Goal: Task Accomplishment & Management: Complete application form

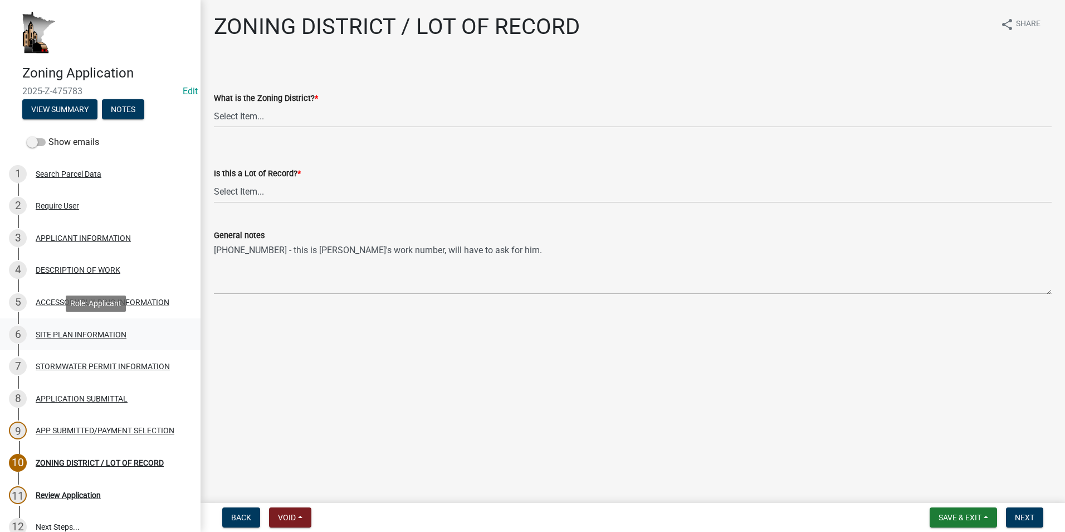
click at [64, 330] on div "SITE PLAN INFORMATION" at bounding box center [81, 334] width 91 height 8
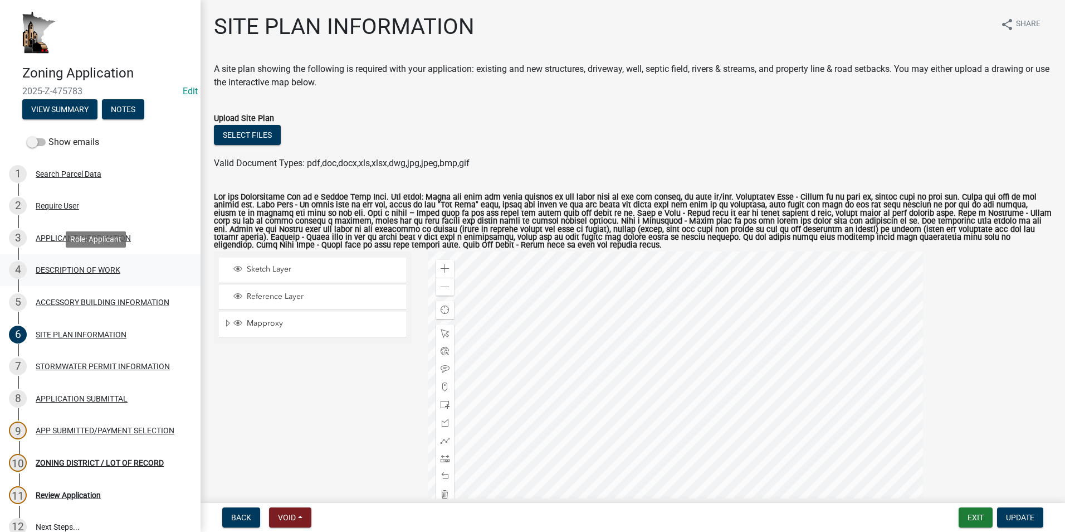
click at [74, 266] on div "DESCRIPTION OF WORK" at bounding box center [78, 270] width 85 height 8
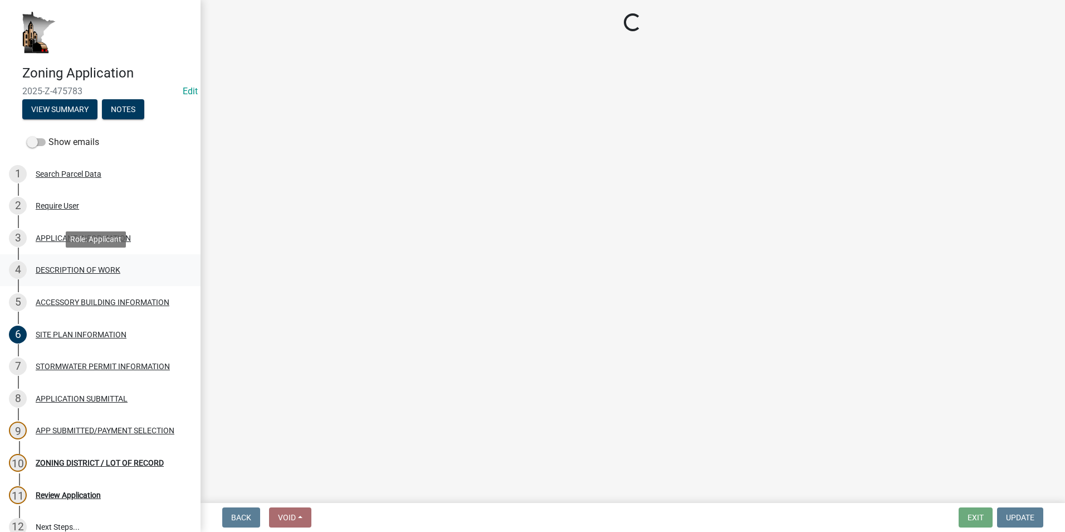
select select "8a50126a-ac8f-44d1-8890-2a914b053a60"
select select "b77d4c88-b606-4875-889f-ef493ebc67f8"
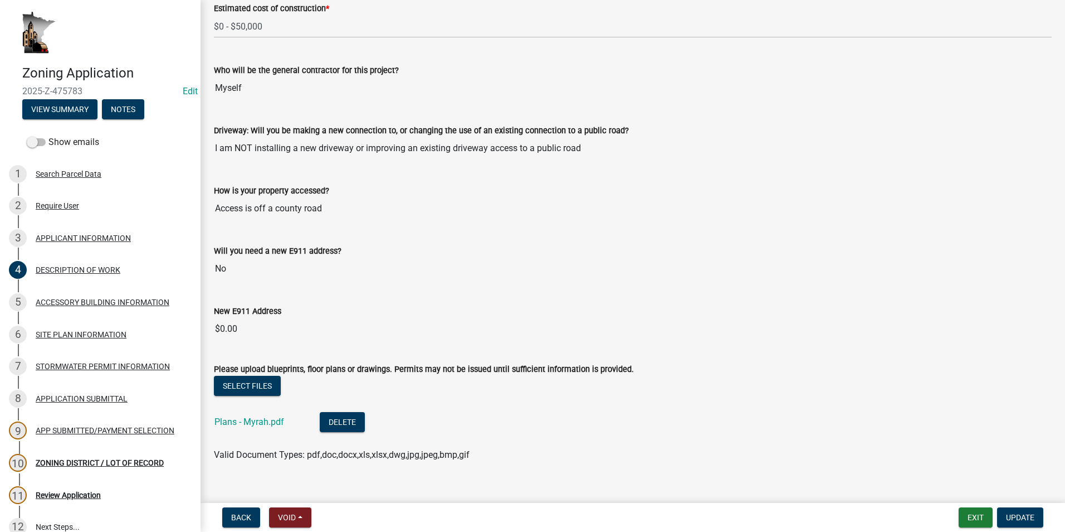
scroll to position [660, 0]
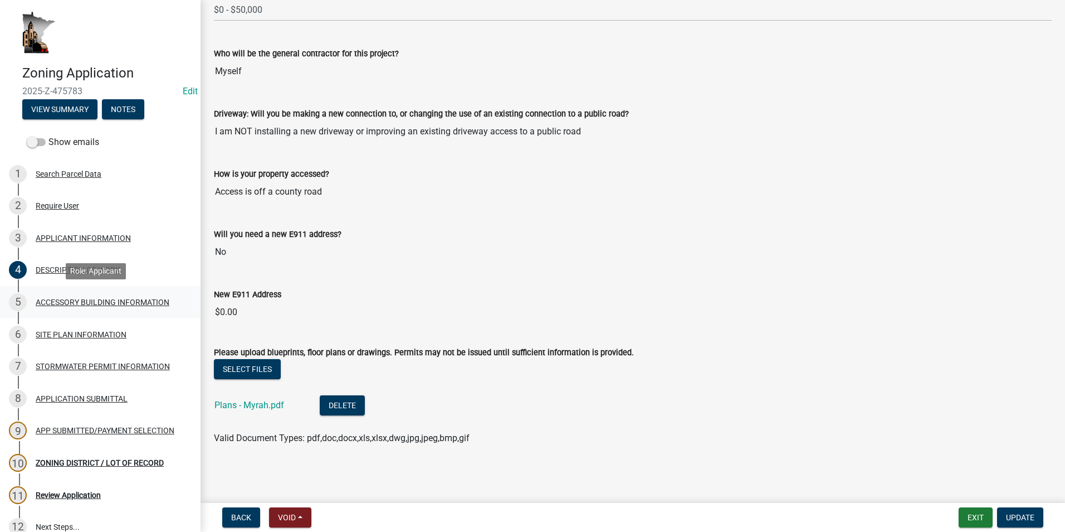
click at [100, 303] on div "ACCESSORY BUILDING INFORMATION" at bounding box center [103, 302] width 134 height 8
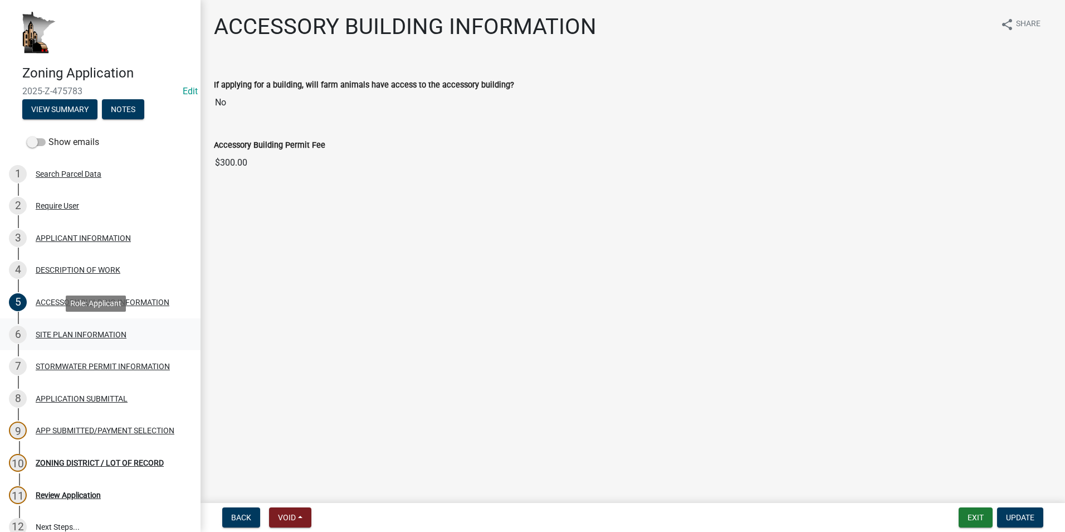
click at [104, 325] on div "6 SITE PLAN INFORMATION" at bounding box center [96, 334] width 174 height 18
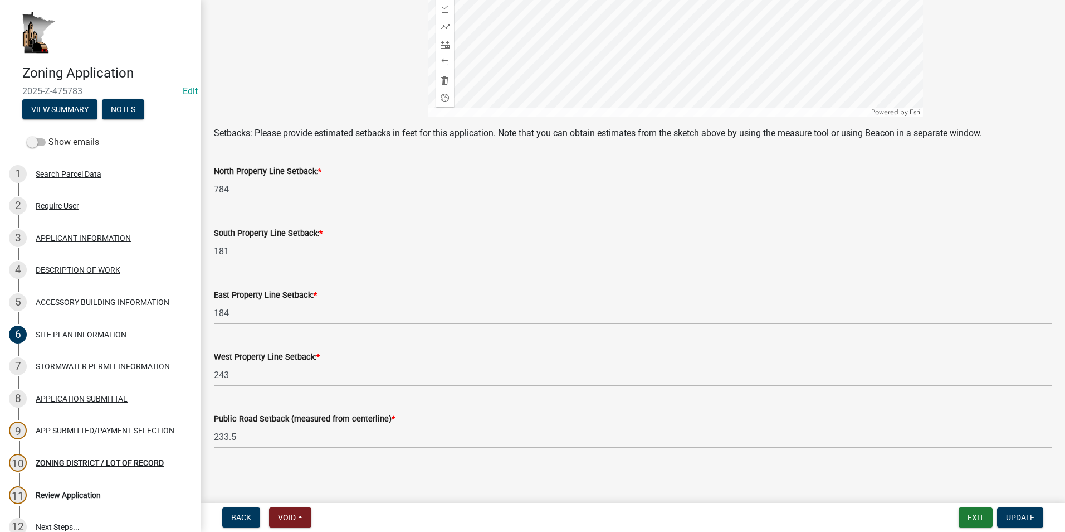
scroll to position [417, 0]
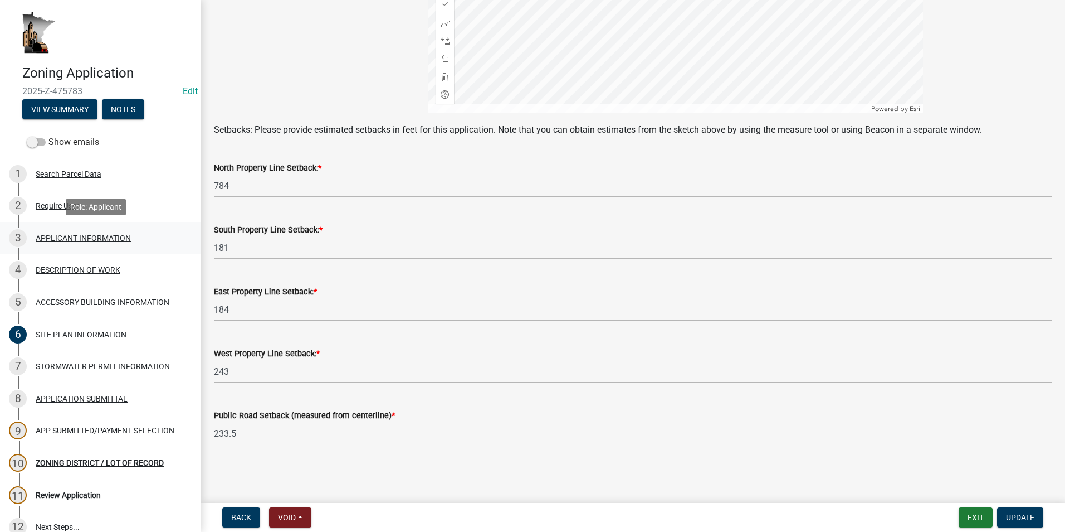
click at [49, 238] on div "APPLICANT INFORMATION" at bounding box center [83, 238] width 95 height 8
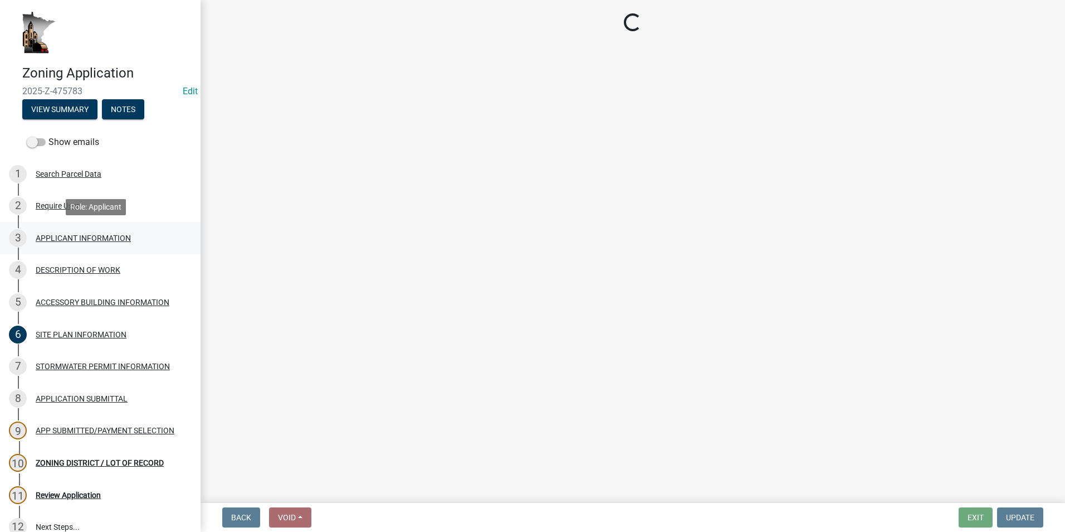
scroll to position [0, 0]
select select "5d5ec67e-83f1-4720-bb1f-c45cadde6202"
select select "87bd8246-e010-4864-ada3-31d8f143e470"
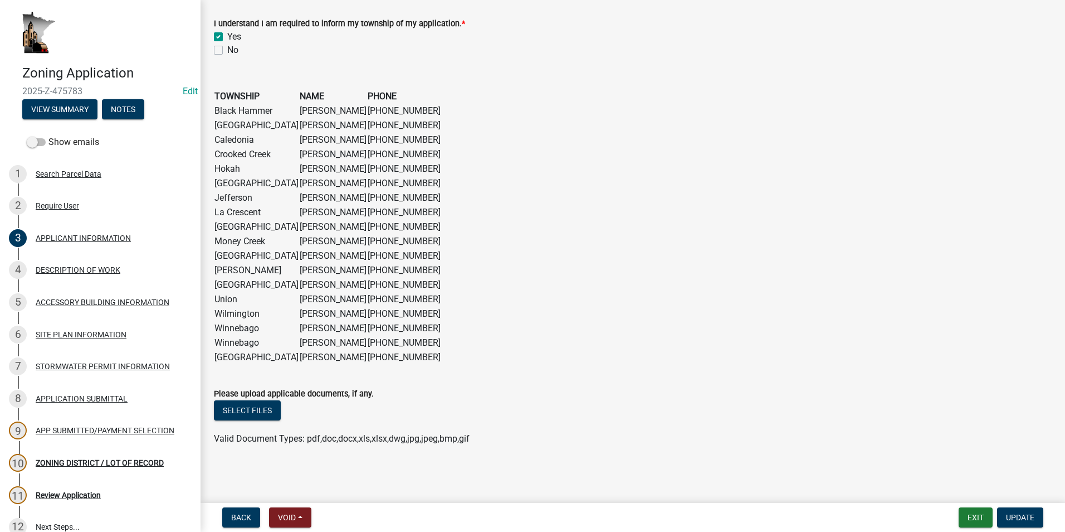
scroll to position [849, 0]
click at [53, 204] on div "Require User" at bounding box center [57, 206] width 43 height 8
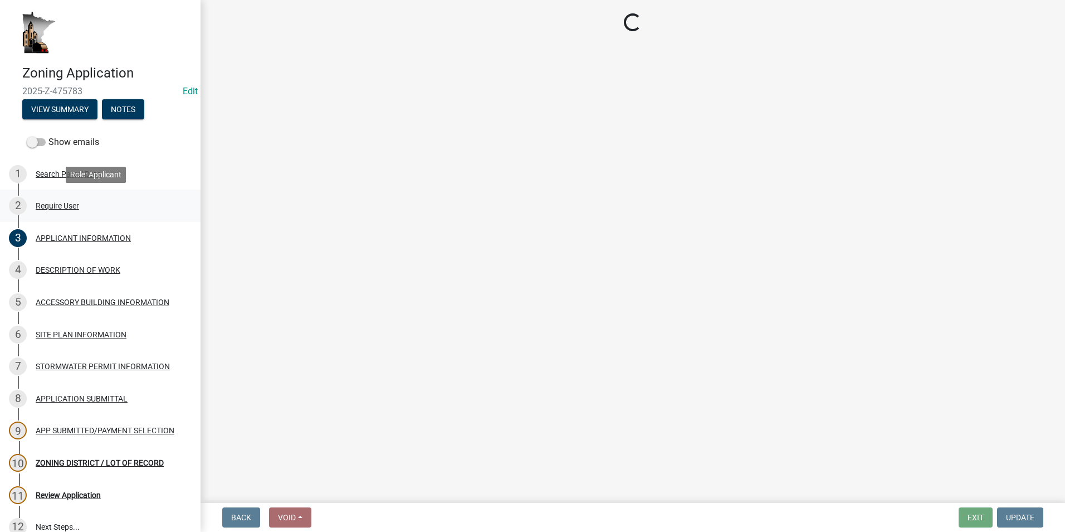
scroll to position [0, 0]
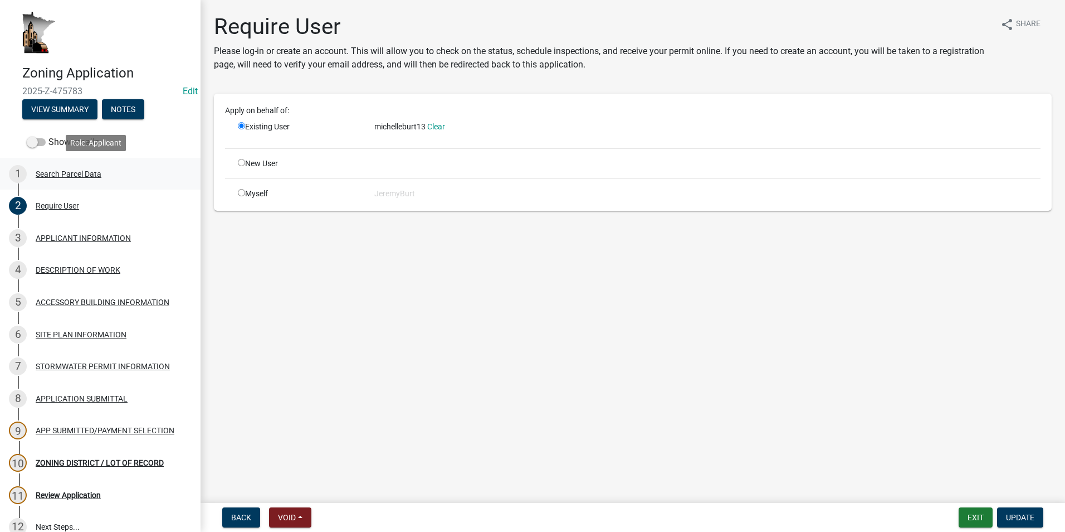
click at [55, 168] on div "1 Search Parcel Data" at bounding box center [96, 174] width 174 height 18
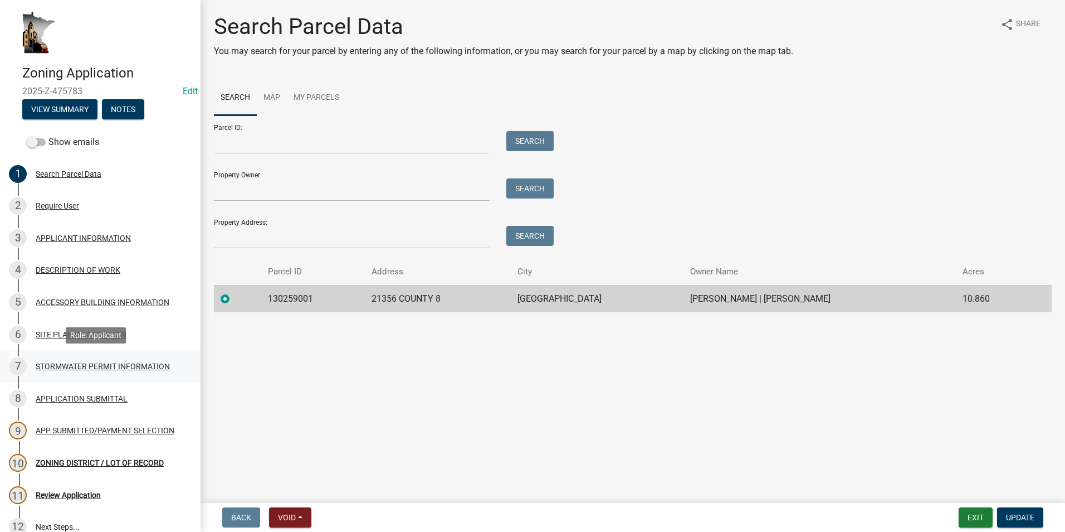
click at [64, 366] on div "STORMWATER PERMIT INFORMATION" at bounding box center [103, 366] width 134 height 8
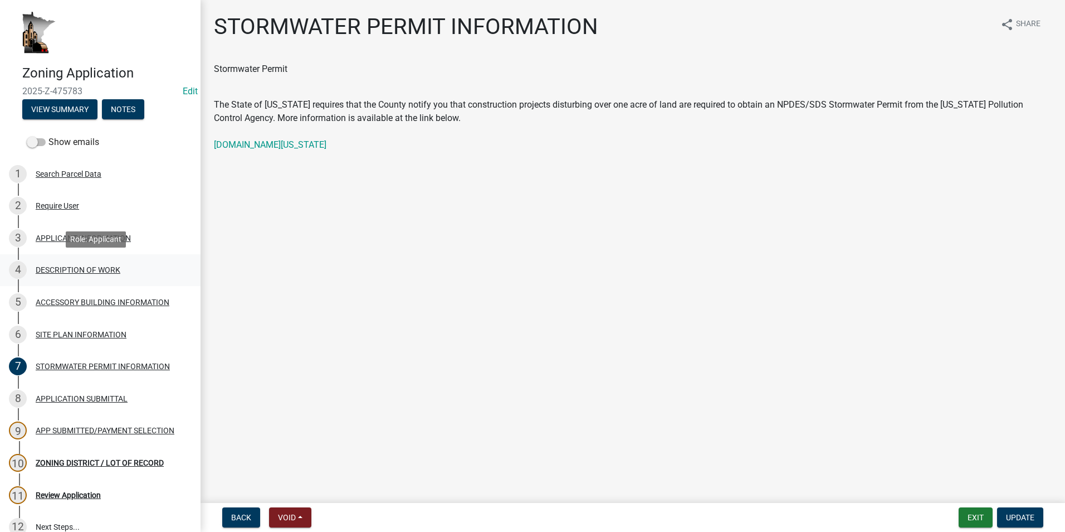
click at [52, 268] on div "DESCRIPTION OF WORK" at bounding box center [78, 270] width 85 height 8
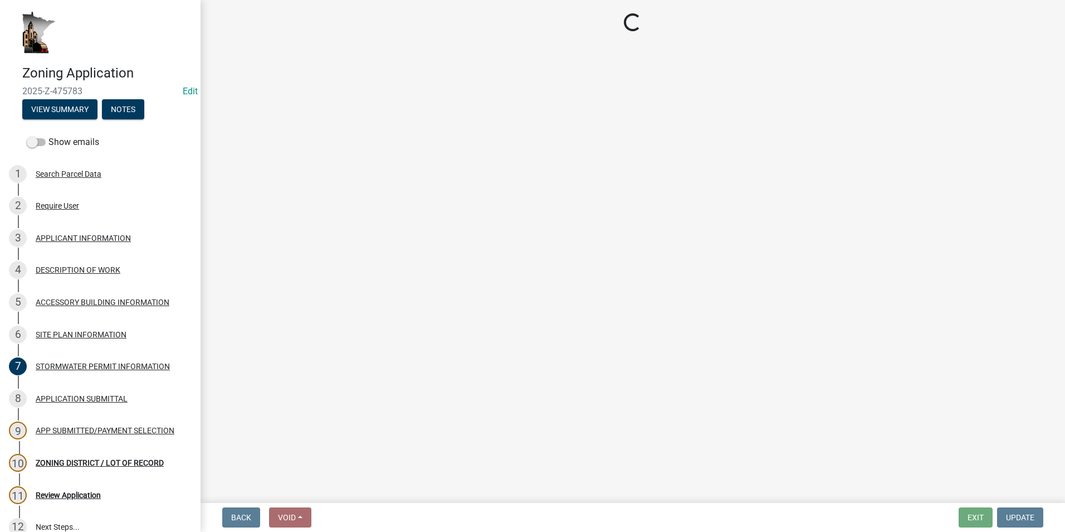
select select "8a50126a-ac8f-44d1-8890-2a914b053a60"
select select "b77d4c88-b606-4875-889f-ef493ebc67f8"
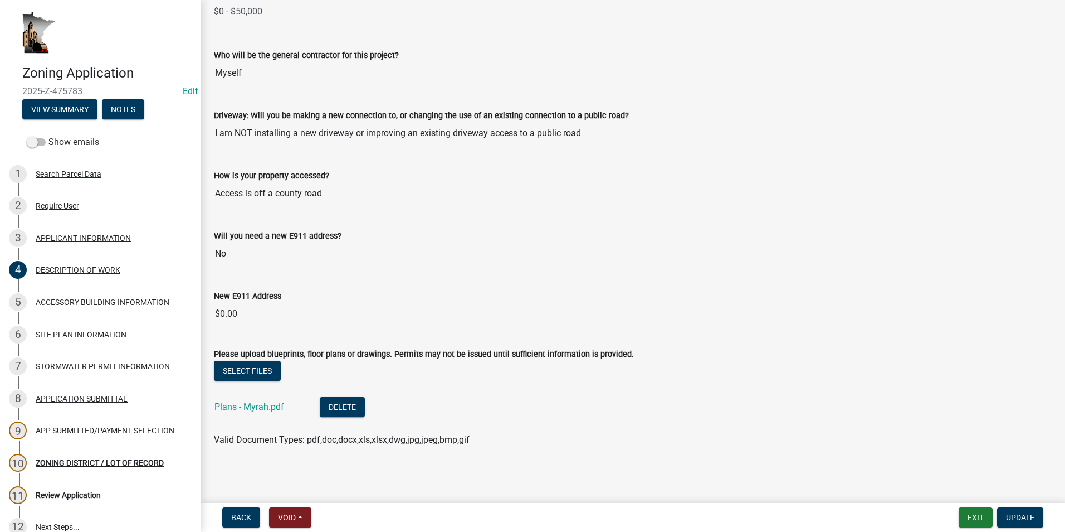
scroll to position [660, 0]
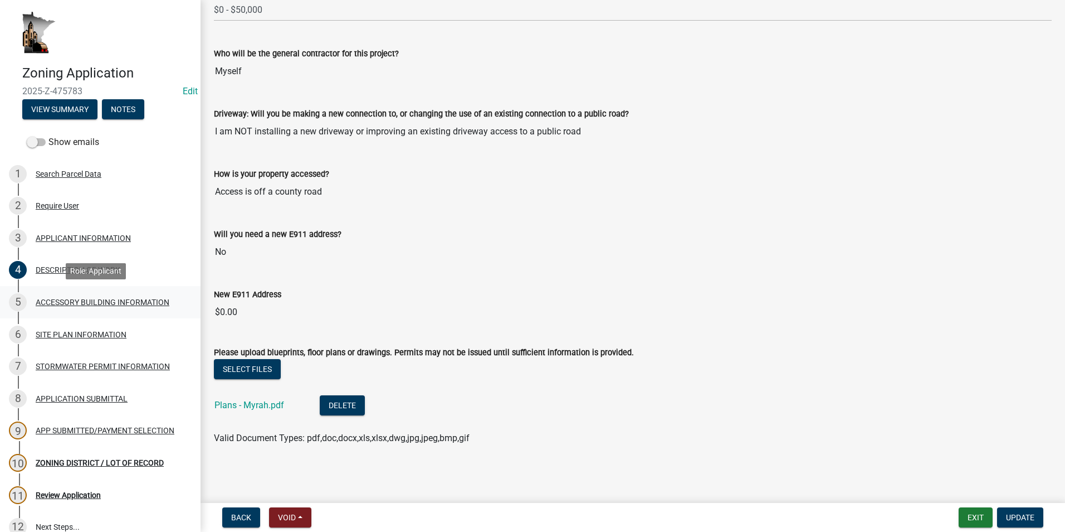
click at [80, 299] on div "ACCESSORY BUILDING INFORMATION" at bounding box center [103, 302] width 134 height 8
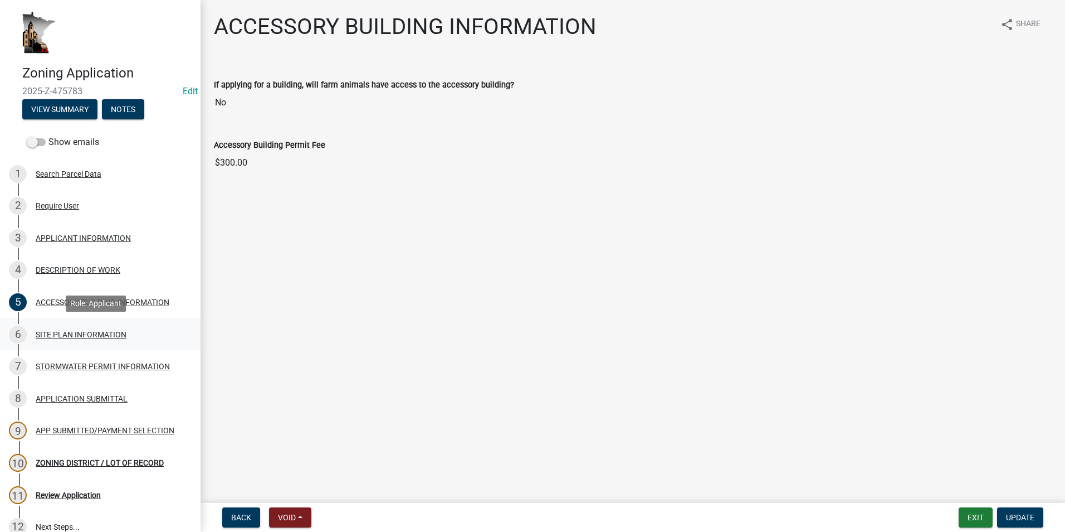
click at [99, 332] on div "SITE PLAN INFORMATION" at bounding box center [81, 334] width 91 height 8
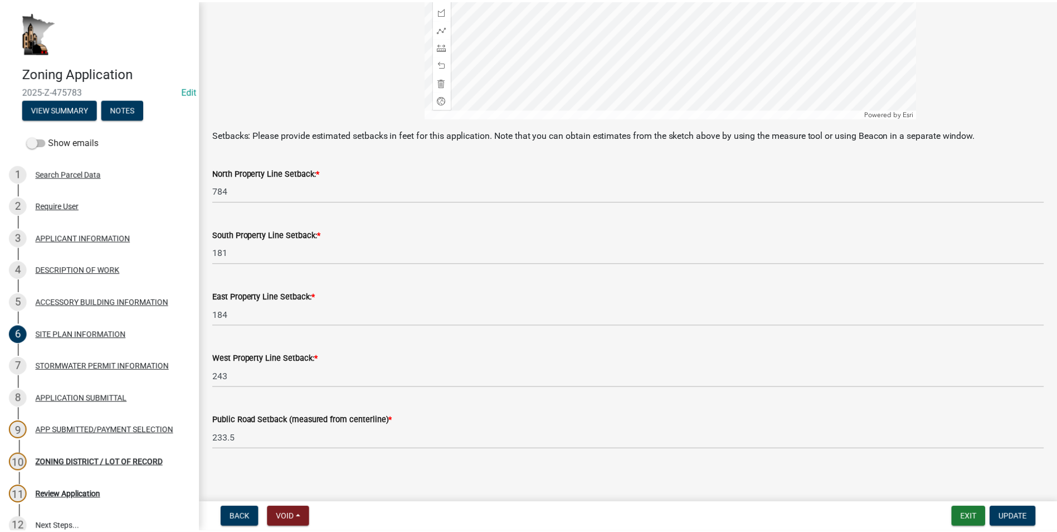
scroll to position [417, 0]
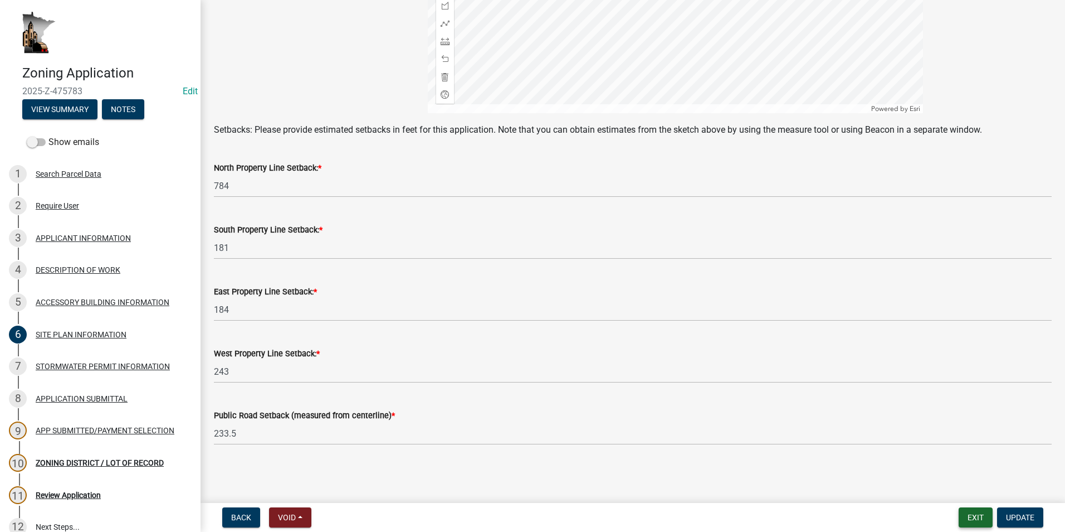
click at [963, 515] on button "Exit" at bounding box center [976, 517] width 34 height 20
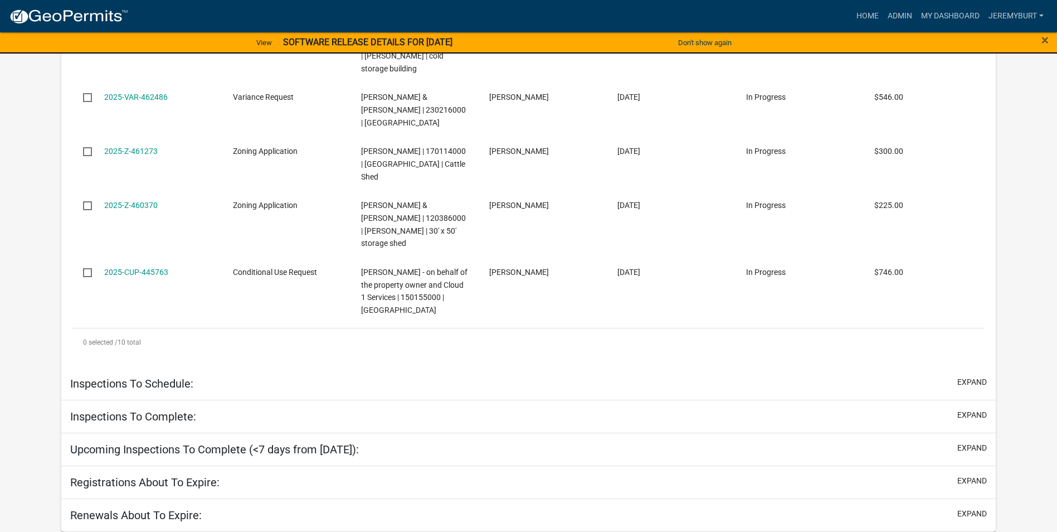
select select "1: 25"
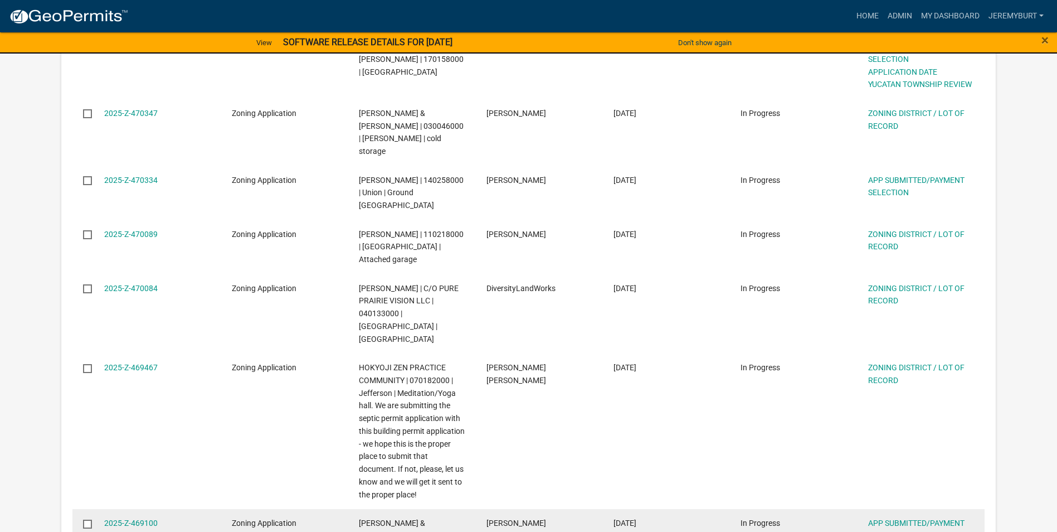
scroll to position [678, 0]
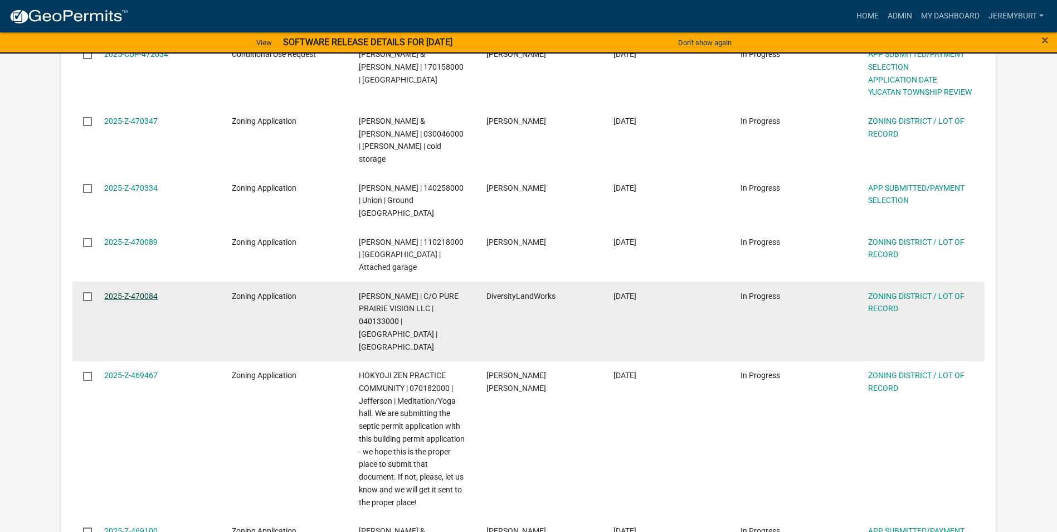
click at [141, 291] on link "2025-Z-470084" at bounding box center [130, 295] width 53 height 9
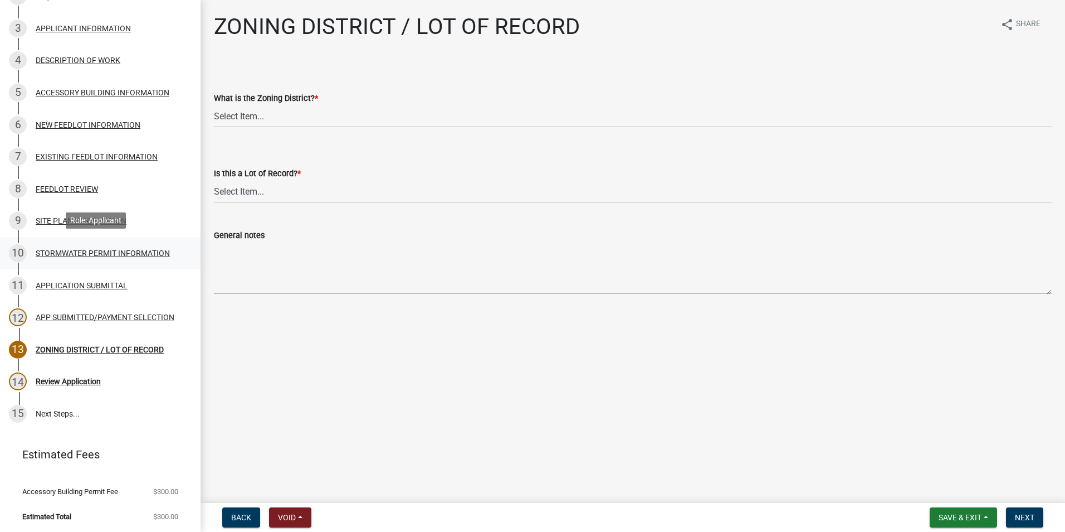
scroll to position [211, 0]
click at [246, 116] on select "Select Item... Agricultural Residential Other" at bounding box center [633, 116] width 838 height 23
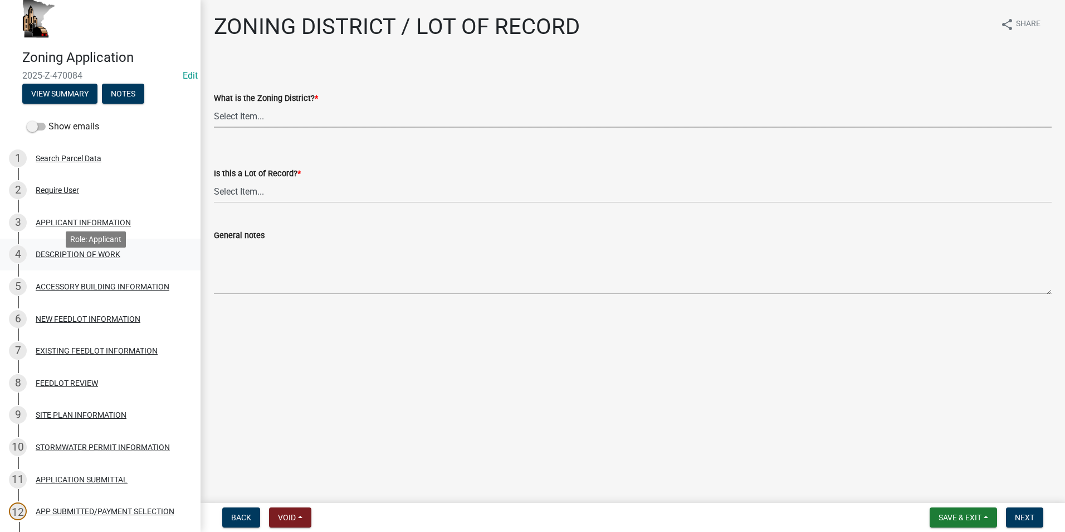
scroll to position [0, 0]
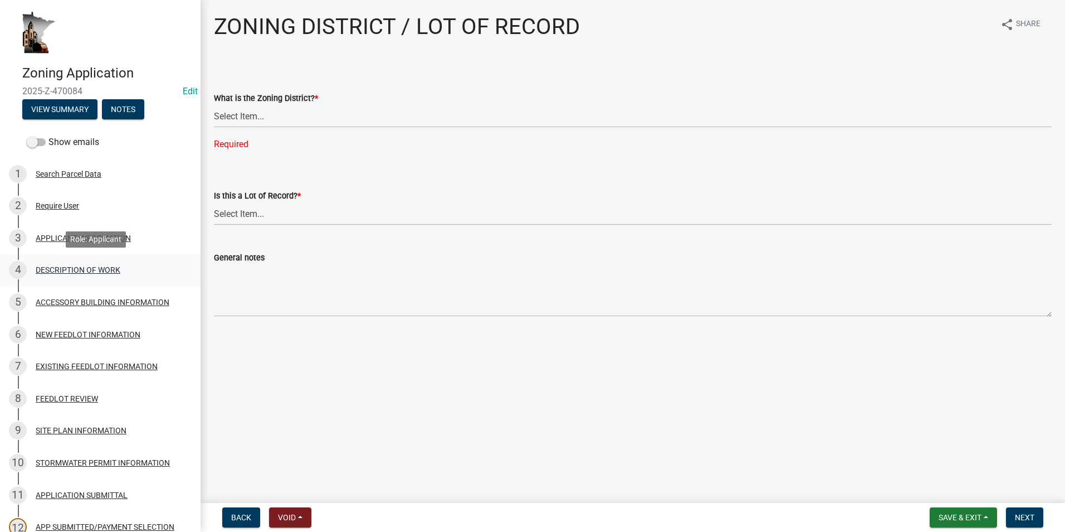
click at [80, 269] on div "DESCRIPTION OF WORK" at bounding box center [78, 270] width 85 height 8
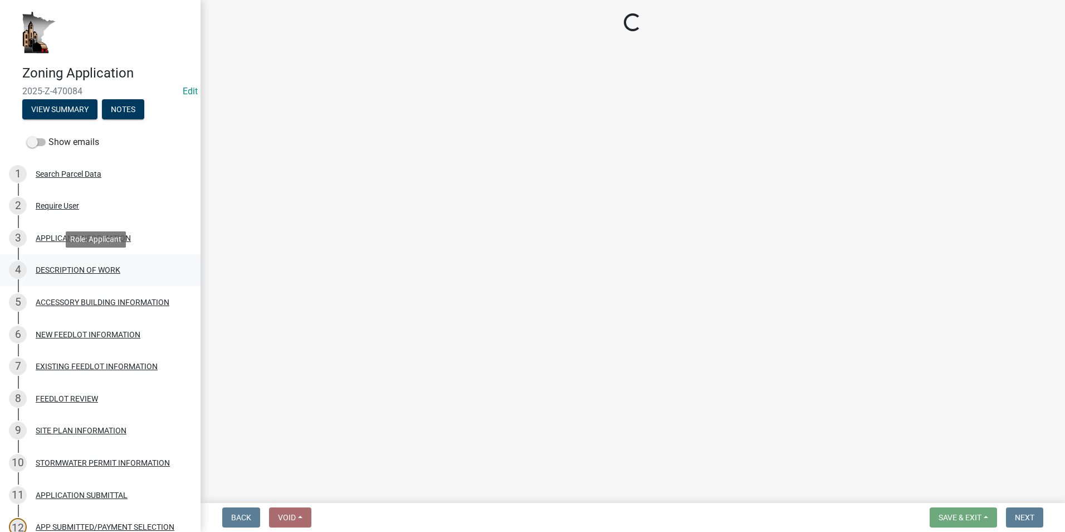
select select "8a50126a-ac8f-44d1-8890-2a914b053a60"
select select "b77d4c88-b606-4875-889f-ef493ebc67f8"
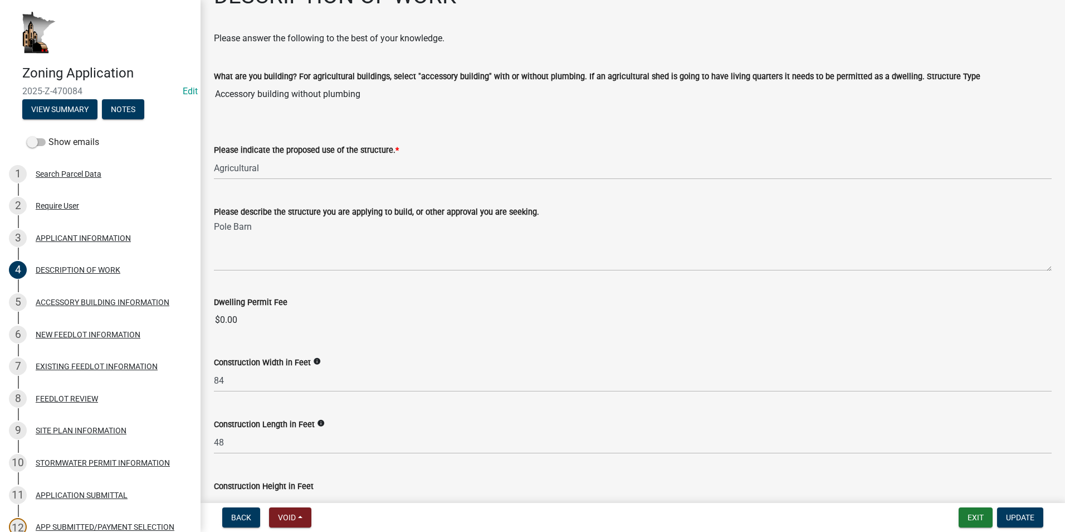
scroll to position [111, 0]
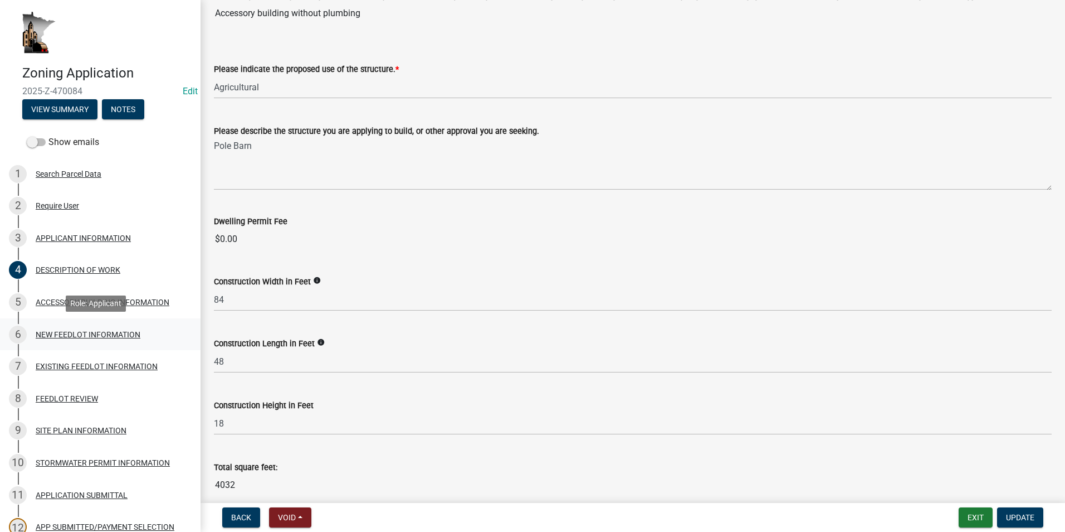
click at [69, 330] on div "NEW FEEDLOT INFORMATION" at bounding box center [88, 334] width 105 height 8
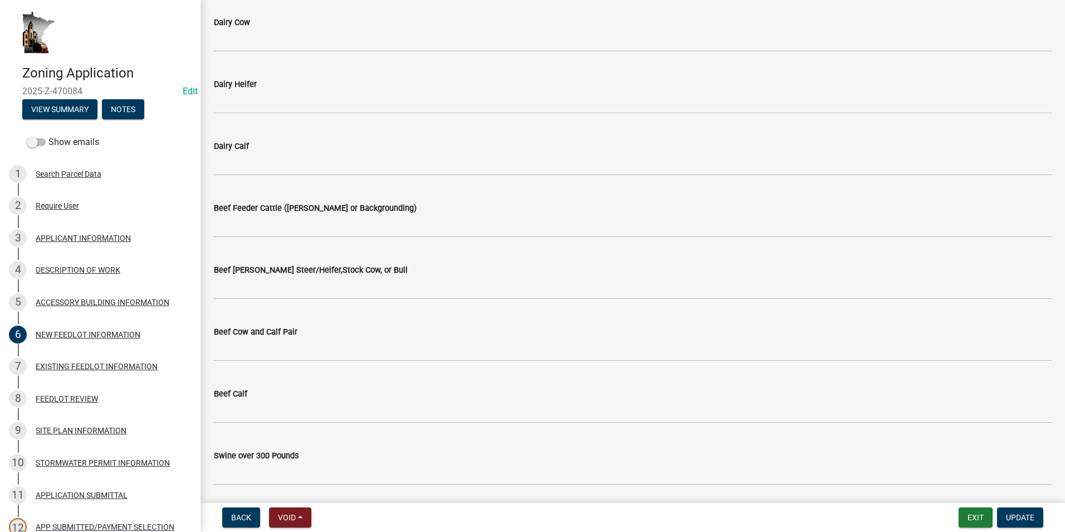
scroll to position [12, 0]
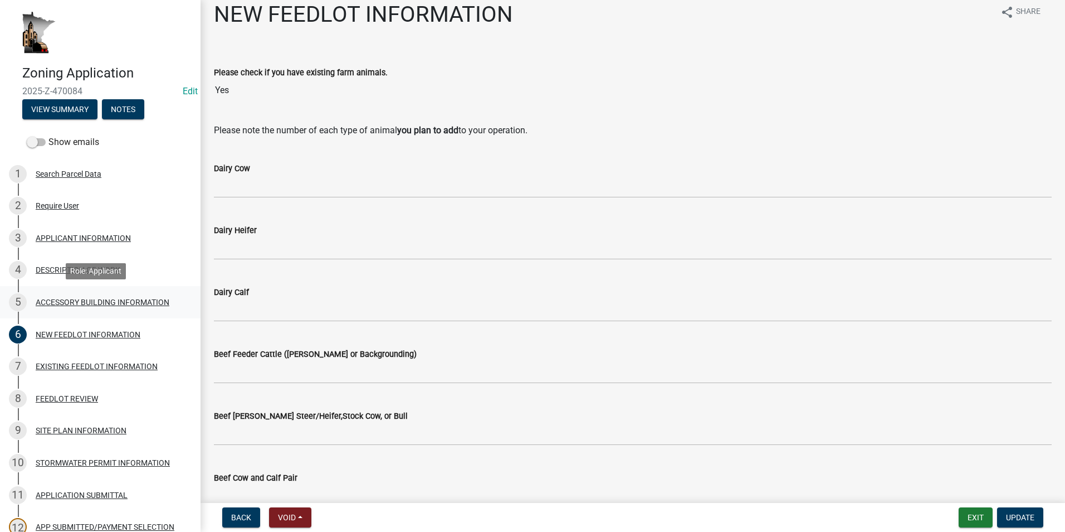
click at [135, 303] on div "ACCESSORY BUILDING INFORMATION" at bounding box center [103, 302] width 134 height 8
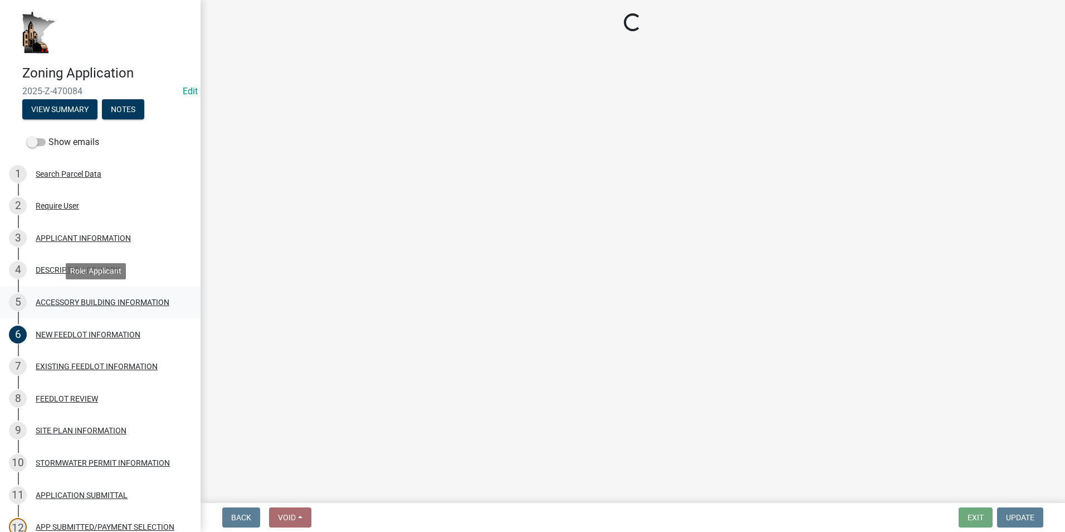
scroll to position [0, 0]
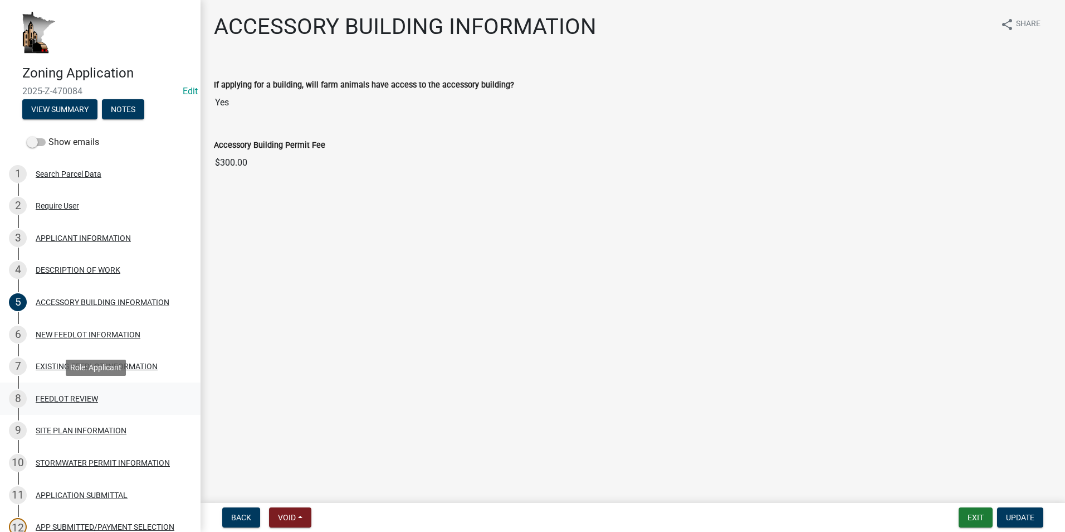
click at [74, 400] on div "FEEDLOT REVIEW" at bounding box center [67, 399] width 62 height 8
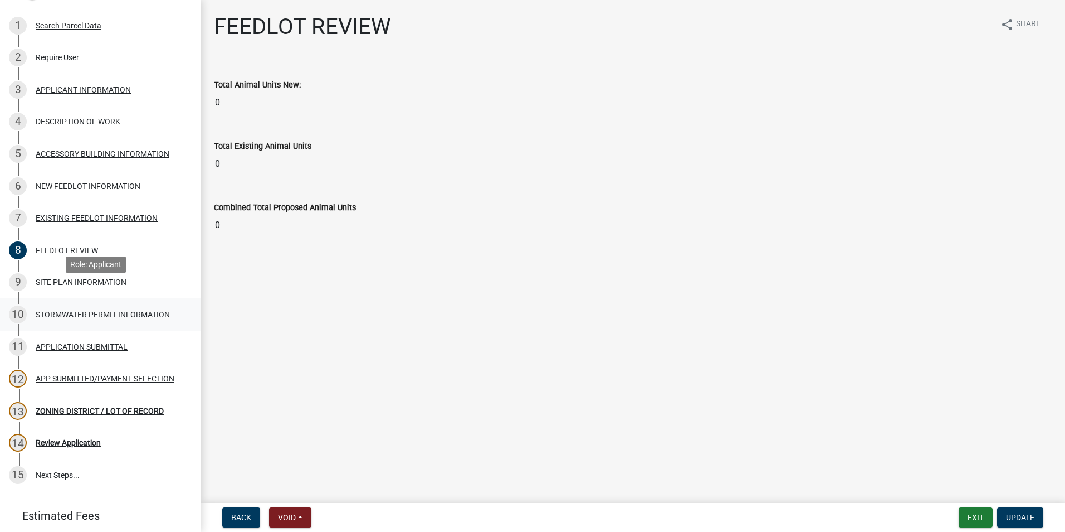
scroll to position [167, 0]
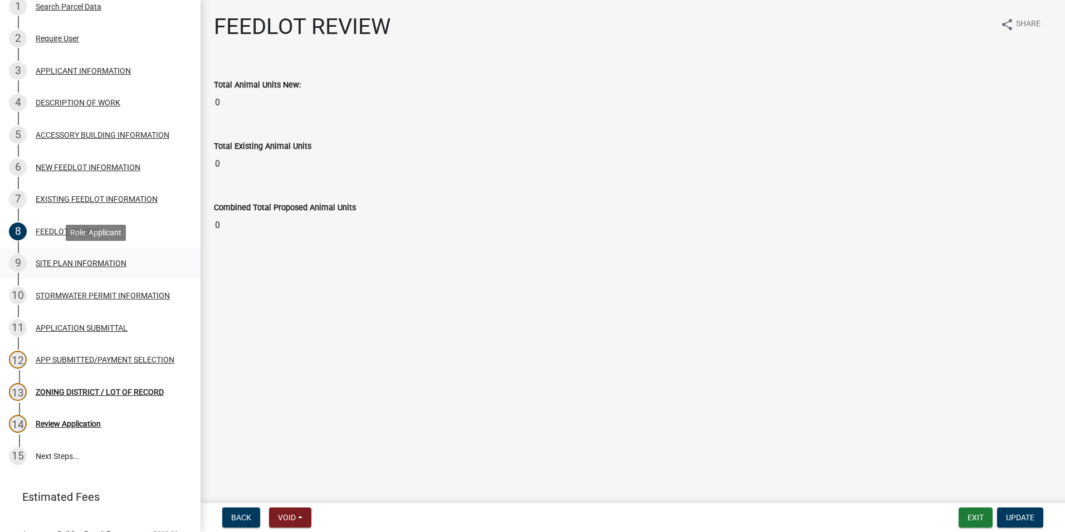
click at [66, 263] on div "SITE PLAN INFORMATION" at bounding box center [81, 263] width 91 height 8
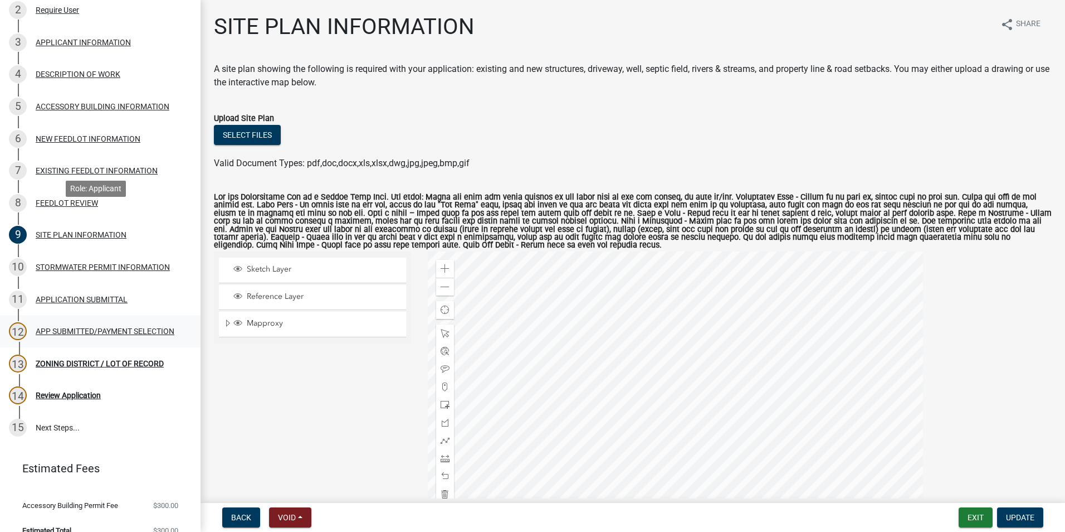
scroll to position [211, 0]
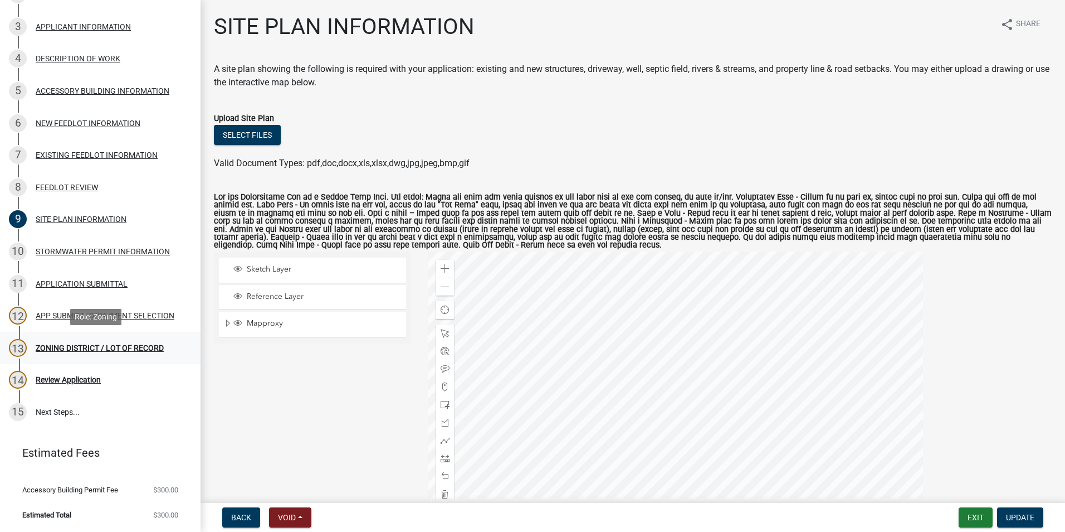
click at [84, 344] on div "ZONING DISTRICT / LOT OF RECORD" at bounding box center [100, 348] width 128 height 8
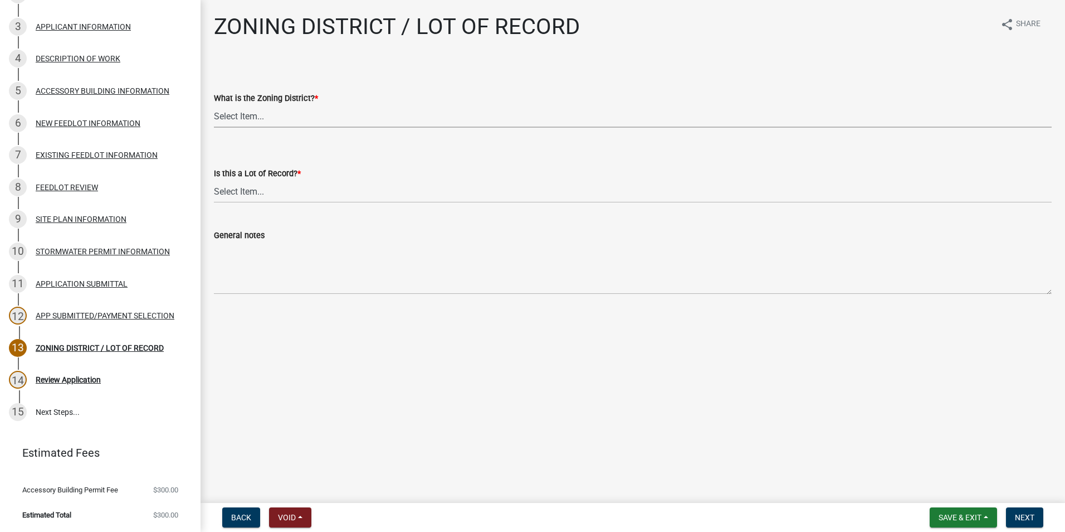
click at [290, 113] on select "Select Item... Agricultural Residential Other" at bounding box center [633, 116] width 838 height 23
click at [214, 105] on select "Select Item... Agricultural Residential Other" at bounding box center [633, 116] width 838 height 23
select select "4e40cecd-d56d-4d3a-a779-2c11c403f329"
click at [281, 188] on select "Select Item... Yes No, or cannot be determined" at bounding box center [633, 191] width 838 height 23
click at [214, 180] on select "Select Item... Yes No, or cannot be determined" at bounding box center [633, 191] width 838 height 23
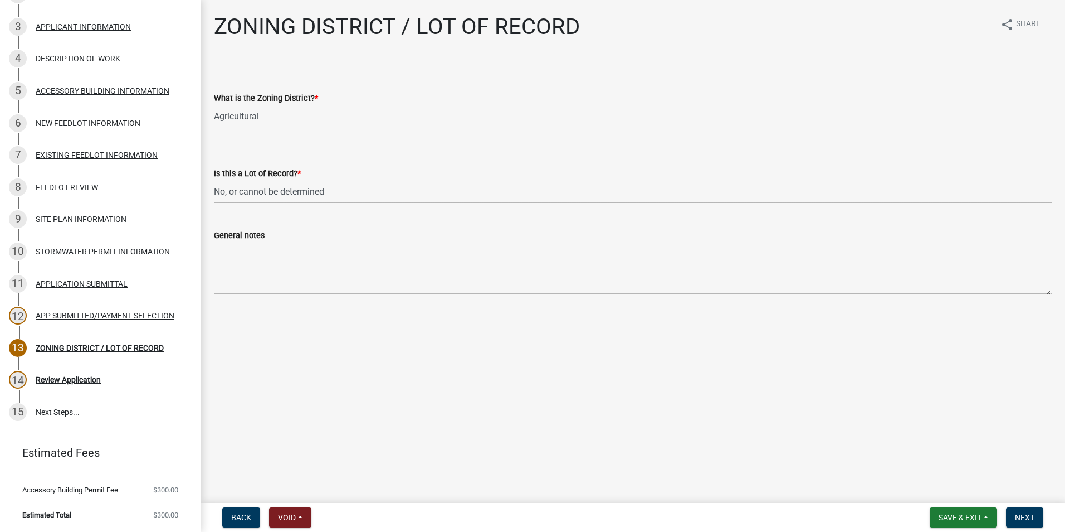
select select "8fe8ed3e-c0e1-408b-96fc-f68303b4ae81"
click at [1036, 513] on button "Next" at bounding box center [1024, 517] width 37 height 20
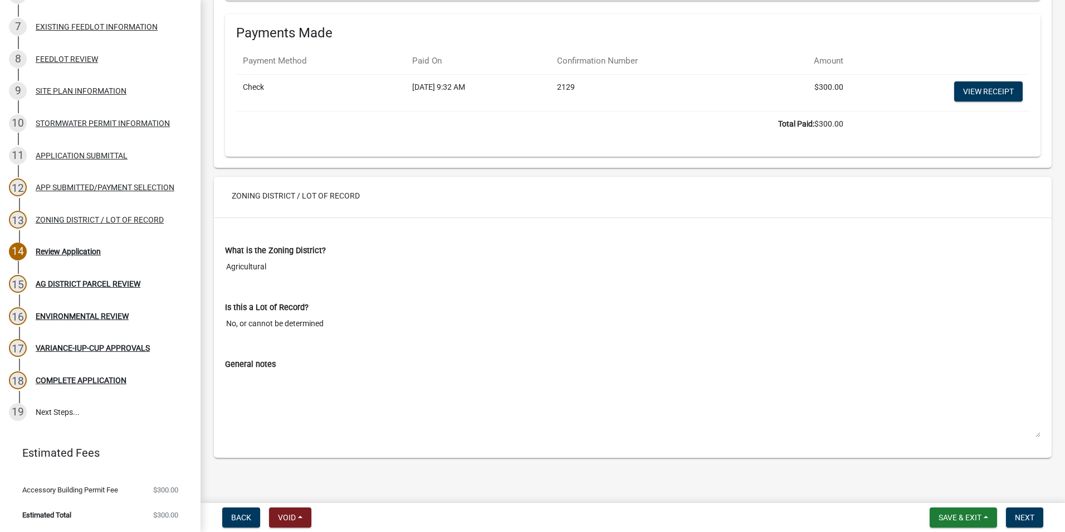
scroll to position [6600, 0]
click at [1020, 518] on span "Next" at bounding box center [1025, 517] width 20 height 9
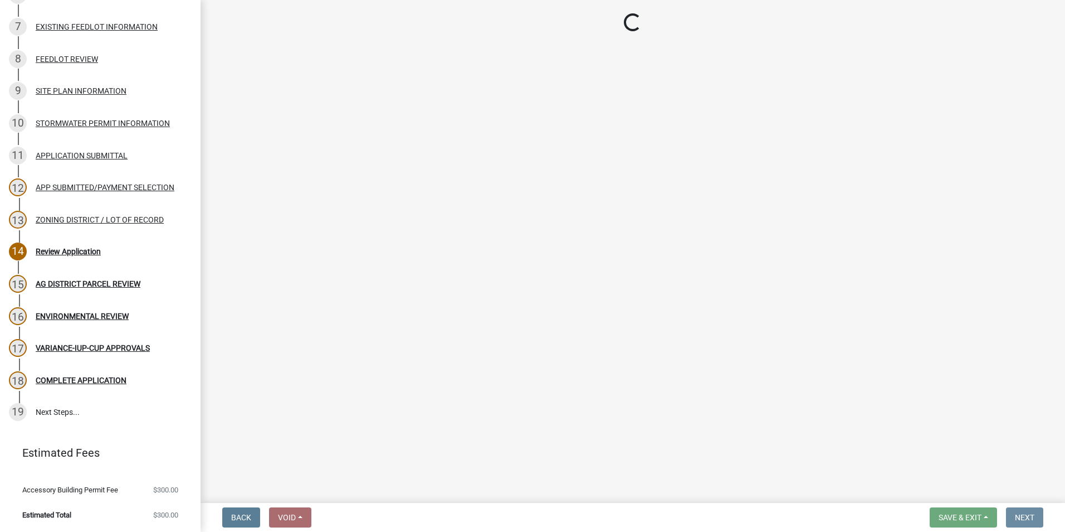
scroll to position [0, 0]
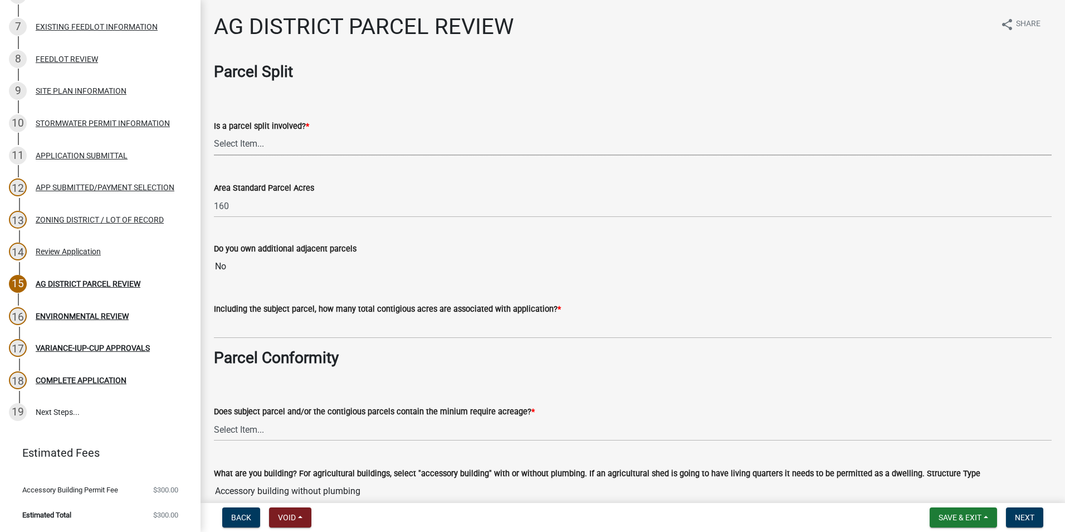
click at [306, 149] on select "Select Item... Yes No" at bounding box center [633, 144] width 838 height 23
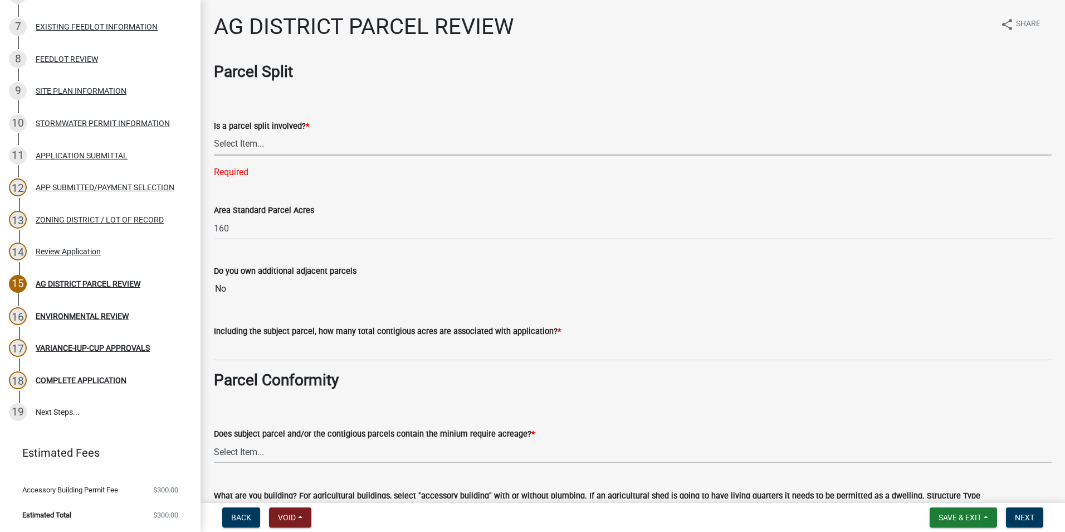
click at [299, 146] on select "Select Item... Yes No" at bounding box center [633, 144] width 838 height 23
click at [214, 133] on select "Select Item... Yes No" at bounding box center [633, 144] width 838 height 23
select select "fe23c68f-3976-40fb-92de-7ec6f88d0010"
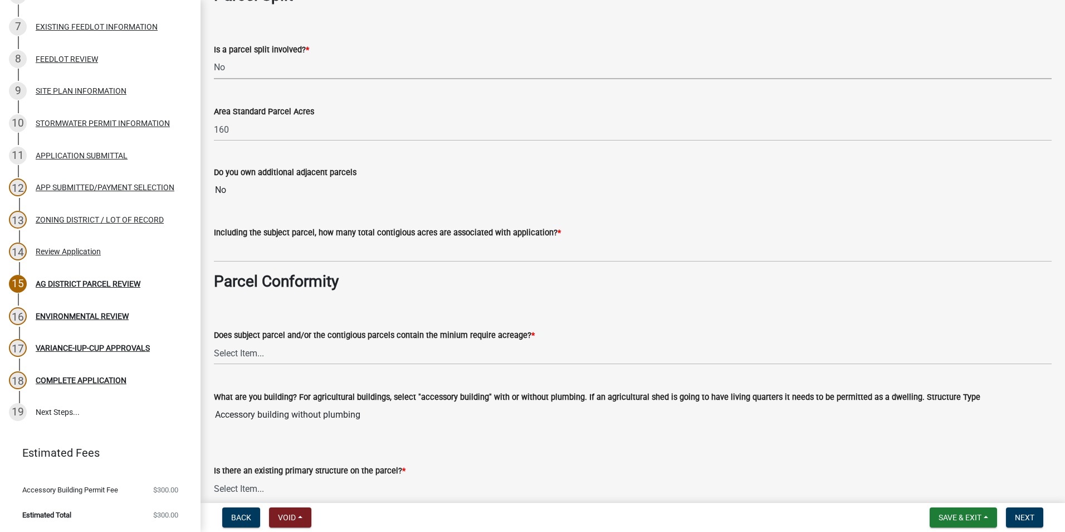
scroll to position [111, 0]
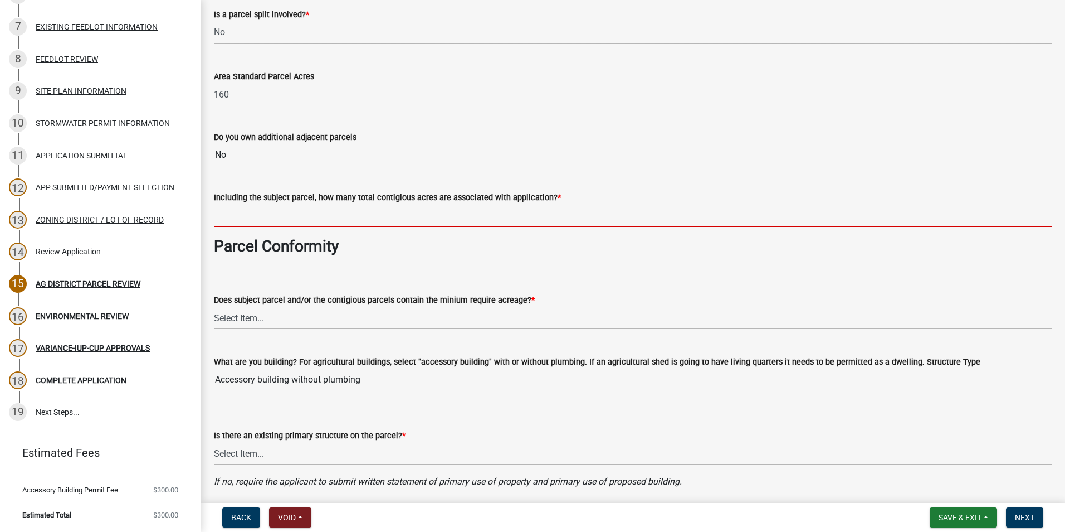
click at [298, 215] on input "text" at bounding box center [633, 215] width 838 height 23
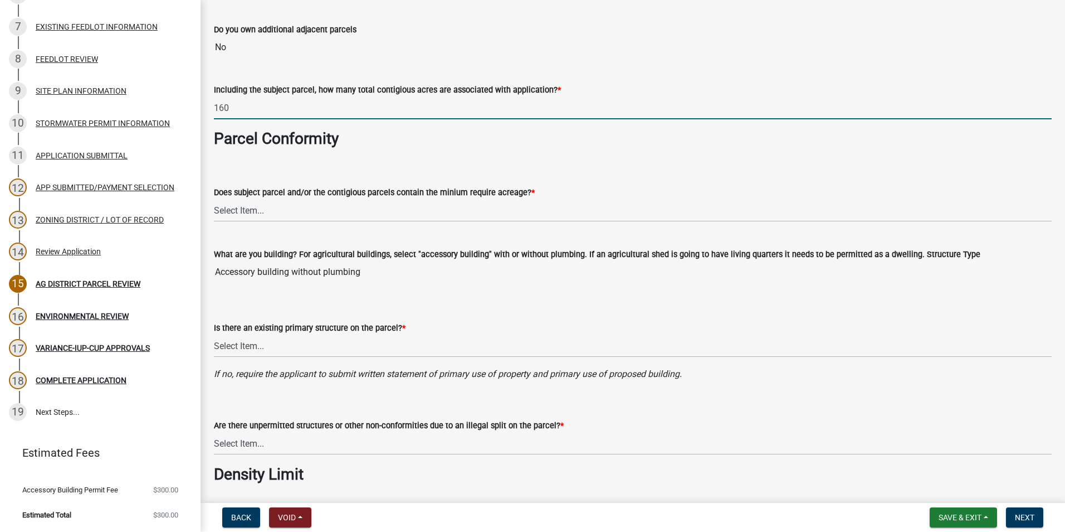
scroll to position [223, 0]
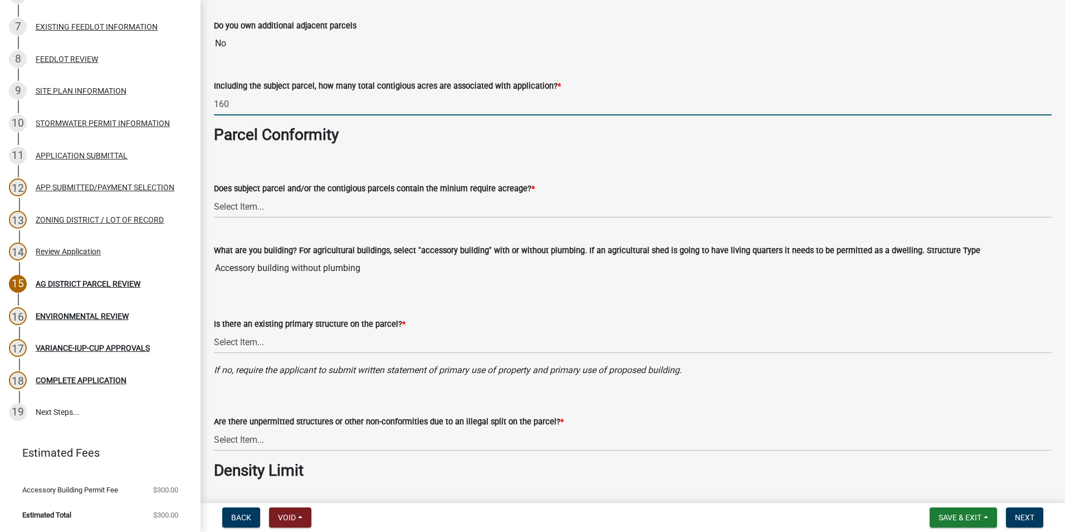
type input "160"
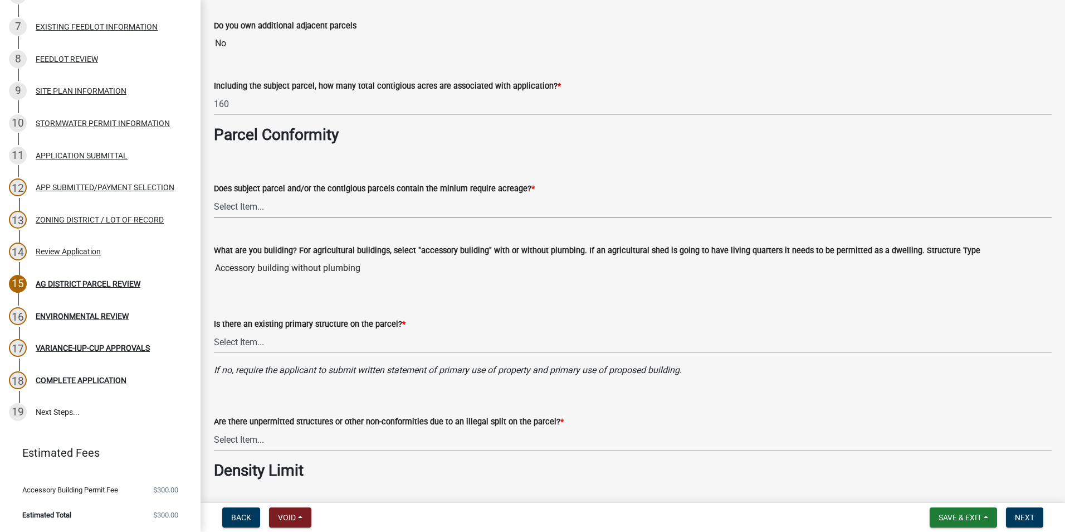
click at [286, 208] on select "Select Item... Yes, for a dwelling, 40 or more acres with one or more acres con…" at bounding box center [633, 206] width 838 height 23
click at [214, 195] on select "Select Item... Yes, for a dwelling, 40 or more acres with one or more acres con…" at bounding box center [633, 206] width 838 height 23
select select "b48fe14e-3327-4657-9cad-e69f0ec06152"
click at [305, 341] on select "Select Item... Yes No" at bounding box center [633, 341] width 838 height 23
click at [214, 330] on select "Select Item... Yes No" at bounding box center [633, 341] width 838 height 23
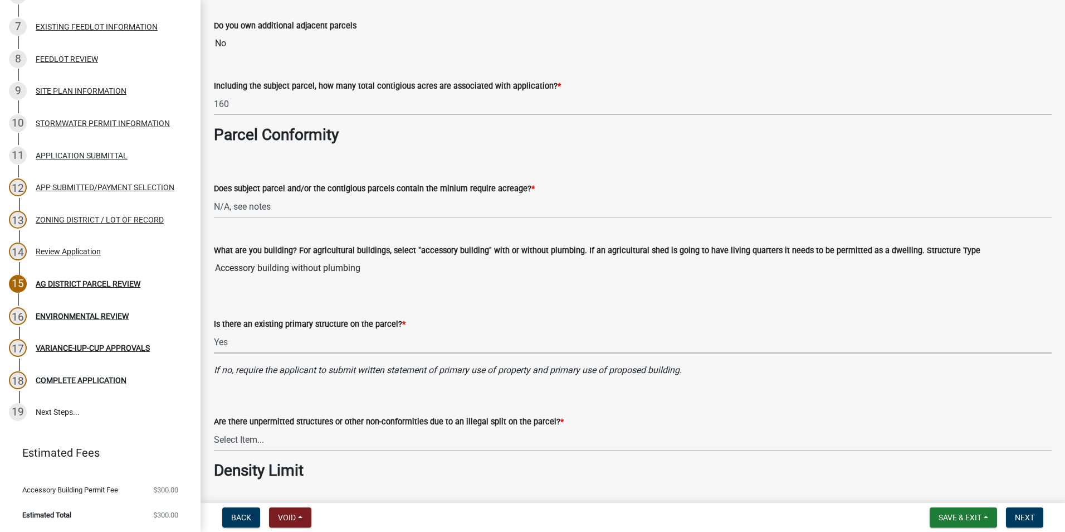
select select "e720d887-05b7-48e7-b675-04570e4c9f75"
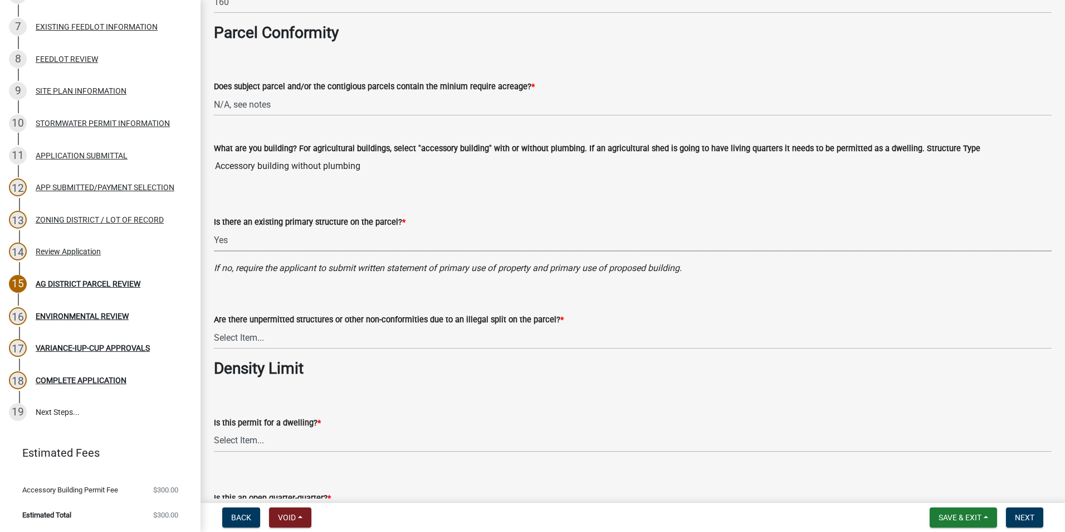
scroll to position [334, 0]
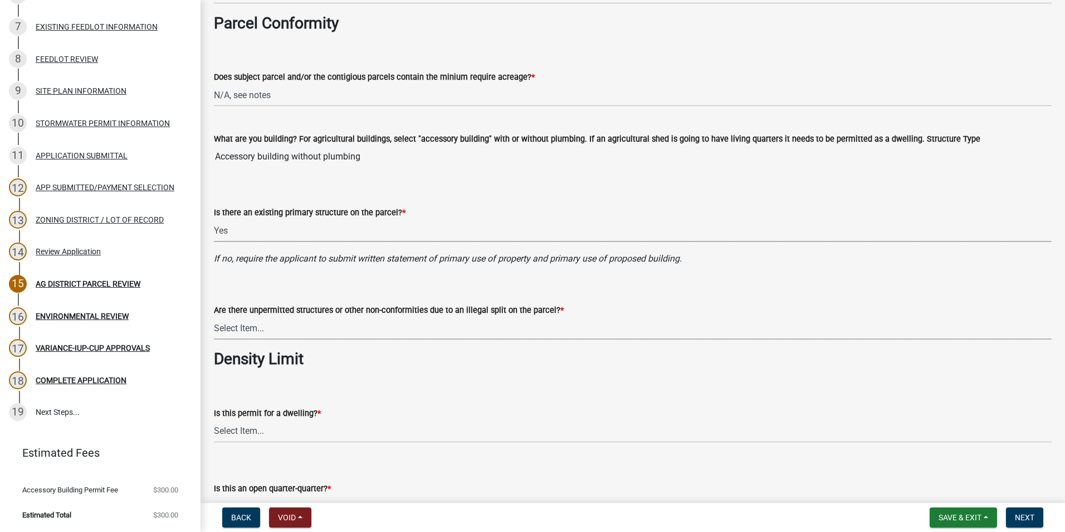
click at [323, 326] on select "Select Item... Yes No" at bounding box center [633, 327] width 838 height 23
click at [214, 316] on select "Select Item... Yes No" at bounding box center [633, 327] width 838 height 23
select select "3e342f75-9fb1-4b8c-bbeb-47cfa96347ca"
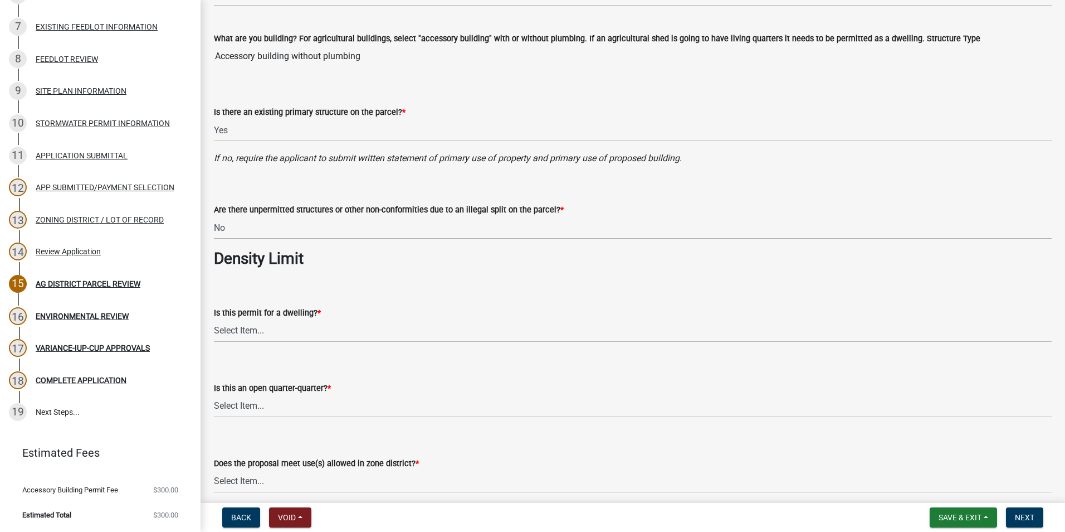
scroll to position [446, 0]
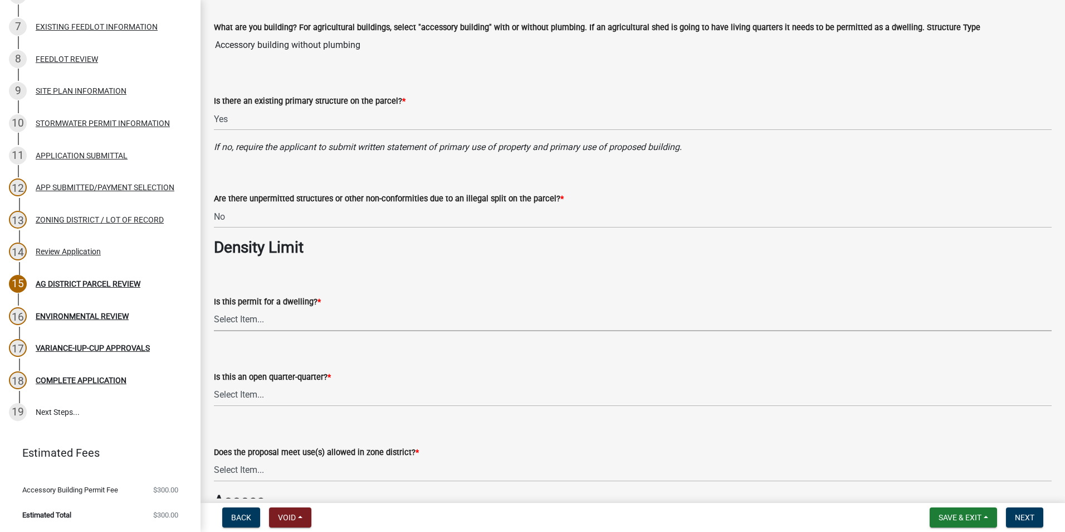
click at [276, 323] on select "Select Item... Yes No N/A" at bounding box center [633, 319] width 838 height 23
click at [214, 308] on select "Select Item... Yes No N/A" at bounding box center [633, 319] width 838 height 23
select select "c756e23e-ff22-4e58-8178-2621bc441b49"
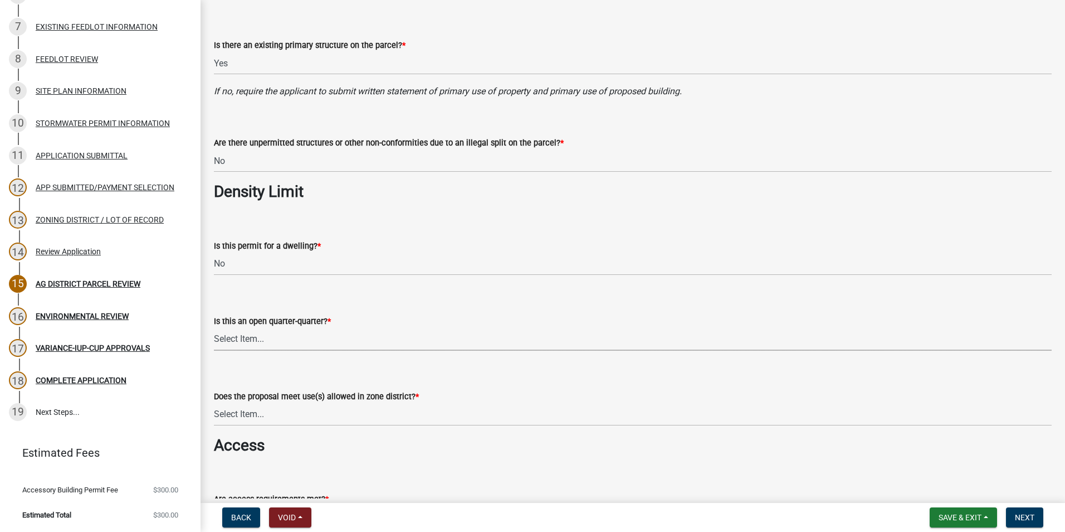
click at [251, 337] on select "Select Item... Yes No NA" at bounding box center [633, 339] width 838 height 23
click at [214, 328] on select "Select Item... Yes No NA" at bounding box center [633, 339] width 838 height 23
select select "93514e09-9993-4aea-b530-60a9708c3e74"
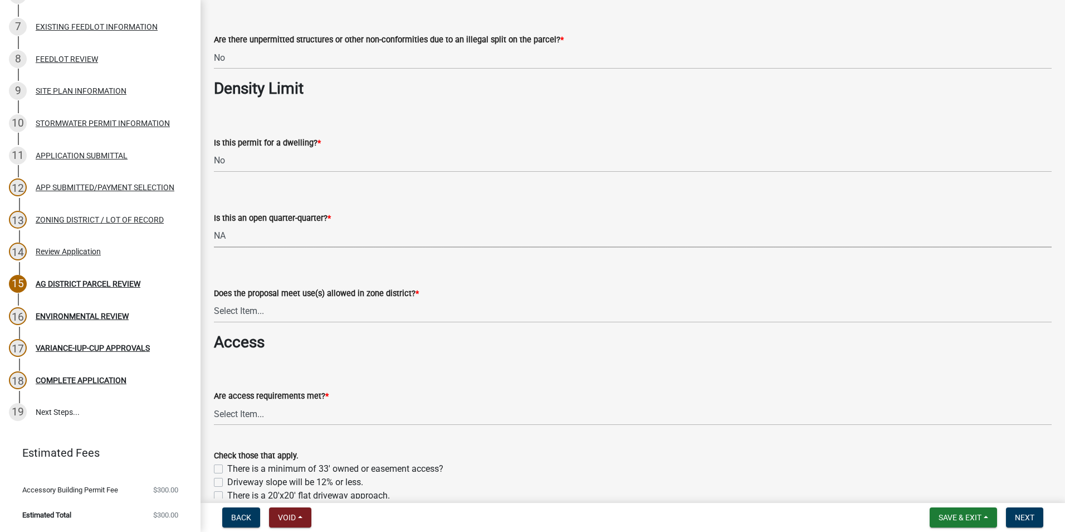
scroll to position [613, 0]
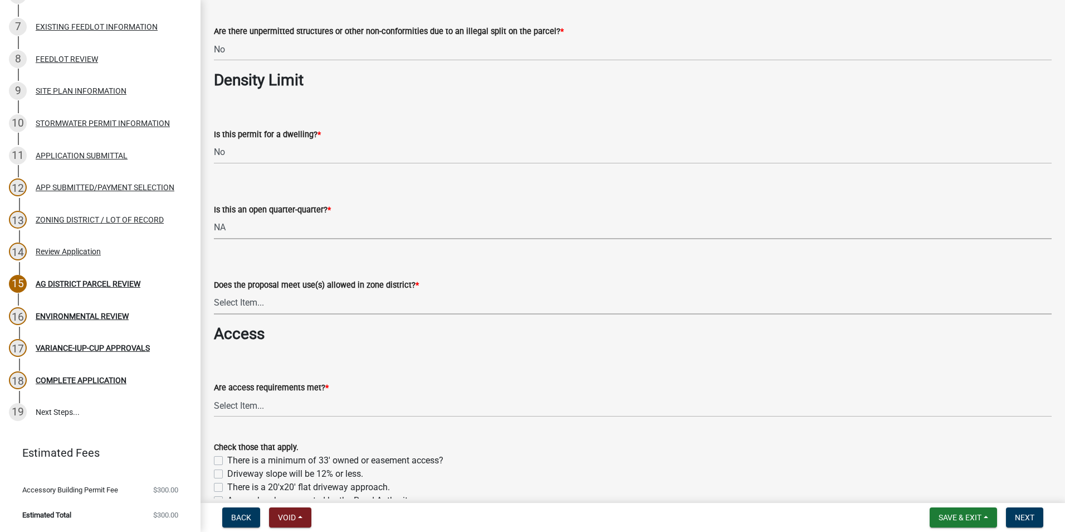
click at [296, 298] on select "Select Item... Yes, permitted use Yes, conditional use Yes, interim use Yes, ac…" at bounding box center [633, 302] width 838 height 23
click at [214, 291] on select "Select Item... Yes, permitted use Yes, conditional use Yes, interim use Yes, ac…" at bounding box center [633, 302] width 838 height 23
select select "a045efff-9645-47c6-b046-89cf1e905dd6"
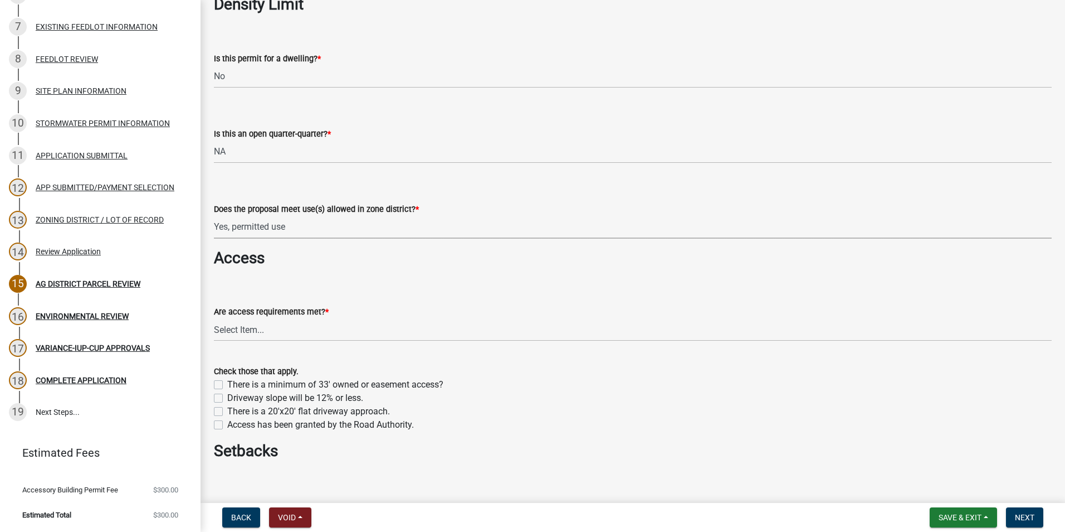
scroll to position [724, 0]
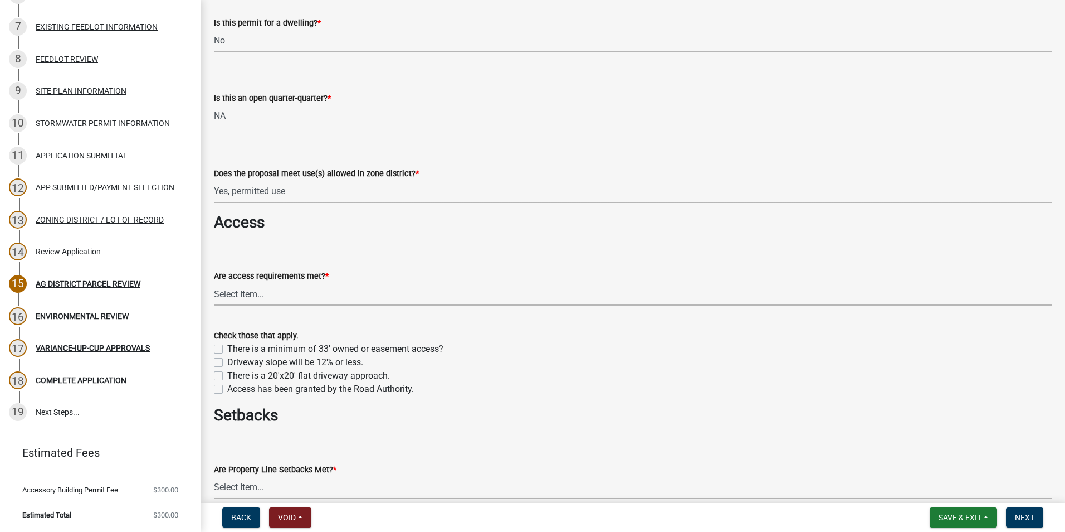
click at [295, 294] on select "Select Item... yes no N/A - No modifications to existing driveway are proposed." at bounding box center [633, 294] width 838 height 23
click at [214, 283] on select "Select Item... yes no N/A - No modifications to existing driveway are proposed." at bounding box center [633, 294] width 838 height 23
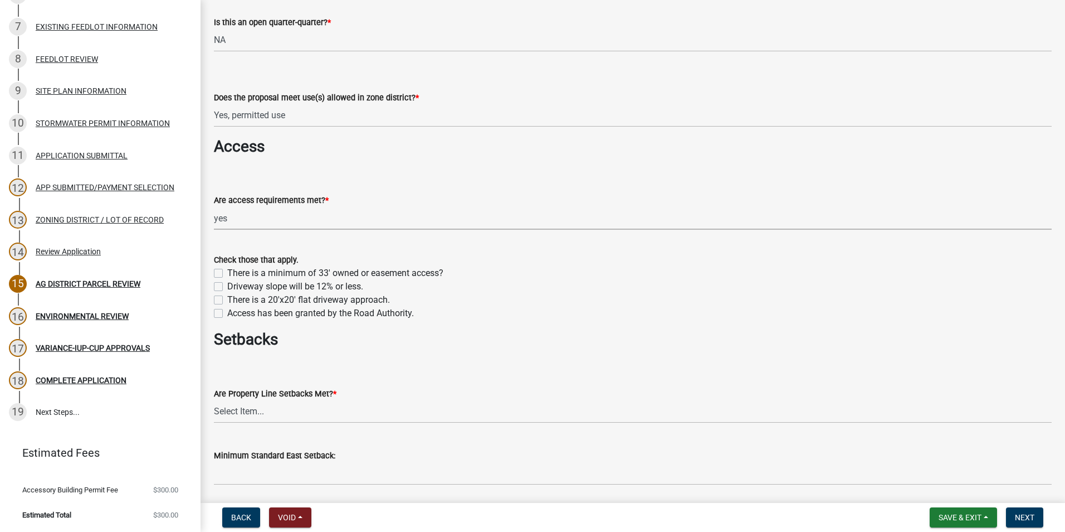
scroll to position [780, 0]
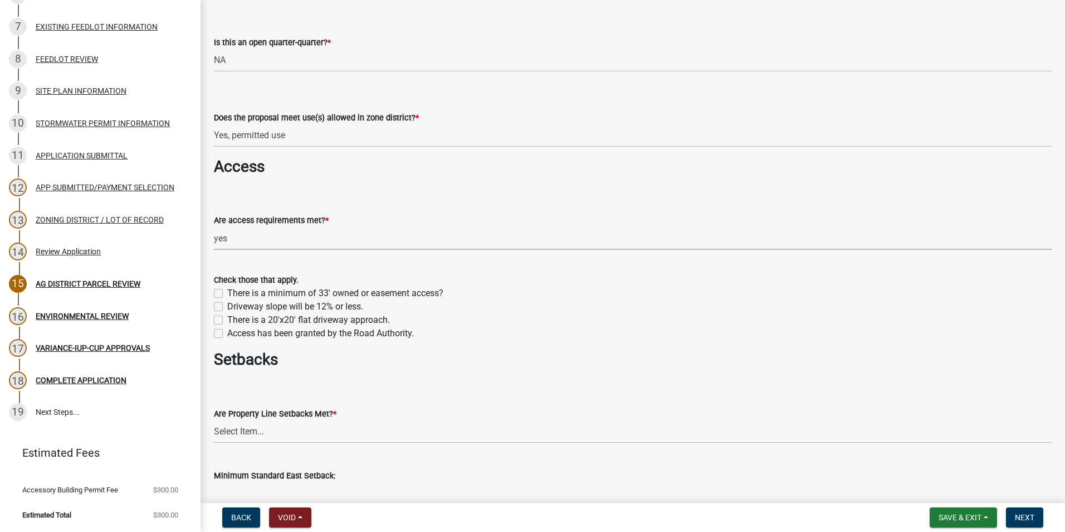
click at [333, 240] on select "Select Item... yes no N/A - No modifications to existing driveway are proposed." at bounding box center [633, 238] width 838 height 23
click at [214, 227] on select "Select Item... yes no N/A - No modifications to existing driveway are proposed." at bounding box center [633, 238] width 838 height 23
select select "aa1ca06f-8d34-4542-998d-1b6ccdc96445"
click at [227, 291] on label "There is a minimum of 33' owned or easement access?" at bounding box center [335, 292] width 216 height 13
click at [227, 291] on input "There is a minimum of 33' owned or easement access?" at bounding box center [230, 289] width 7 height 7
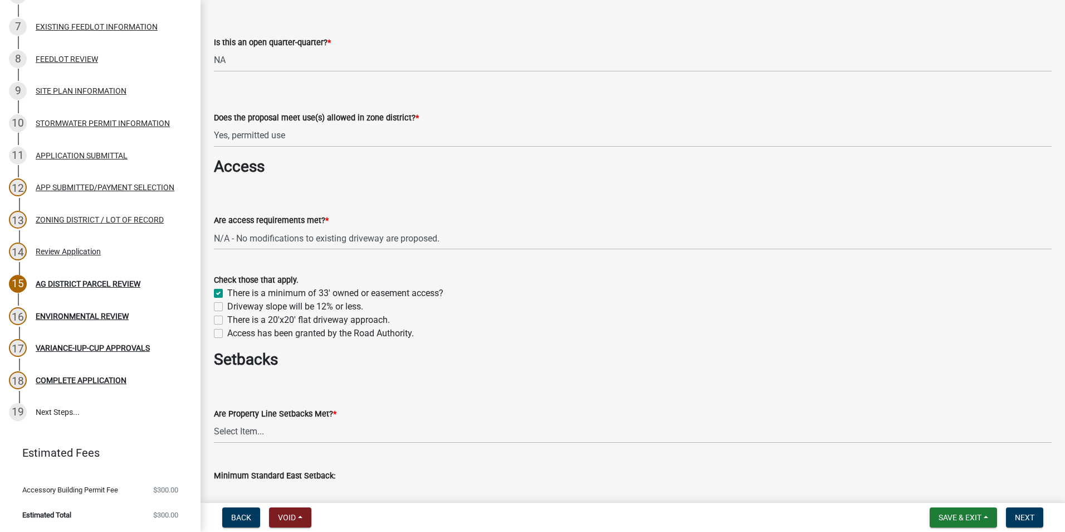
checkbox input "true"
checkbox input "false"
click at [227, 306] on label "Driveway slope will be 12% or less." at bounding box center [295, 306] width 136 height 13
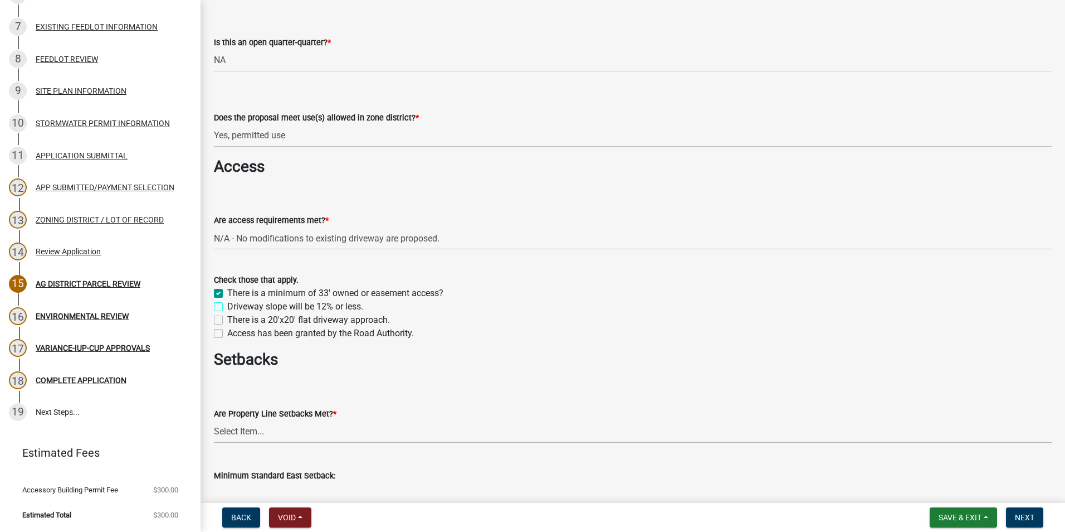
click at [227, 306] on input "Driveway slope will be 12% or less." at bounding box center [230, 303] width 7 height 7
checkbox input "true"
checkbox input "false"
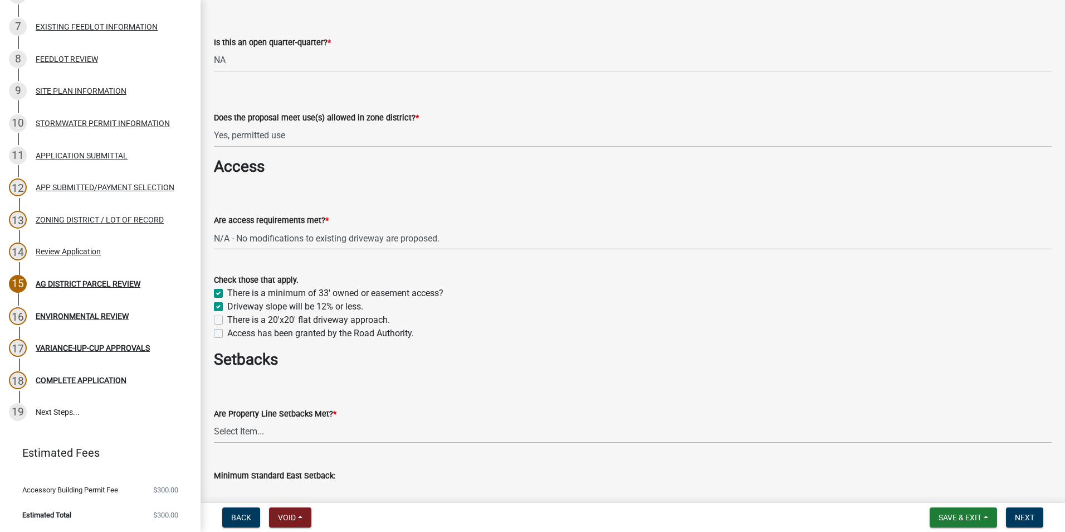
checkbox input "false"
click at [227, 320] on label "There is a 20'x20' flat driveway approach." at bounding box center [308, 319] width 163 height 13
click at [227, 320] on input "There is a 20'x20' flat driveway approach." at bounding box center [230, 316] width 7 height 7
checkbox input "true"
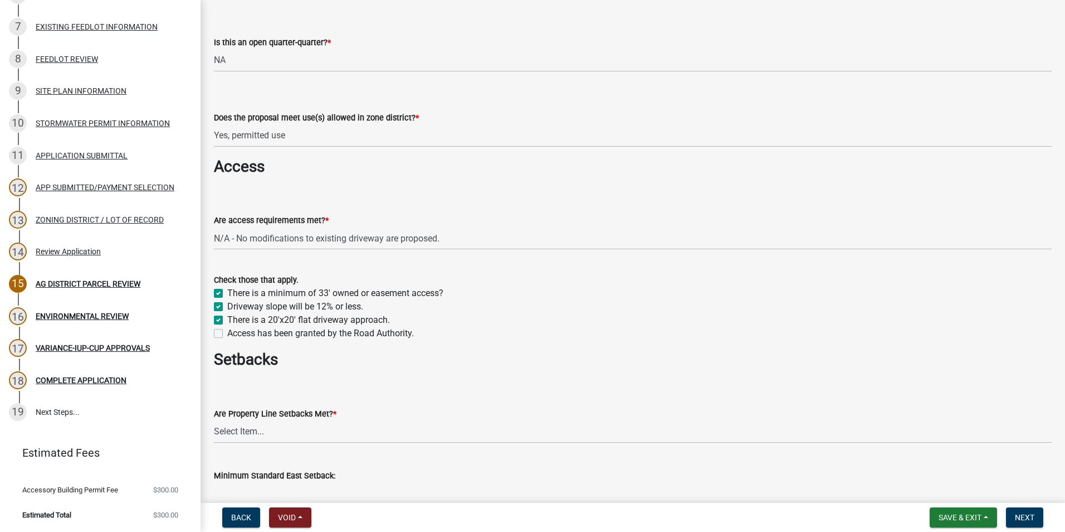
checkbox input "true"
click at [227, 333] on label "Access has been granted by the Road Authority." at bounding box center [320, 333] width 187 height 13
click at [227, 333] on input "Access has been granted by the Road Authority." at bounding box center [230, 330] width 7 height 7
checkbox input "true"
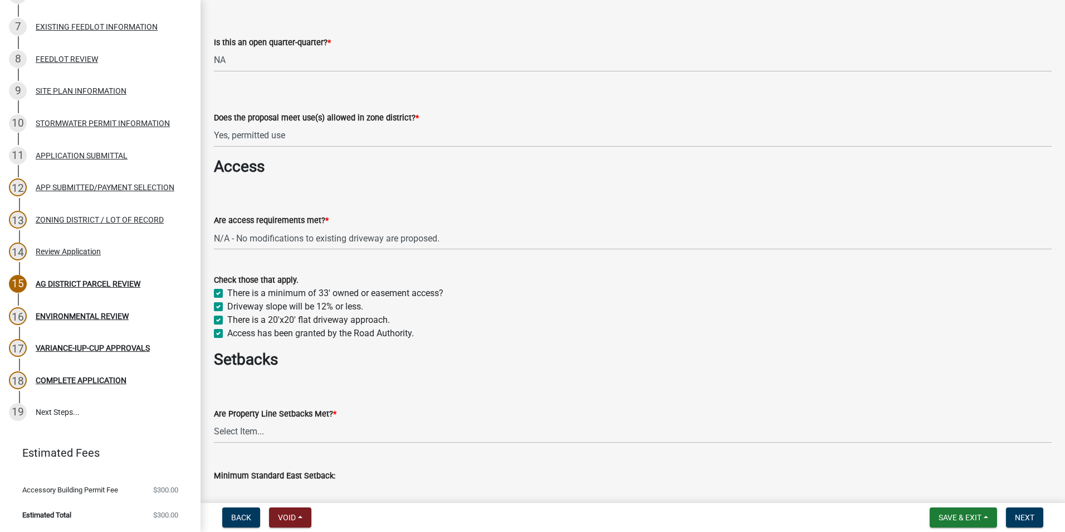
checkbox input "true"
click at [227, 331] on label "Access has been granted by the Road Authority." at bounding box center [320, 333] width 187 height 13
click at [227, 331] on input "Access has been granted by the Road Authority." at bounding box center [230, 330] width 7 height 7
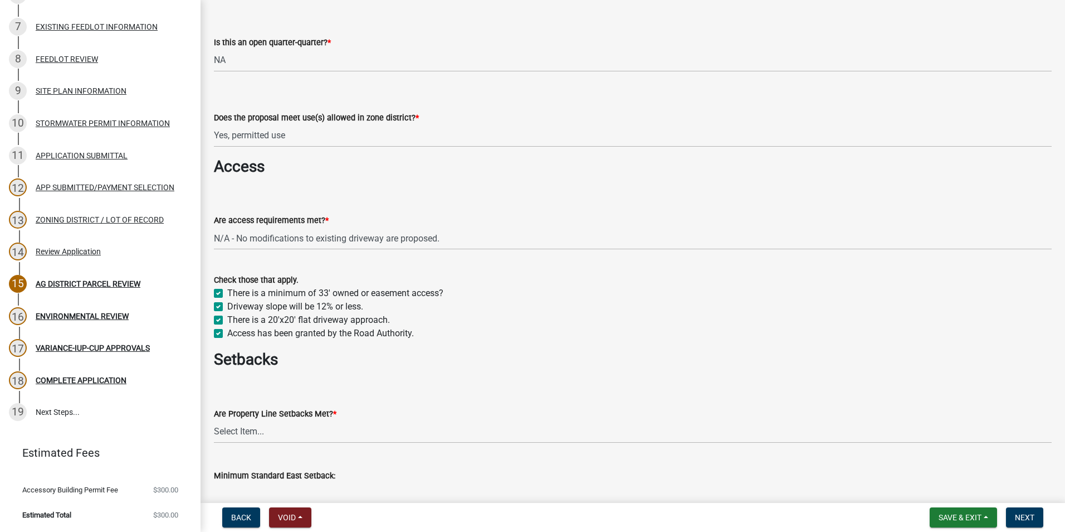
checkbox input "false"
checkbox input "true"
checkbox input "false"
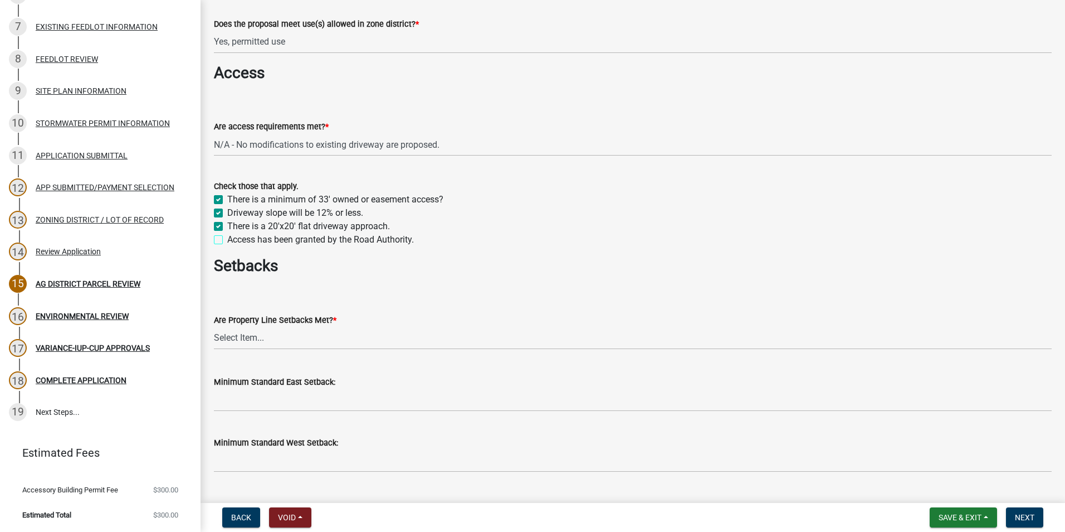
scroll to position [892, 0]
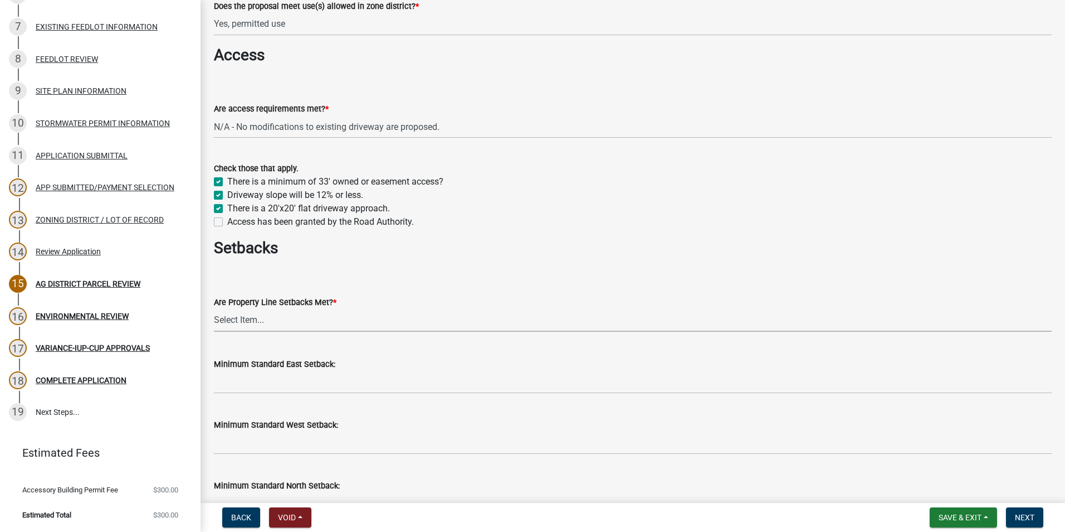
click at [263, 324] on select "Select Item... Yes No" at bounding box center [633, 320] width 838 height 23
click at [214, 309] on select "Select Item... Yes No" at bounding box center [633, 320] width 838 height 23
select select "f47993c2-143f-42b0-843f-88b20baa7a0f"
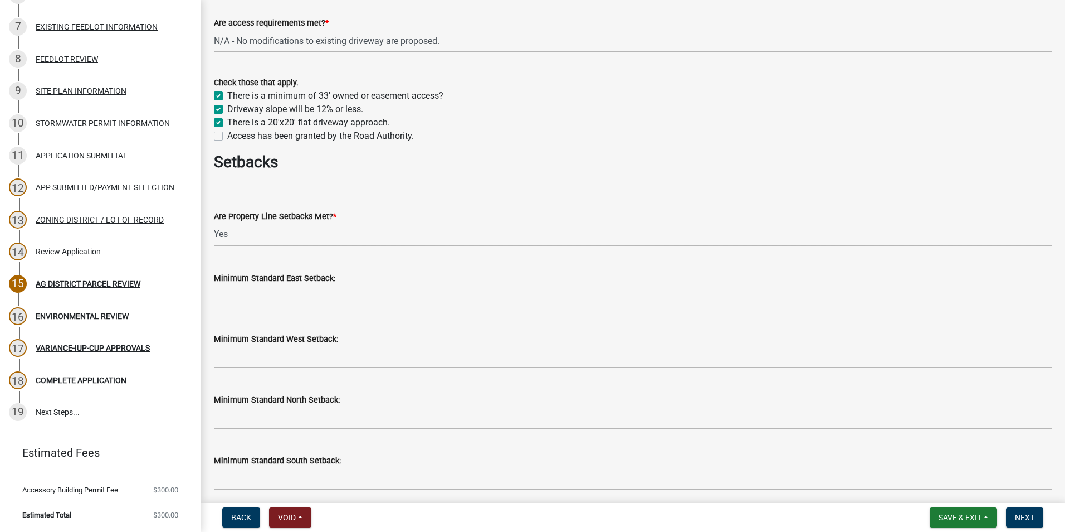
scroll to position [1003, 0]
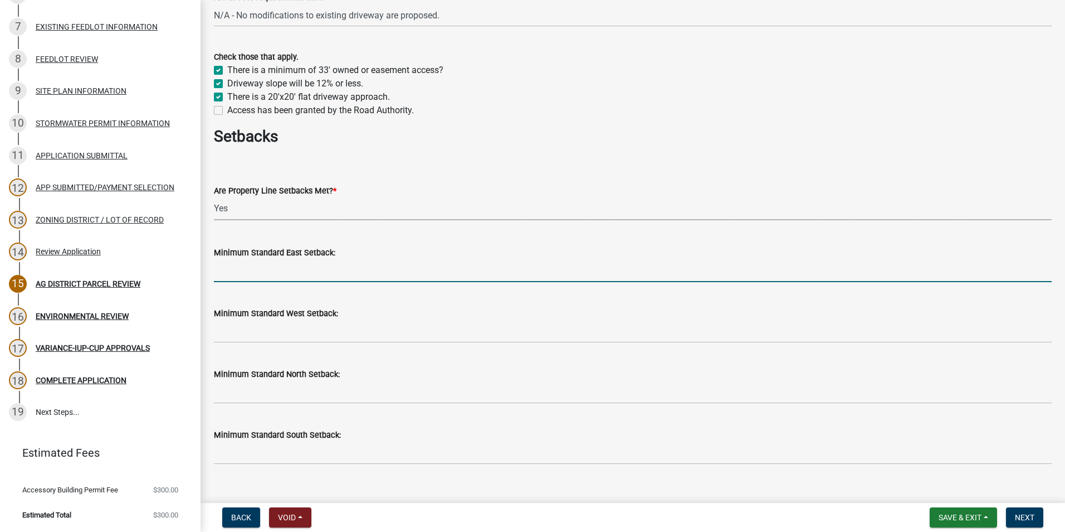
click at [238, 279] on input "Minimum Standard East Setback:" at bounding box center [633, 270] width 838 height 23
type input "50"
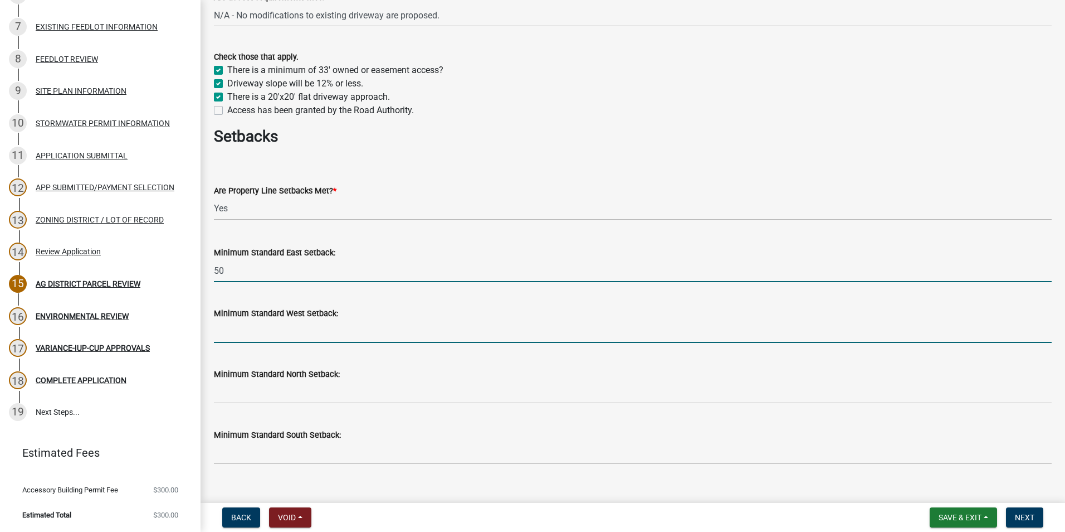
type input "50"
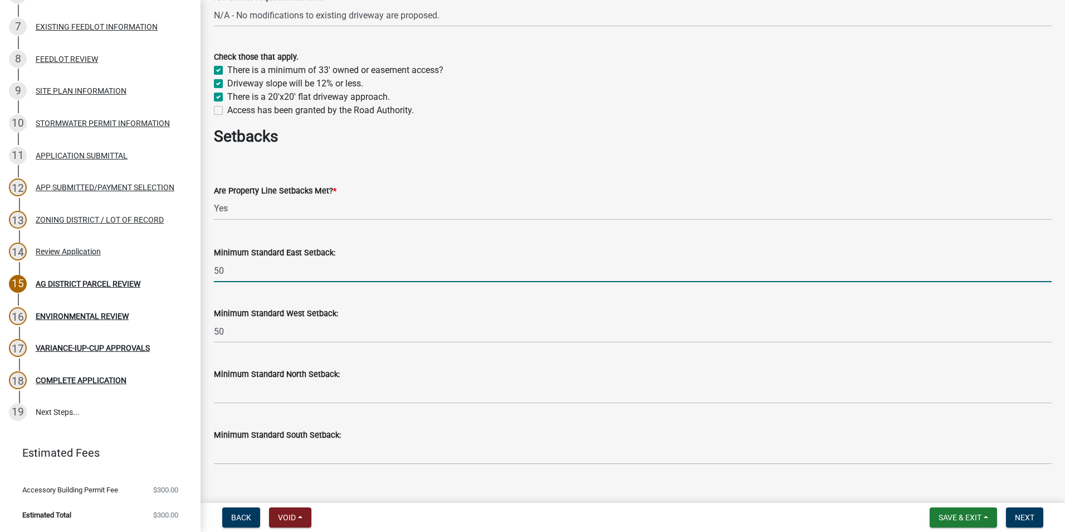
type input "50"
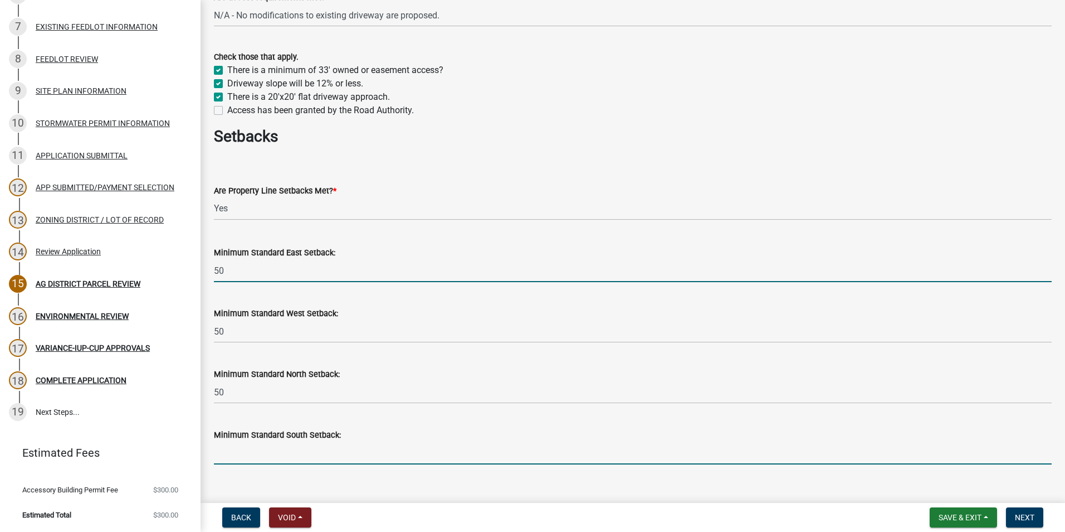
type input "50"
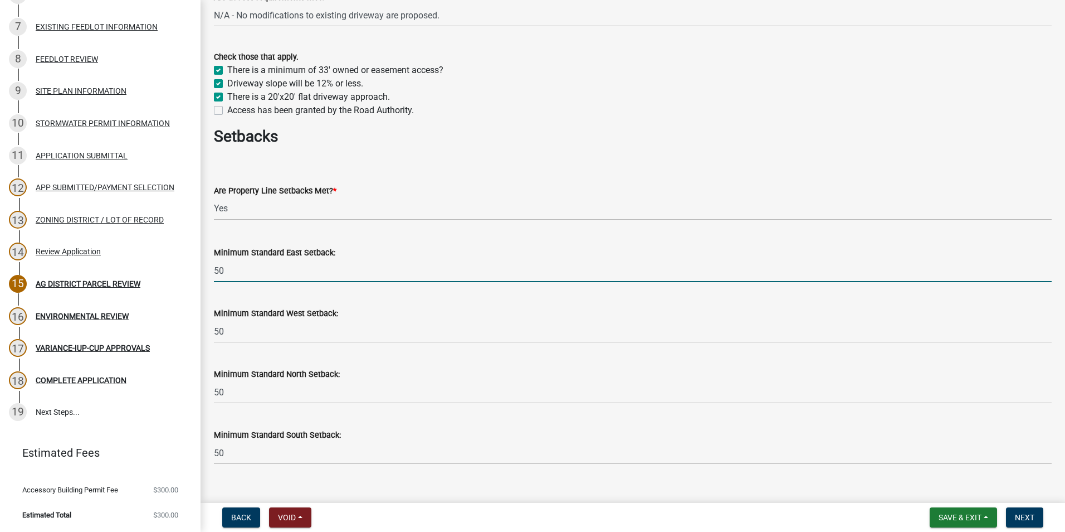
type input "65"
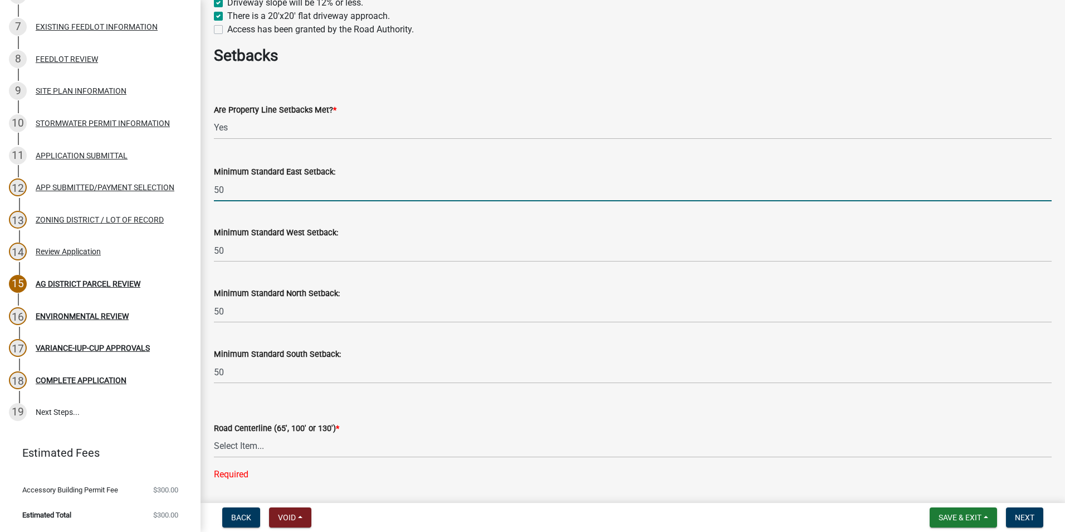
scroll to position [1114, 0]
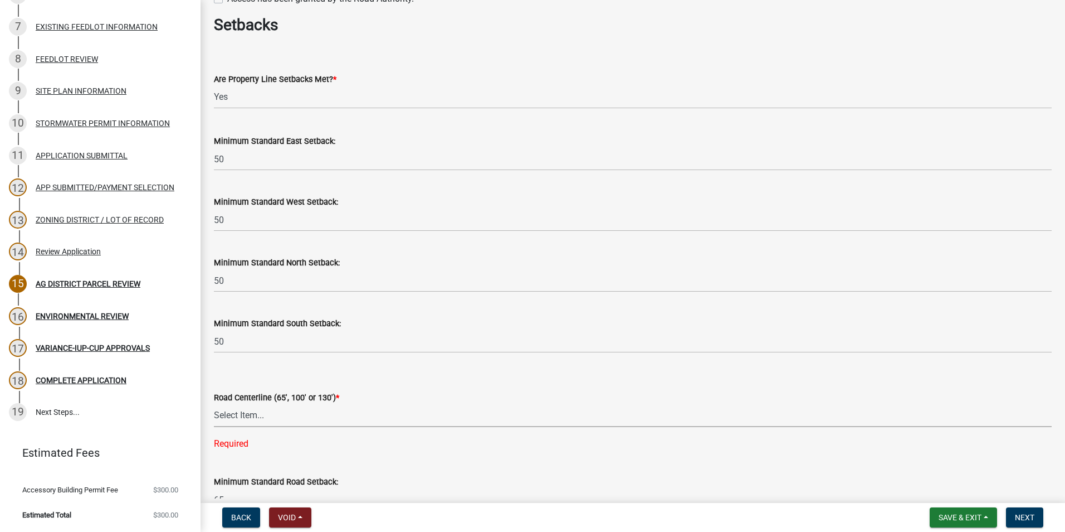
click at [288, 421] on select "Select Item... Yes No" at bounding box center [633, 415] width 838 height 23
click at [214, 404] on select "Select Item... Yes No" at bounding box center [633, 415] width 838 height 23
select select "010a36e8-78ab-47dd-88f8-ccc0edf139b8"
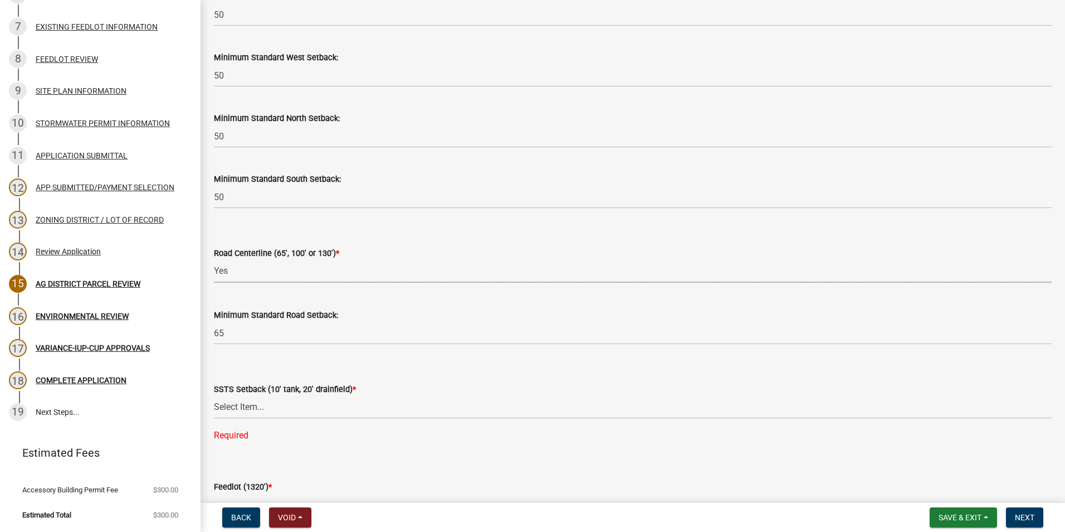
scroll to position [1282, 0]
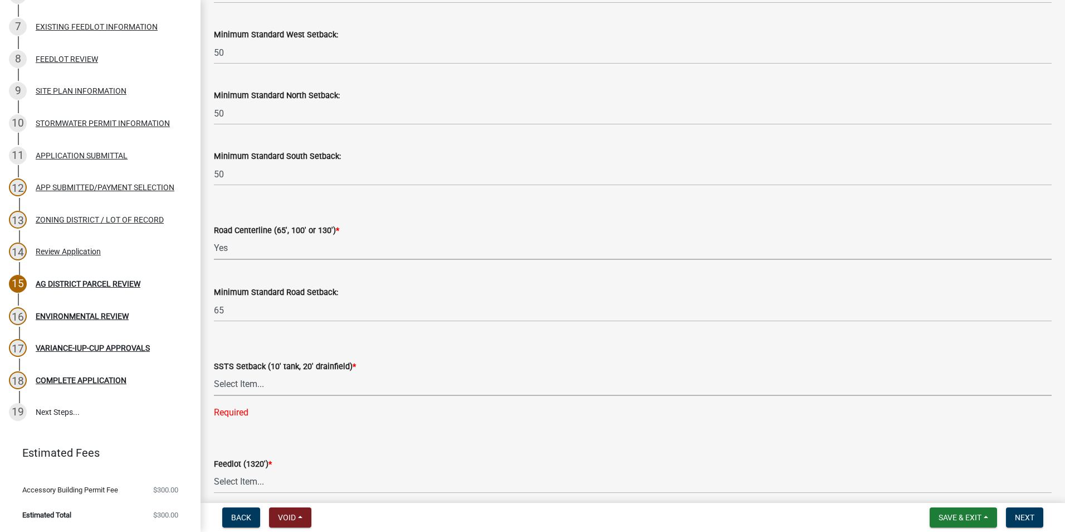
click at [274, 385] on select "Select Item... Yes No N/A" at bounding box center [633, 384] width 838 height 23
click at [310, 383] on select "Select Item... Yes No N/A" at bounding box center [633, 384] width 838 height 23
click at [280, 386] on select "Select Item... Yes No N/A" at bounding box center [633, 384] width 838 height 23
click at [214, 373] on select "Select Item... Yes No N/A" at bounding box center [633, 384] width 838 height 23
select select "617636dc-6122-45c9-991a-bd8b90cb2b24"
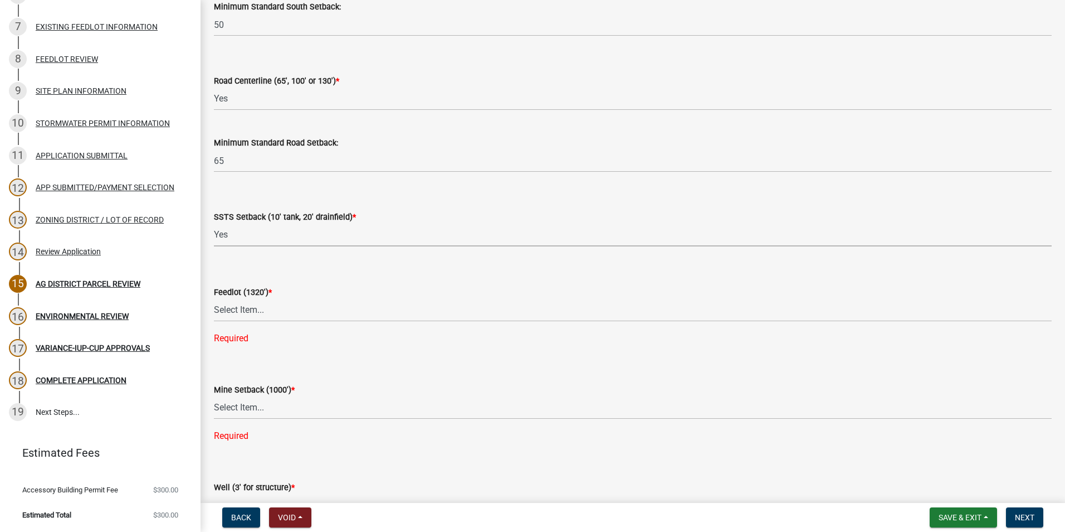
scroll to position [1449, 0]
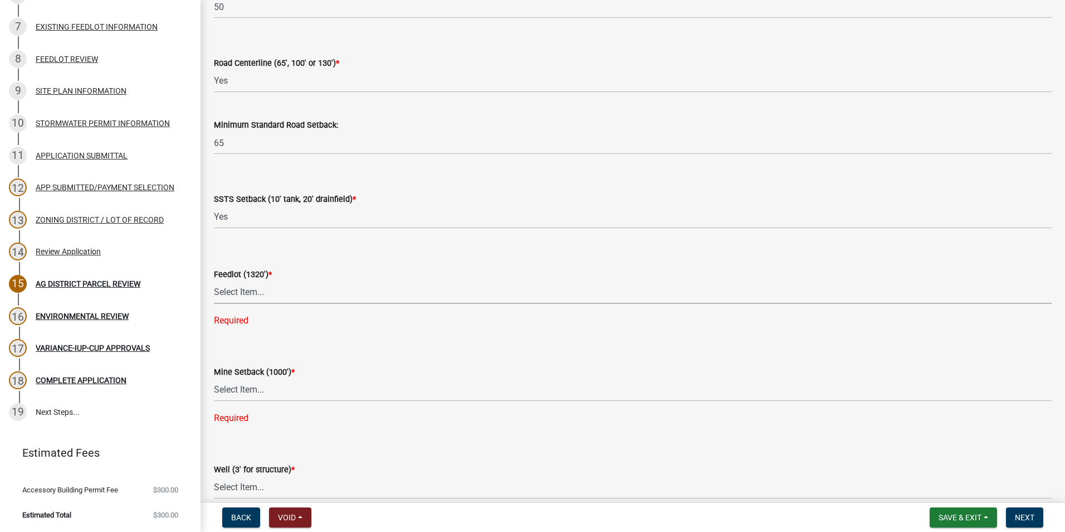
click at [261, 292] on select "Select Item... Yes No N/A" at bounding box center [633, 292] width 838 height 23
click at [214, 281] on select "Select Item... Yes No N/A" at bounding box center [633, 292] width 838 height 23
select select "a9ce9e2b-a26e-4782-922d-09df730091ad"
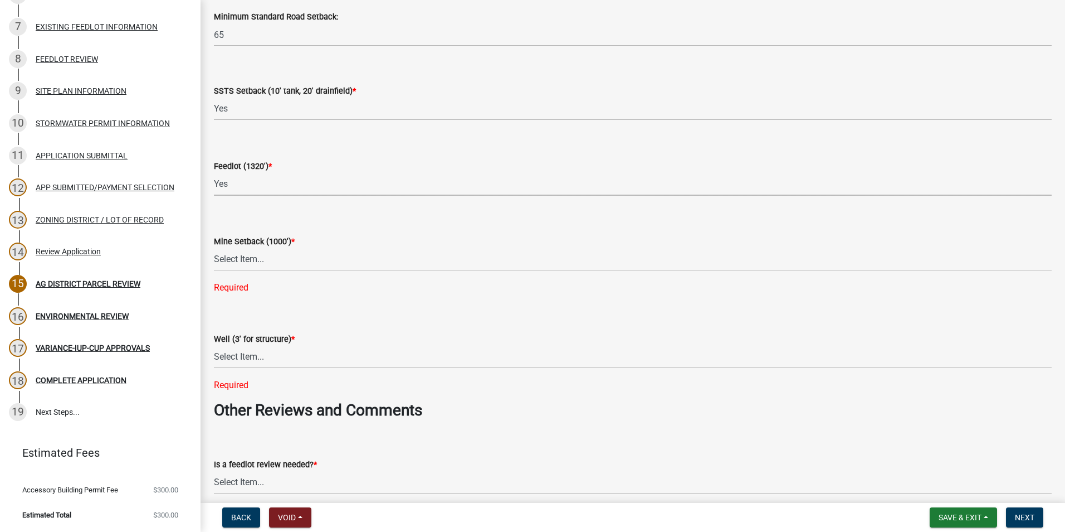
scroll to position [1560, 0]
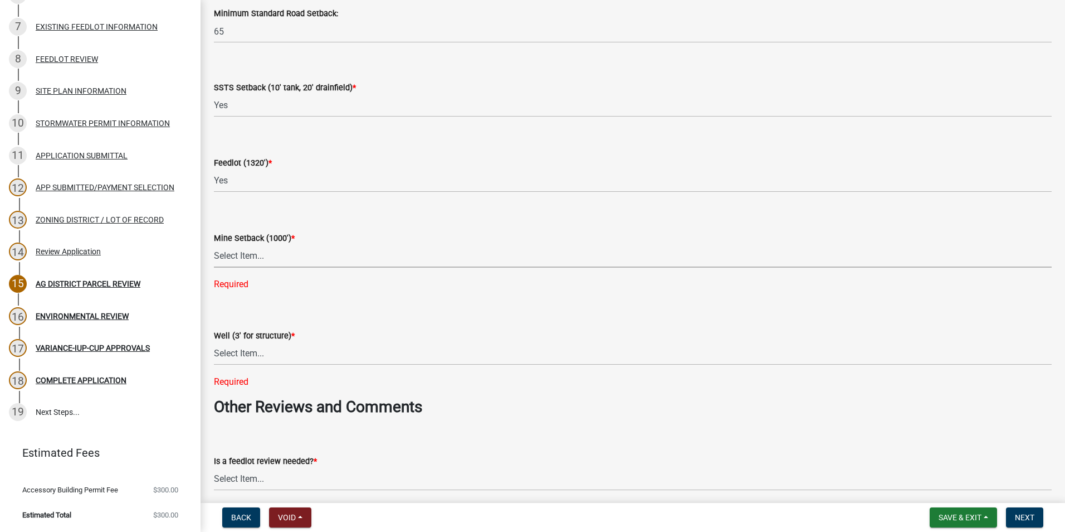
click at [296, 252] on select "Select Item... Yes No N/A" at bounding box center [633, 256] width 838 height 23
click at [214, 245] on select "Select Item... Yes No N/A" at bounding box center [633, 256] width 838 height 23
select select "2040f1b6-20ab-401b-9b6f-6f3fd46d4e8e"
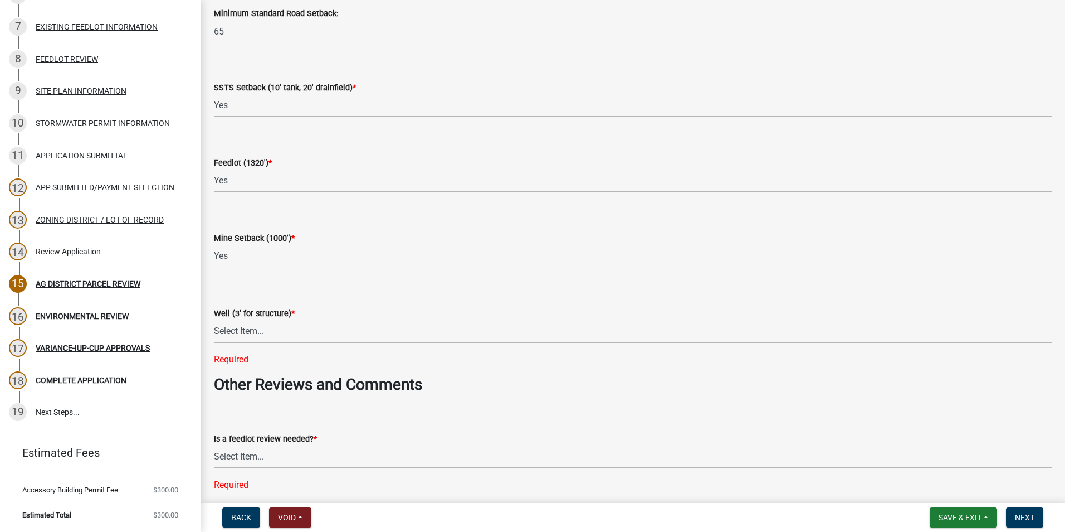
click at [272, 333] on select "Select Item... Yes No N/A" at bounding box center [633, 331] width 838 height 23
click at [214, 320] on select "Select Item... Yes No N/A" at bounding box center [633, 331] width 838 height 23
select select "6e389f70-961b-4b78-9c47-c422b69289d9"
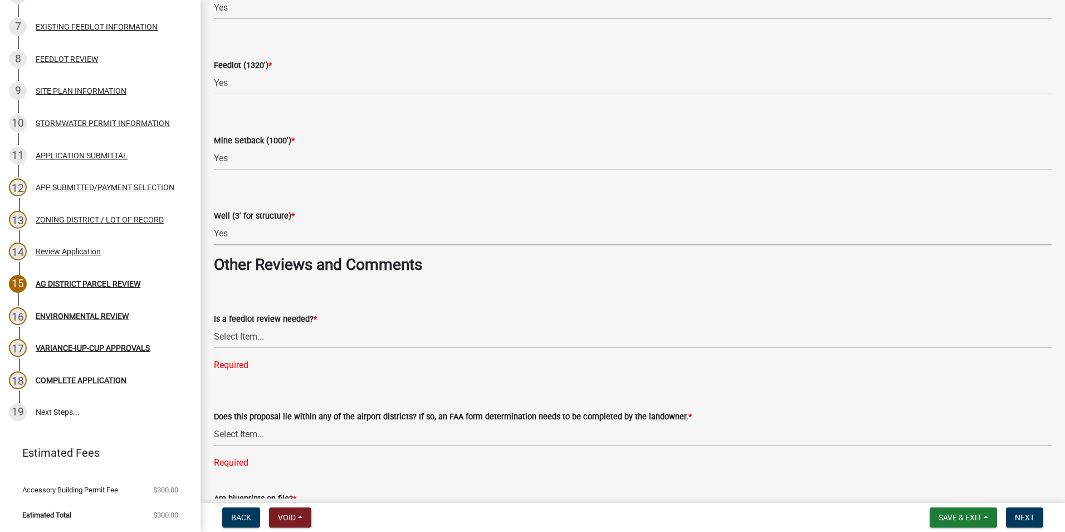
scroll to position [1672, 0]
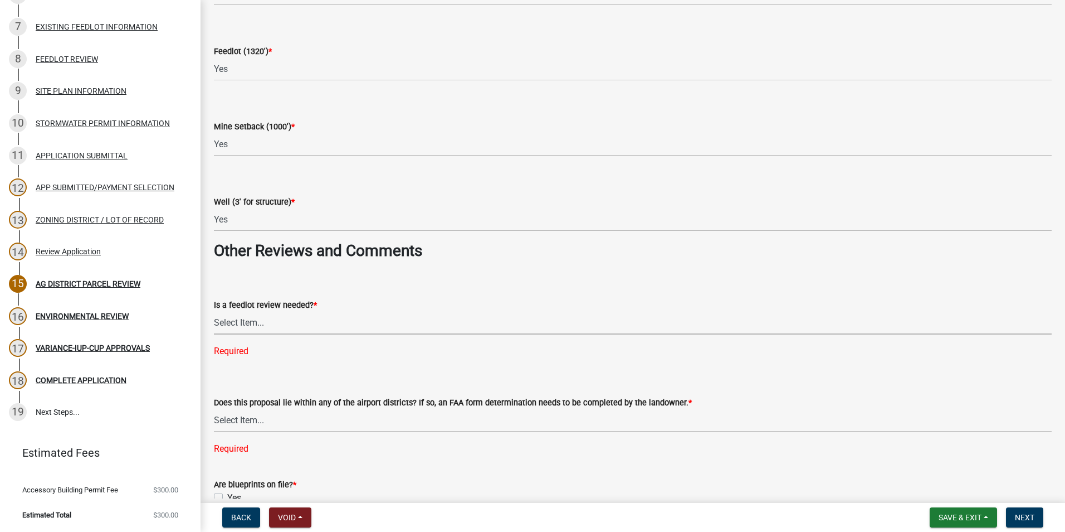
click at [275, 326] on select "Select Item... Yes No" at bounding box center [633, 322] width 838 height 23
click at [214, 311] on select "Select Item... Yes No" at bounding box center [633, 322] width 838 height 23
select select "1e0d970e-6746-4216-b065-d6933a69b3fa"
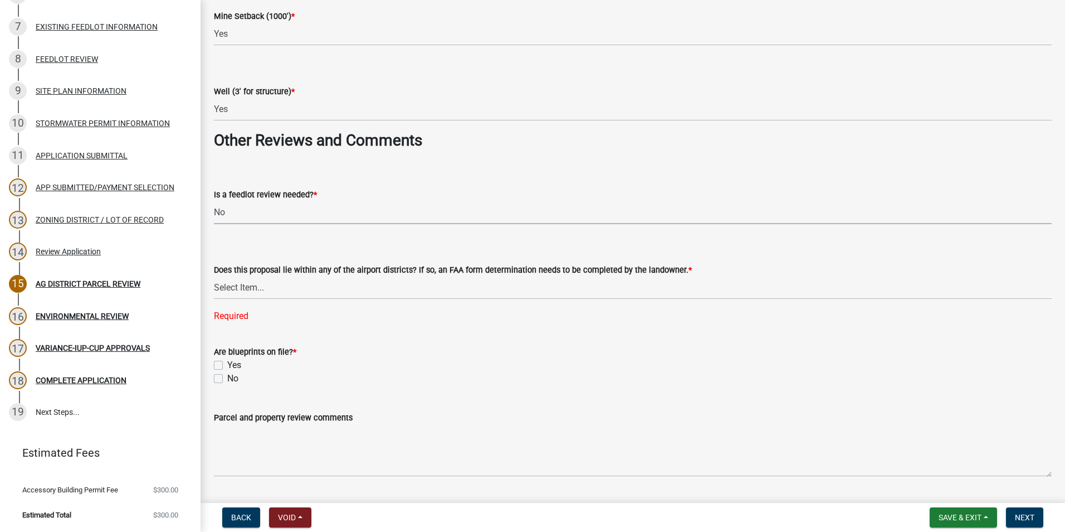
scroll to position [1783, 0]
click at [291, 289] on select "Select Item... Yes No" at bounding box center [633, 286] width 838 height 23
click at [214, 275] on select "Select Item... Yes No" at bounding box center [633, 286] width 838 height 23
select select "44b75d30-e230-4ce0-8c0f-1ddadfe5cfb2"
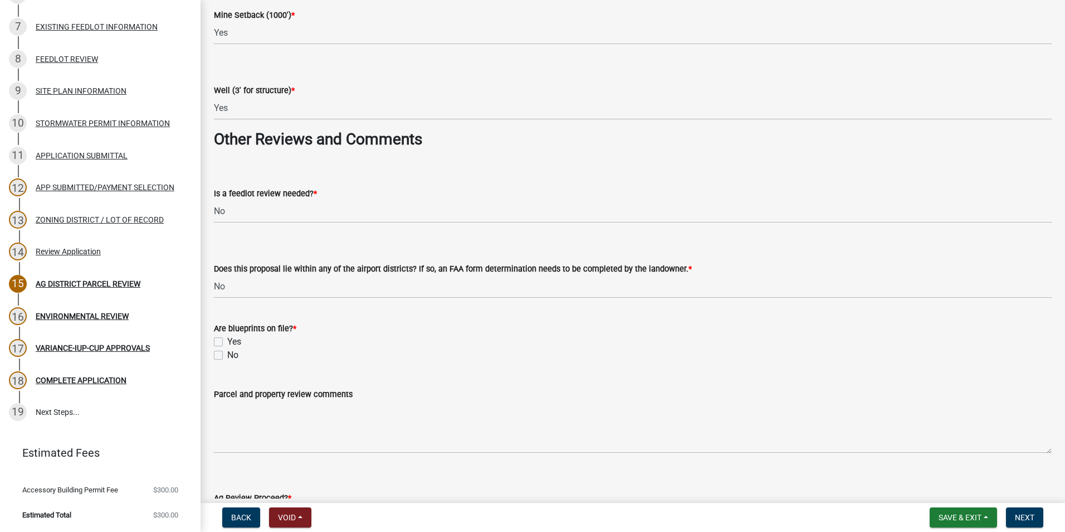
click at [227, 340] on label "Yes" at bounding box center [234, 341] width 14 height 13
click at [227, 340] on input "Yes" at bounding box center [230, 338] width 7 height 7
checkbox input "true"
checkbox input "false"
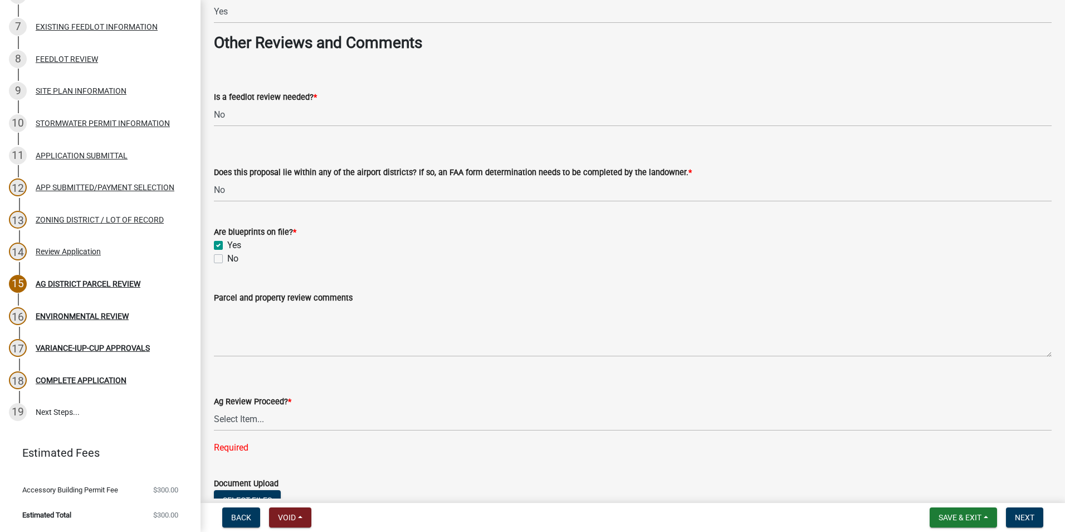
scroll to position [1895, 0]
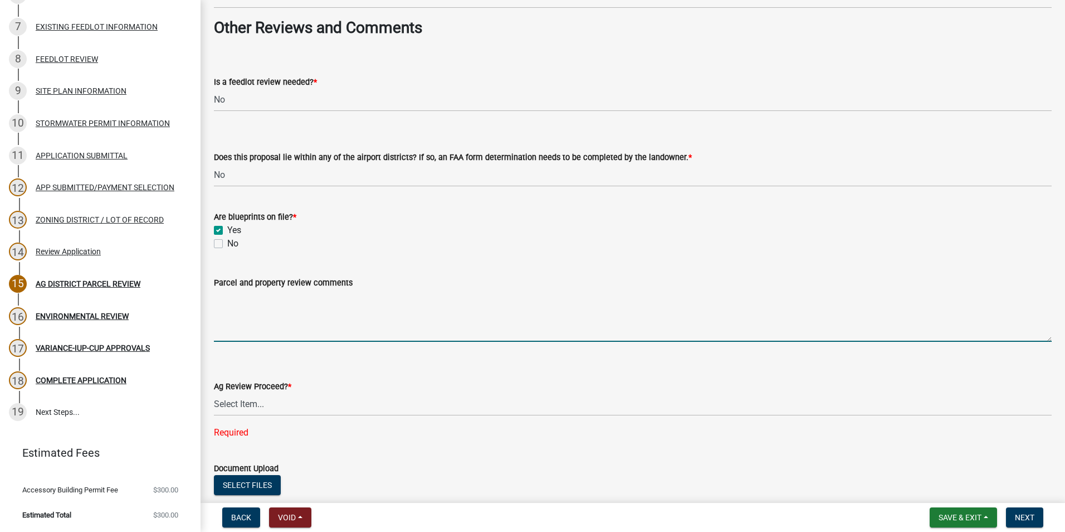
click at [297, 334] on textarea "Parcel and property review comments" at bounding box center [633, 315] width 838 height 52
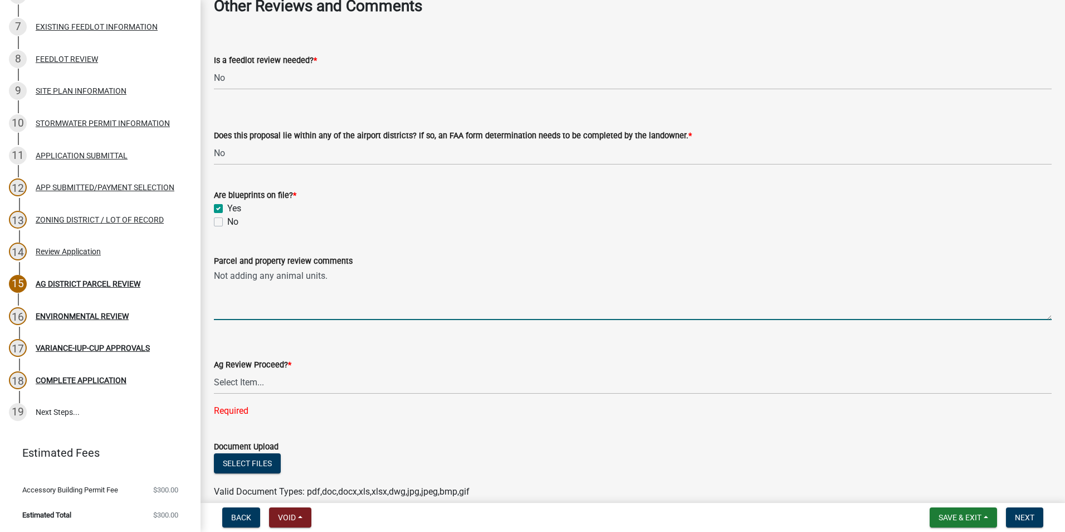
scroll to position [1950, 0]
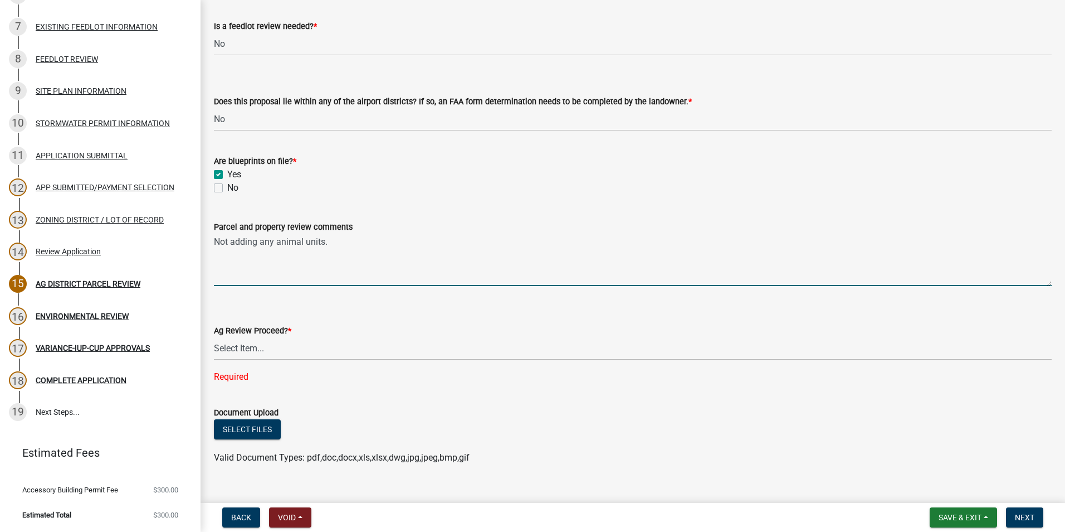
type textarea "Not adding any animal units."
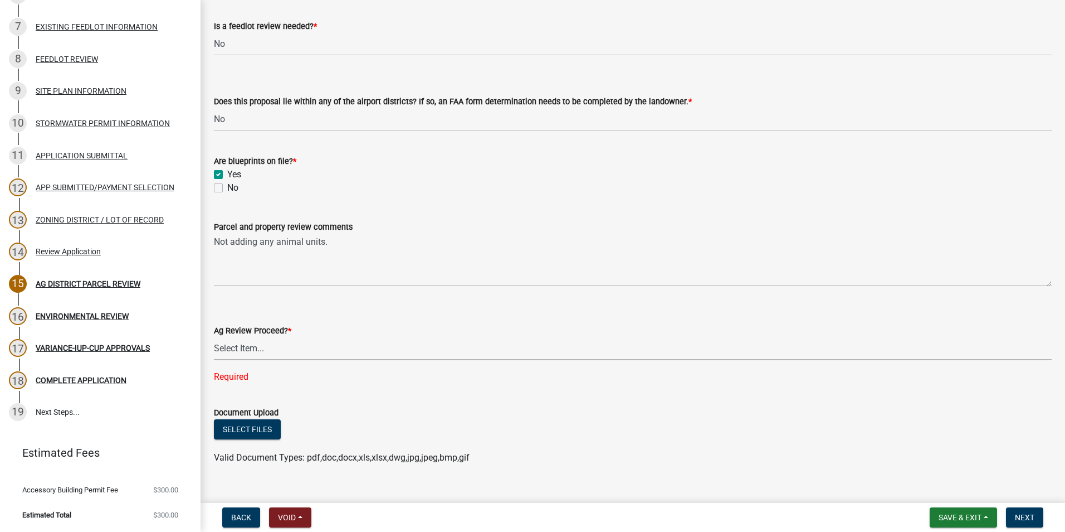
click at [274, 354] on select "Select Item... Proceed with review Deny permit at this time" at bounding box center [633, 348] width 838 height 23
click at [214, 339] on select "Select Item... Proceed with review Deny permit at this time" at bounding box center [633, 348] width 838 height 23
select select "6d223645-95f1-4b70-a074-2c09099ea196"
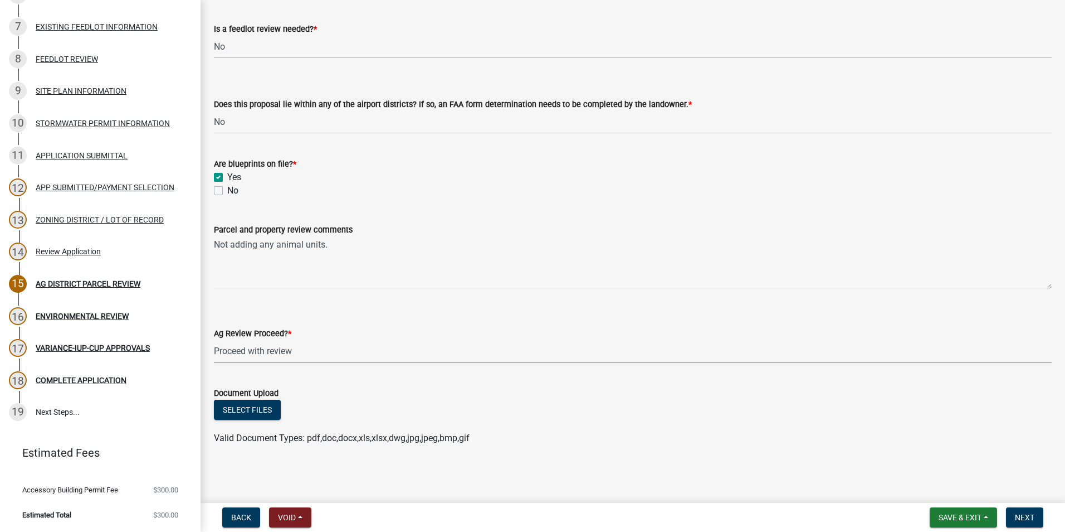
scroll to position [1947, 0]
click at [1019, 513] on span "Next" at bounding box center [1025, 517] width 20 height 9
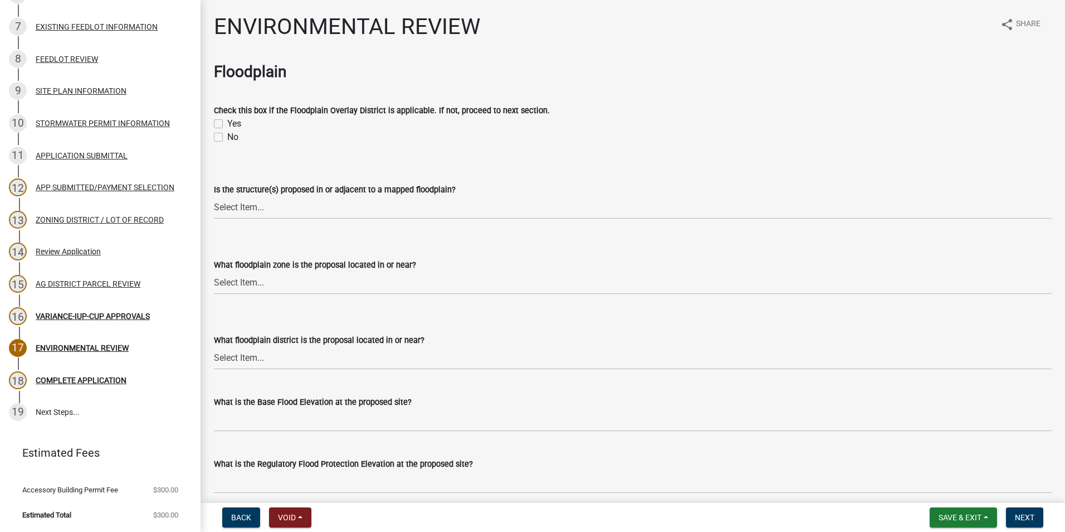
click at [227, 138] on label "No" at bounding box center [232, 136] width 11 height 13
click at [227, 138] on input "No" at bounding box center [230, 133] width 7 height 7
checkbox input "true"
checkbox input "false"
checkbox input "true"
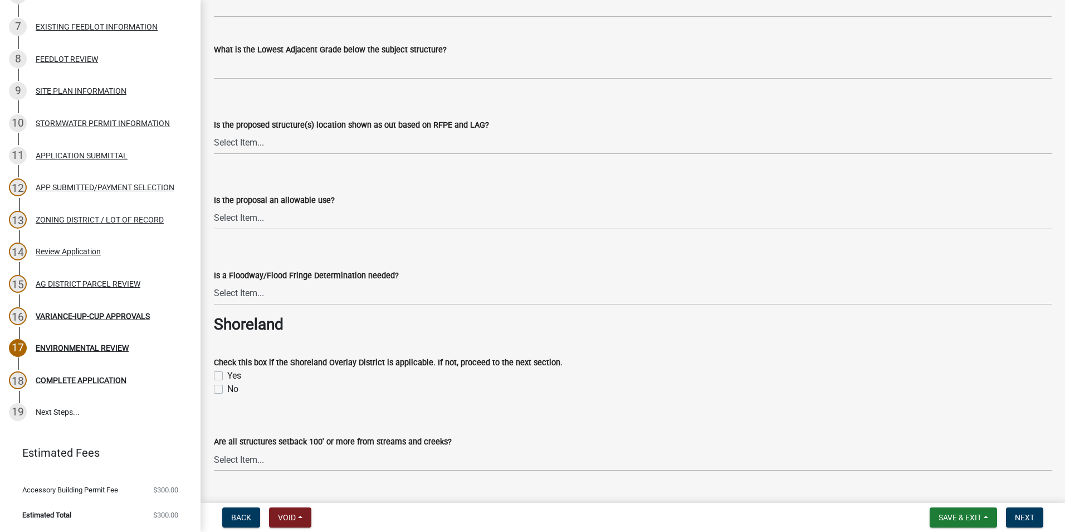
scroll to position [501, 0]
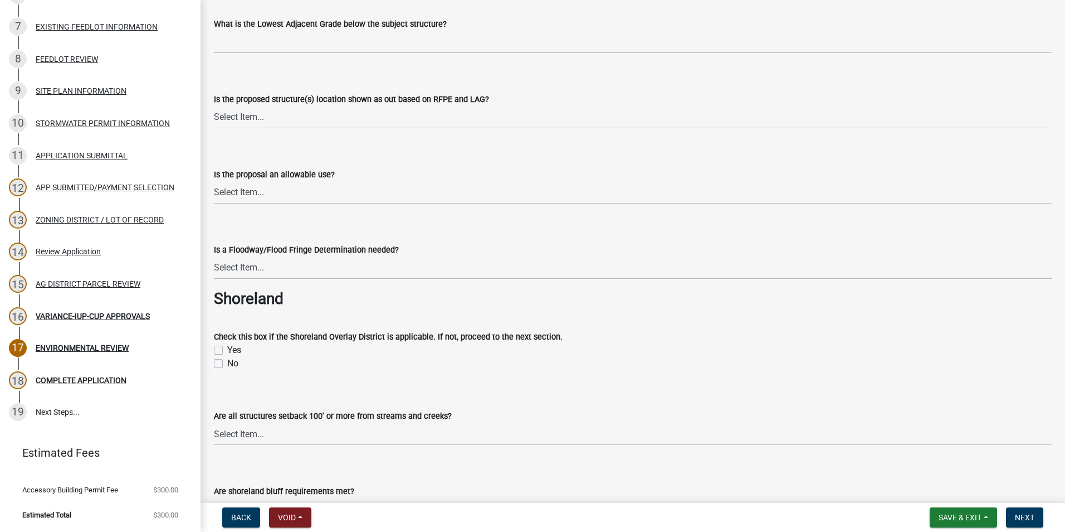
drag, startPoint x: 218, startPoint y: 362, endPoint x: 307, endPoint y: 357, distance: 88.8
click at [227, 361] on label "No" at bounding box center [232, 363] width 11 height 13
click at [227, 361] on input "No" at bounding box center [230, 360] width 7 height 7
checkbox input "true"
checkbox input "false"
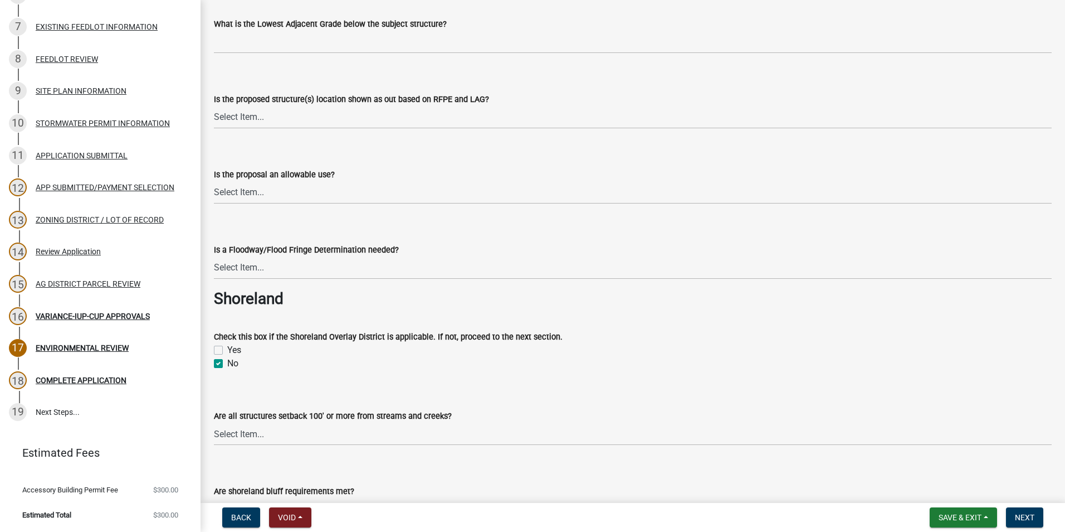
checkbox input "true"
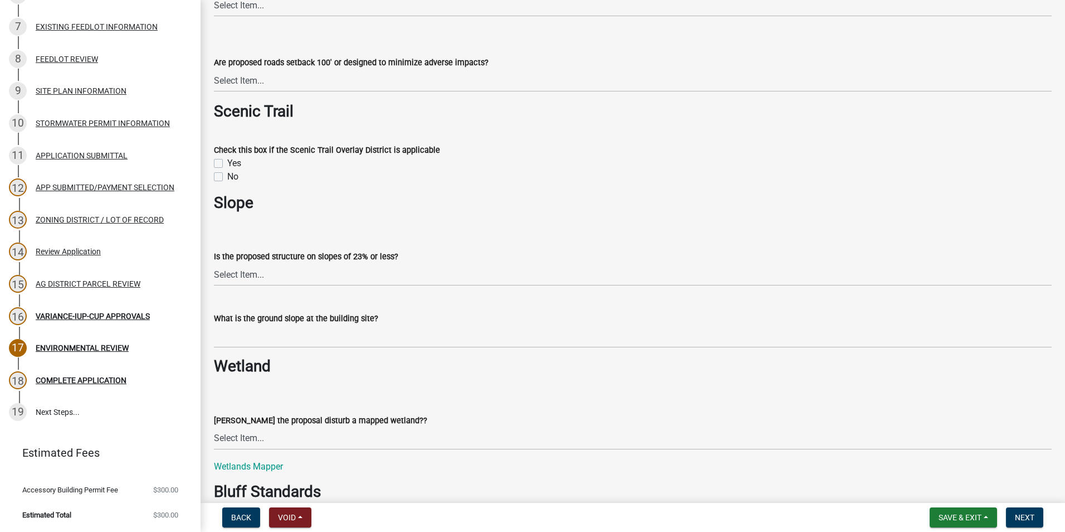
scroll to position [1170, 0]
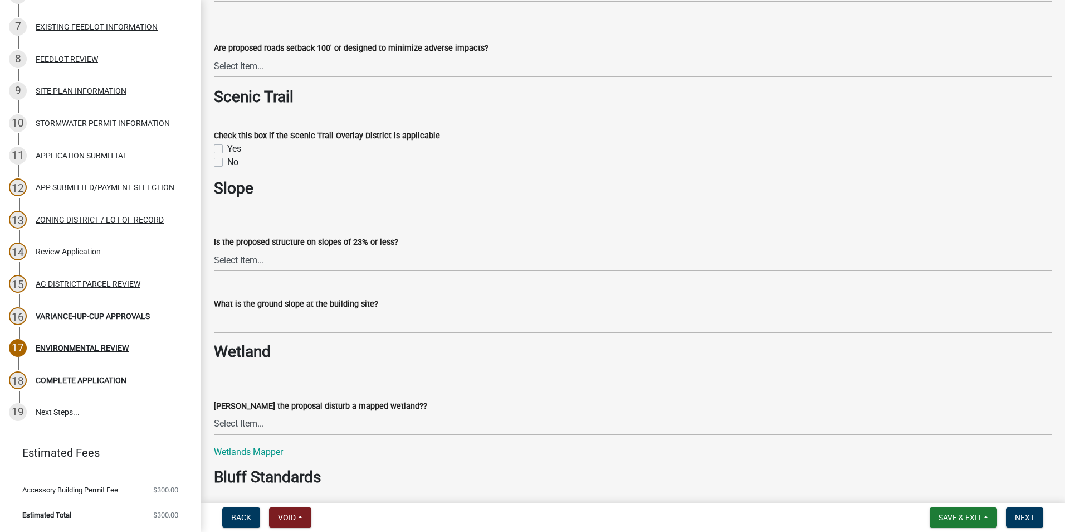
click at [227, 160] on label "No" at bounding box center [232, 161] width 11 height 13
click at [227, 160] on input "No" at bounding box center [230, 158] width 7 height 7
checkbox input "true"
checkbox input "false"
checkbox input "true"
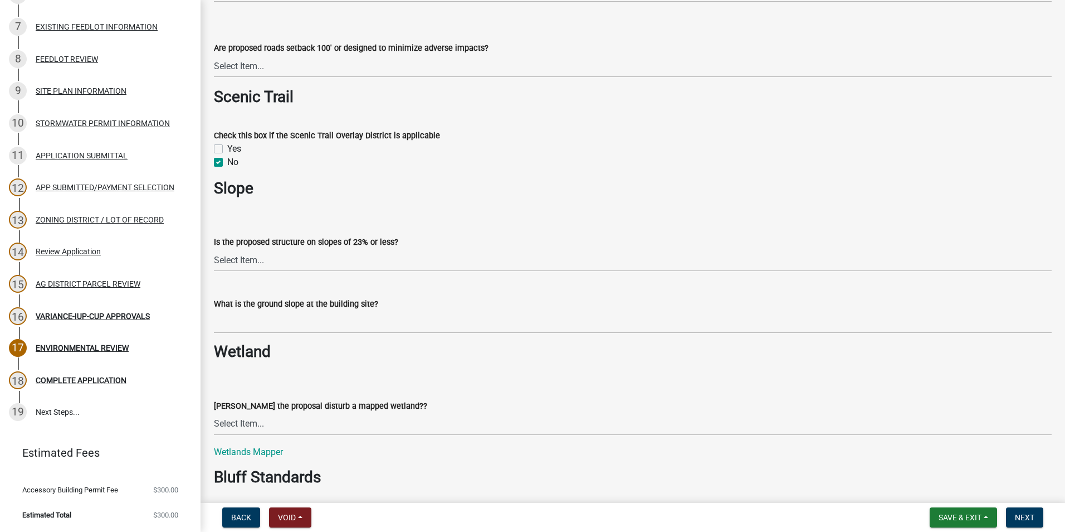
scroll to position [1226, 0]
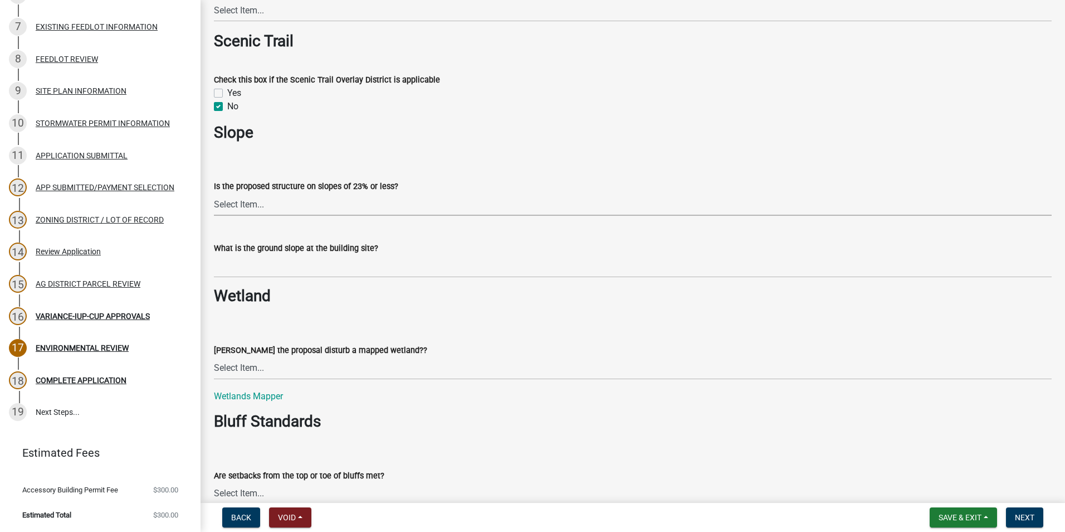
click at [291, 205] on select "Select Item... Yes No" at bounding box center [633, 204] width 838 height 23
click at [214, 193] on select "Select Item... Yes No" at bounding box center [633, 204] width 838 height 23
select select "294fbb0f-ef92-492d-a55d-6ae48f2d4023"
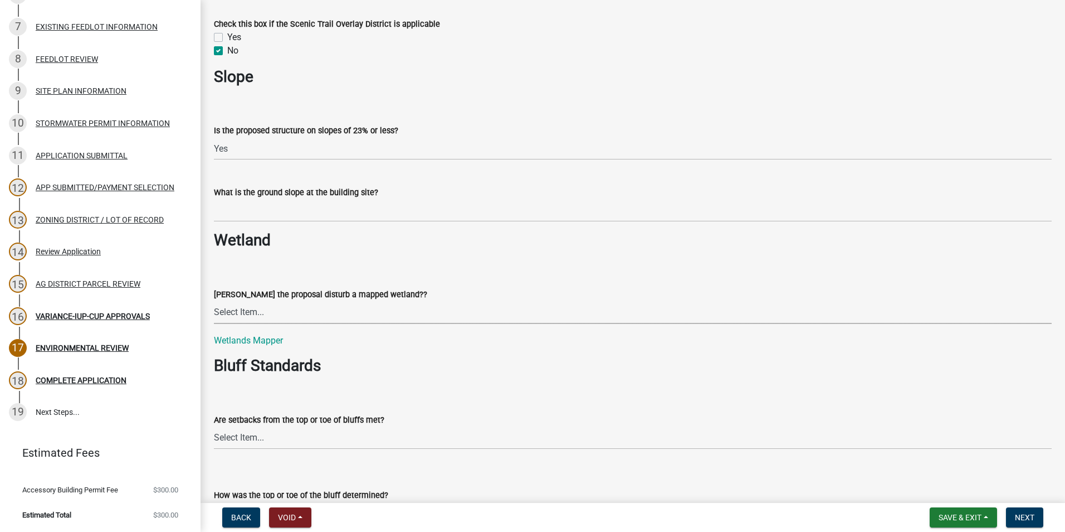
click at [286, 311] on select "Select Item... Yes No N/A" at bounding box center [633, 312] width 838 height 23
click at [214, 301] on select "Select Item... Yes No N/A" at bounding box center [633, 312] width 838 height 23
select select "5727336e-9a20-4bd2-a6f3-e7484509ff9a"
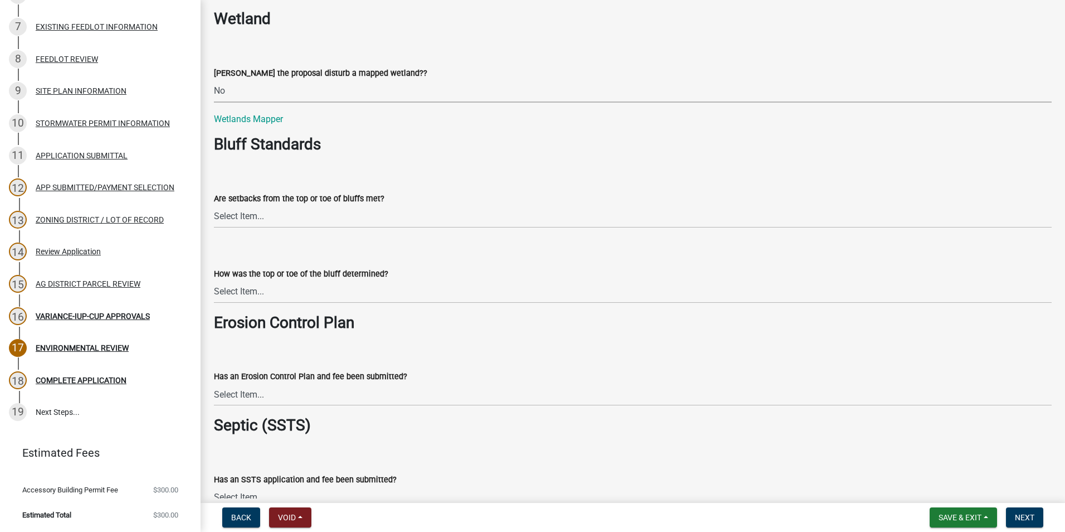
scroll to position [1504, 0]
click at [251, 217] on select "Select Item... Yes No The proposal is not in the vicinity of a bluff" at bounding box center [633, 214] width 838 height 23
click at [214, 203] on select "Select Item... Yes No The proposal is not in the vicinity of a bluff" at bounding box center [633, 214] width 838 height 23
select select "92cce49e-9eda-4313-95a5-3dd445bd85bb"
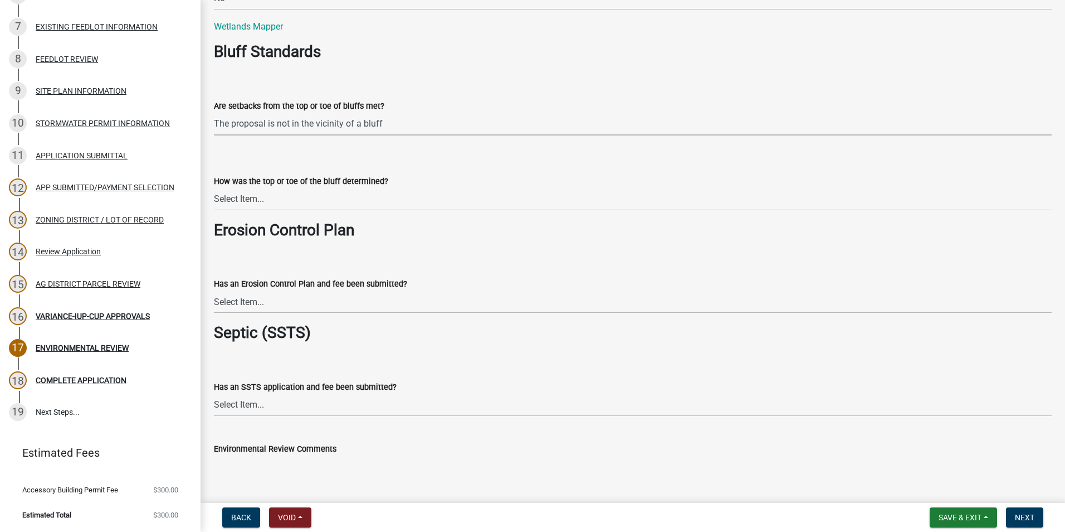
scroll to position [1616, 0]
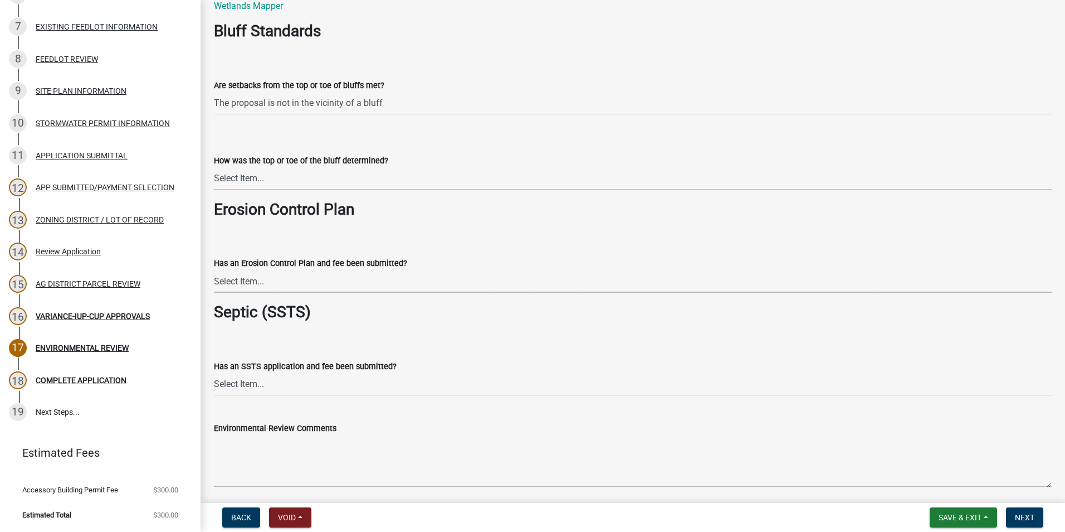
click at [314, 279] on select "Select Item... Yes No Application does not require an Erosion Control Plan" at bounding box center [633, 281] width 838 height 23
click at [214, 270] on select "Select Item... Yes No Application does not require an Erosion Control Plan" at bounding box center [633, 281] width 838 height 23
select select "c0fe89da-e6be-4440-b09b-6bf401eca5d4"
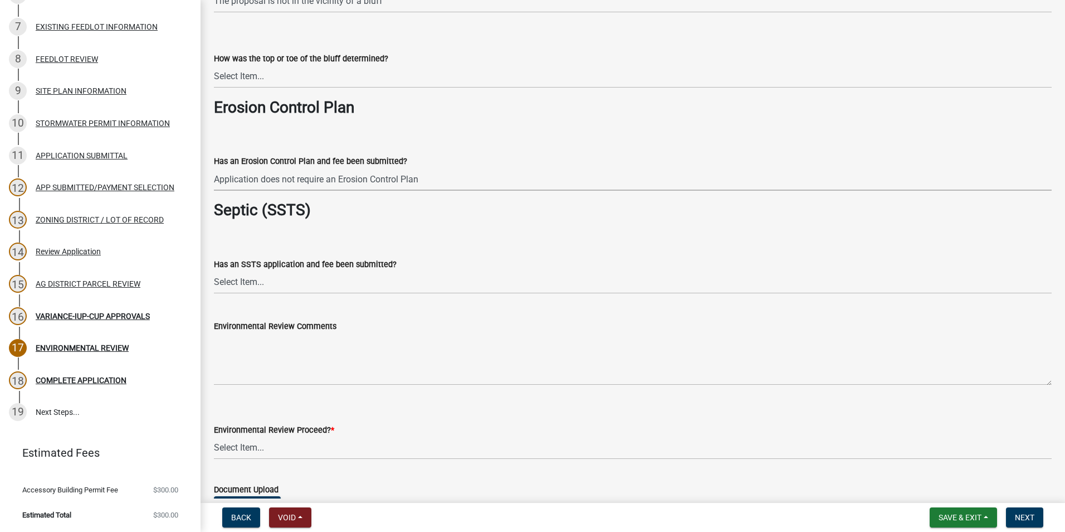
scroll to position [1727, 0]
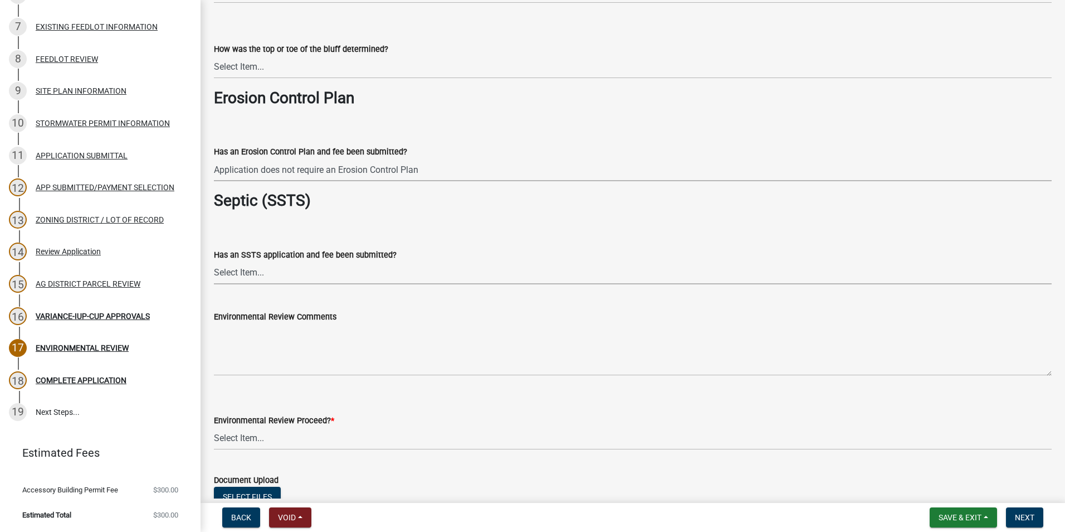
click at [305, 274] on select "Select Item... Yes No This project does not require SSTS" at bounding box center [633, 272] width 838 height 23
click at [214, 261] on select "Select Item... Yes No This project does not require SSTS" at bounding box center [633, 272] width 838 height 23
select select "cc045de0-ead4-414c-a886-12e51f2bc4aa"
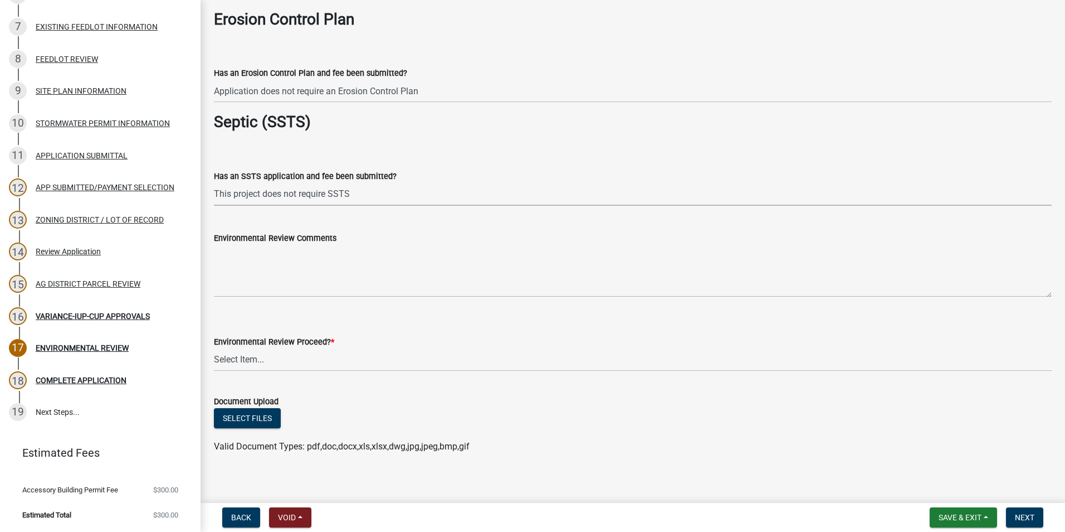
scroll to position [1814, 0]
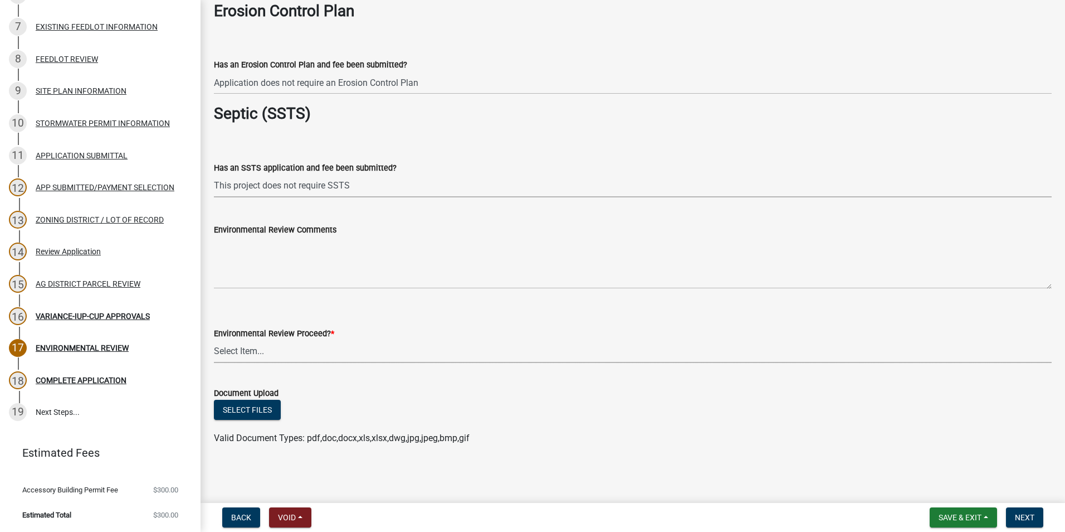
click at [287, 350] on select "Select Item... Proceed with review Deny permit at this time" at bounding box center [633, 351] width 838 height 23
click at [214, 340] on select "Select Item... Proceed with review Deny permit at this time" at bounding box center [633, 351] width 838 height 23
select select "c55ed237-4e75-4d9e-9e6e-534c544ae652"
click at [1020, 512] on button "Next" at bounding box center [1024, 517] width 37 height 20
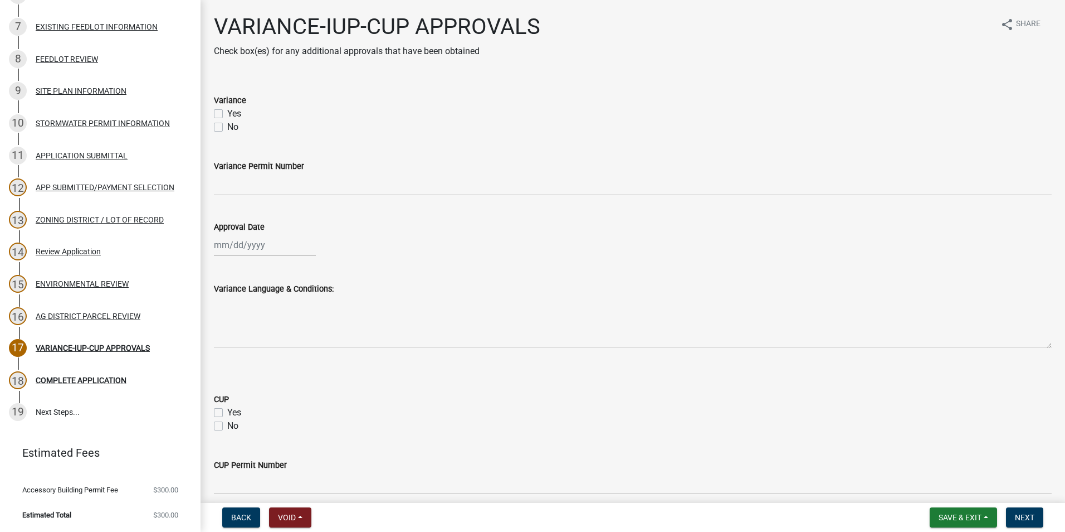
click at [227, 124] on label "No" at bounding box center [232, 126] width 11 height 13
click at [227, 124] on input "No" at bounding box center [230, 123] width 7 height 7
checkbox input "true"
checkbox input "false"
checkbox input "true"
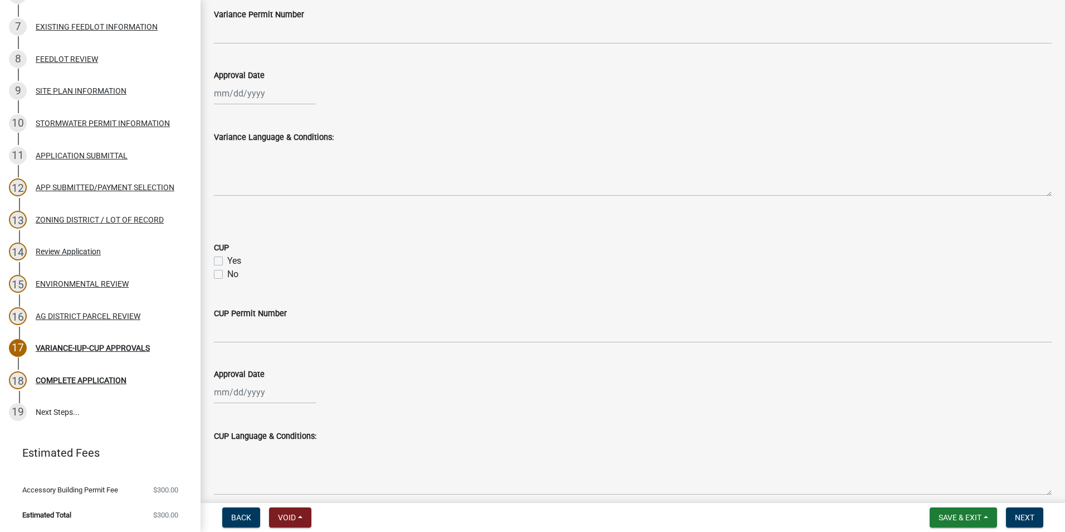
scroll to position [223, 0]
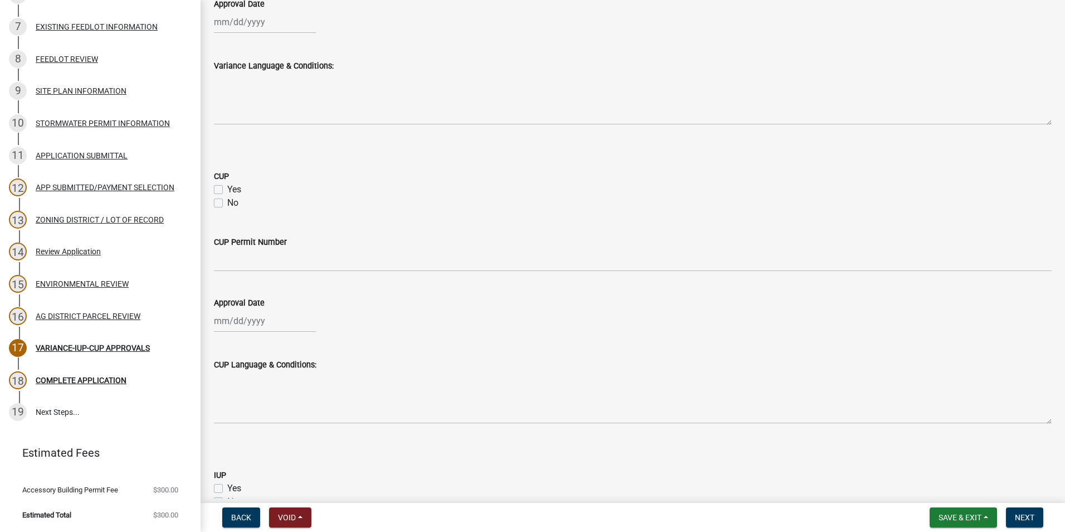
click at [227, 202] on label "No" at bounding box center [232, 202] width 11 height 13
click at [227, 202] on input "No" at bounding box center [230, 199] width 7 height 7
checkbox input "true"
checkbox input "false"
checkbox input "true"
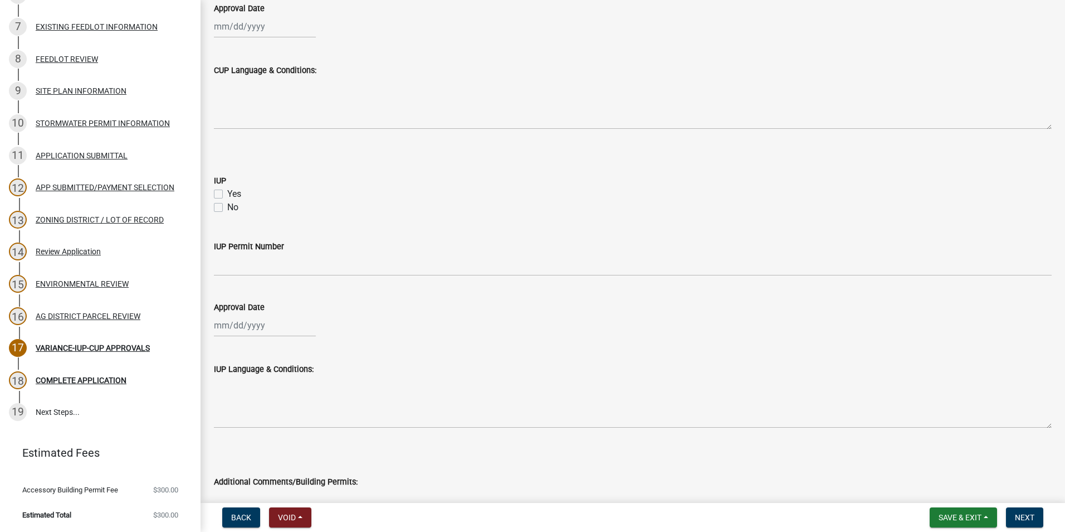
scroll to position [557, 0]
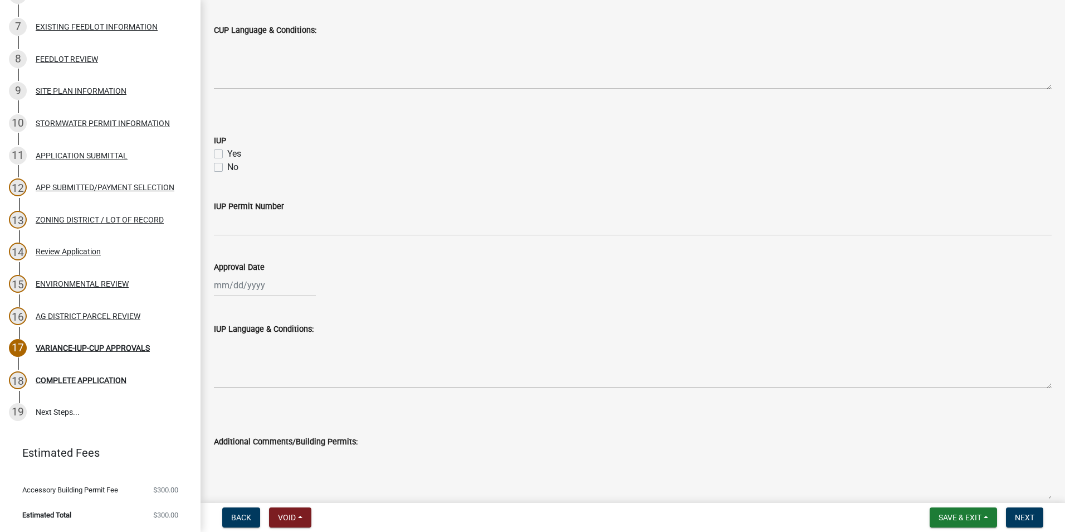
click at [227, 167] on label "No" at bounding box center [232, 166] width 11 height 13
click at [227, 167] on input "No" at bounding box center [230, 163] width 7 height 7
checkbox input "true"
checkbox input "false"
checkbox input "true"
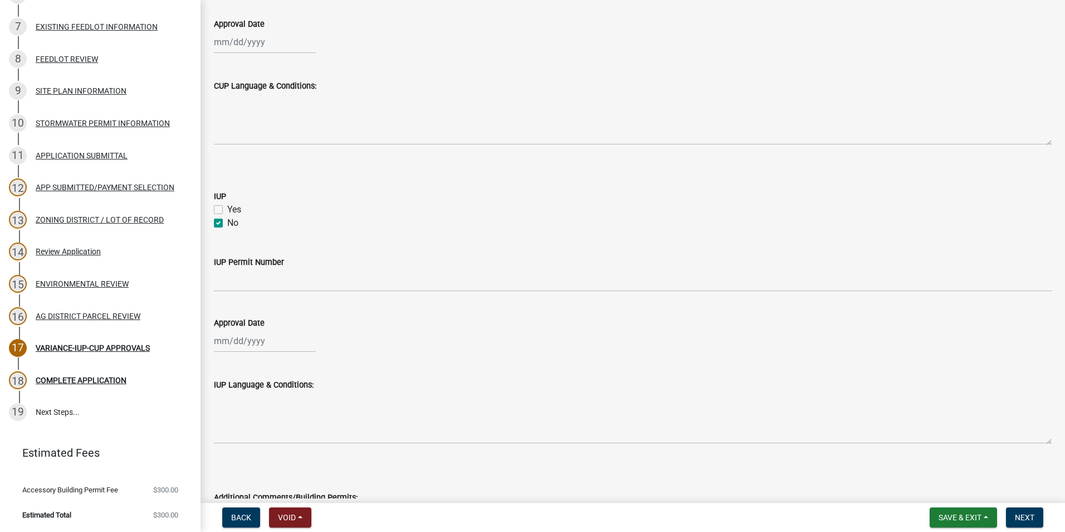
scroll to position [612, 0]
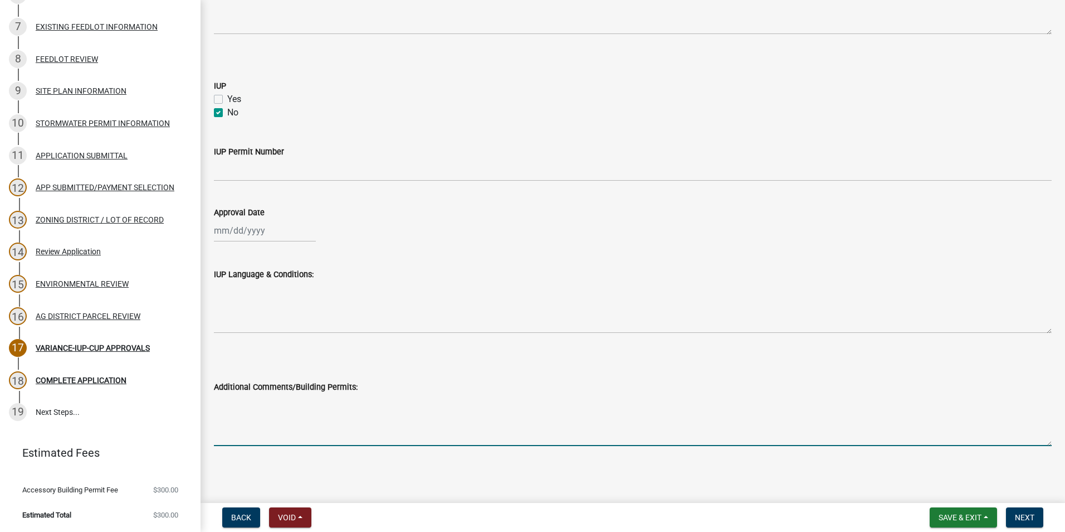
click at [247, 398] on textarea "Additional Comments/Building Permits:" at bounding box center [633, 419] width 838 height 52
type textarea "4"
click at [241, 401] on textarea "Permit 4579 to build house addition Permti" at bounding box center [633, 419] width 838 height 52
type textarea "Permit #4579 to build house addition Permit #2018-Z-4720 to build a Pole Buildi…"
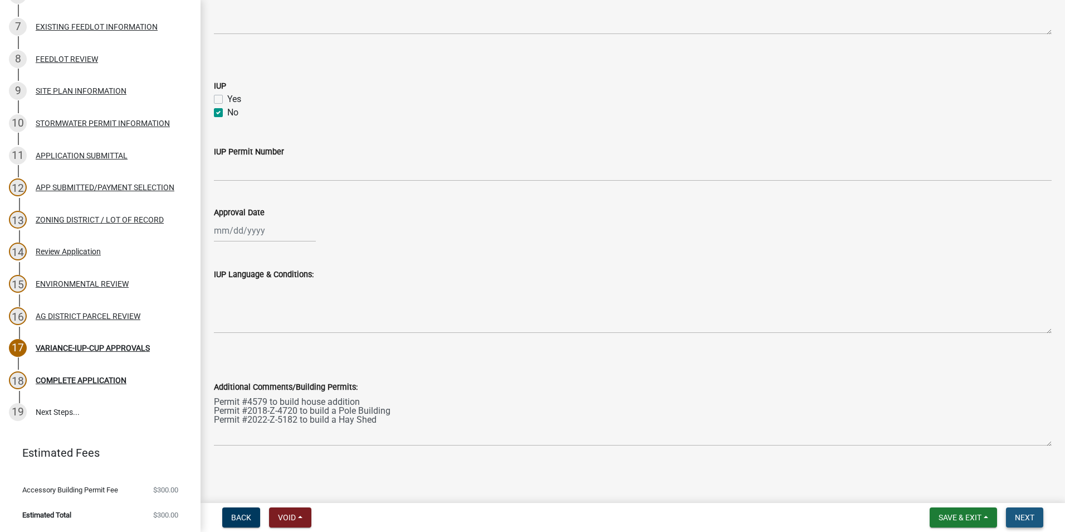
click at [1024, 514] on span "Next" at bounding box center [1025, 517] width 20 height 9
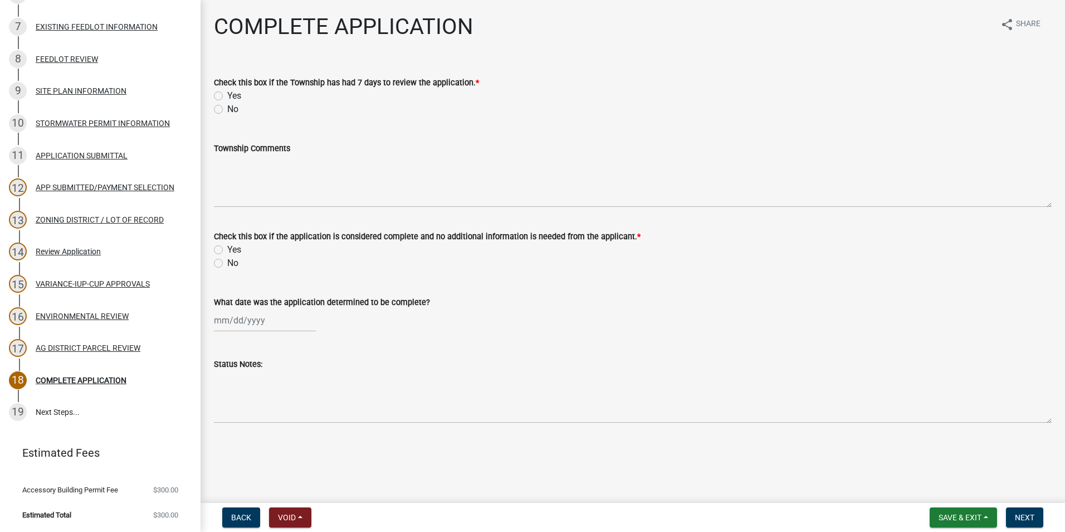
click at [227, 94] on label "Yes" at bounding box center [234, 95] width 14 height 13
click at [227, 94] on input "Yes" at bounding box center [230, 92] width 7 height 7
radio input "true"
click at [227, 248] on label "Yes" at bounding box center [234, 249] width 14 height 13
click at [227, 248] on input "Yes" at bounding box center [230, 246] width 7 height 7
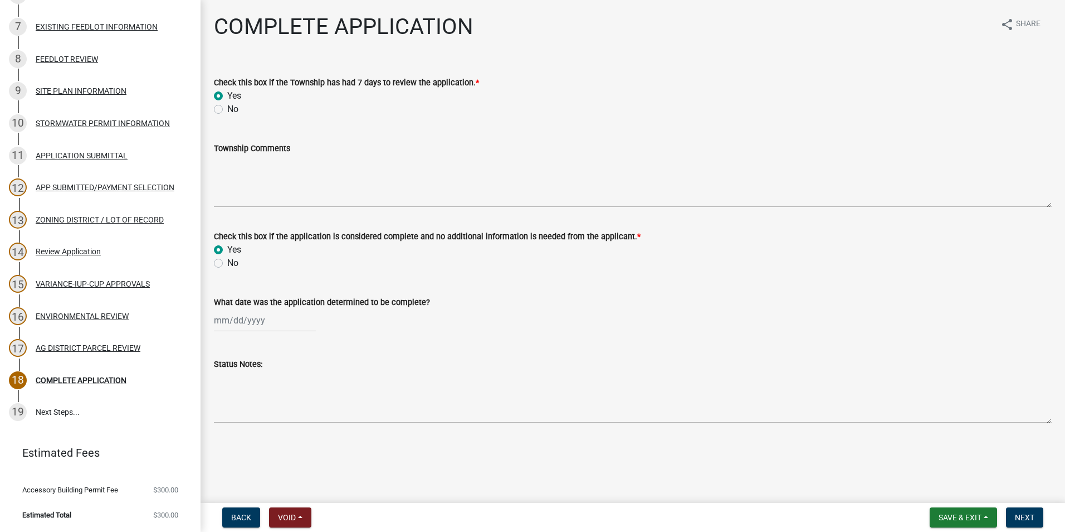
radio input "true"
select select "9"
select select "2025"
click at [242, 320] on div "[PERSON_NAME] Feb Mar Apr [PERSON_NAME][DATE] Oct Nov [DATE] 1526 1527 1528 152…" at bounding box center [265, 320] width 102 height 23
click at [246, 398] on div "9" at bounding box center [243, 397] width 18 height 18
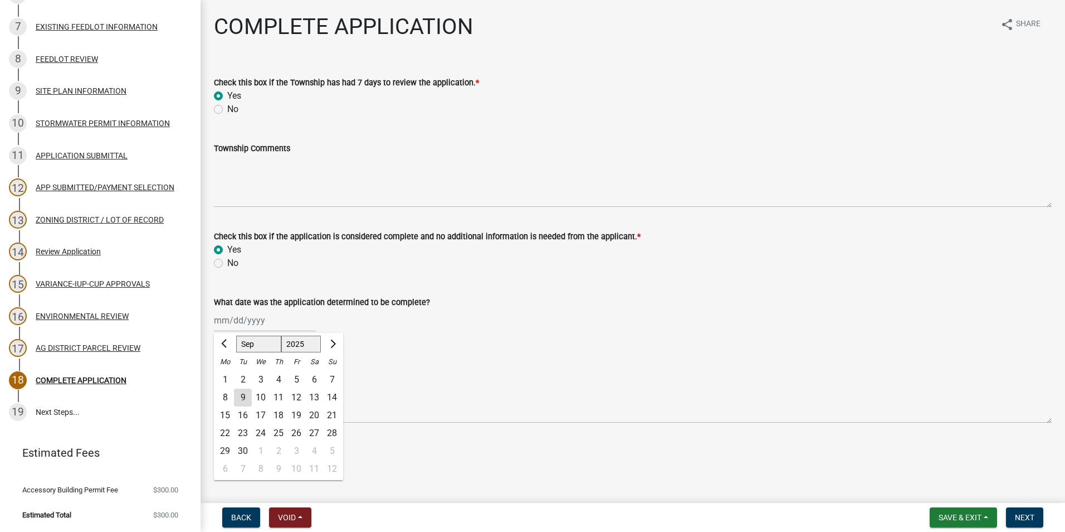
type input "[DATE]"
click at [977, 517] on span "Save & Exit" at bounding box center [960, 517] width 43 height 9
click at [931, 464] on button "Save" at bounding box center [952, 461] width 89 height 27
click at [1020, 514] on span "Next" at bounding box center [1025, 517] width 20 height 9
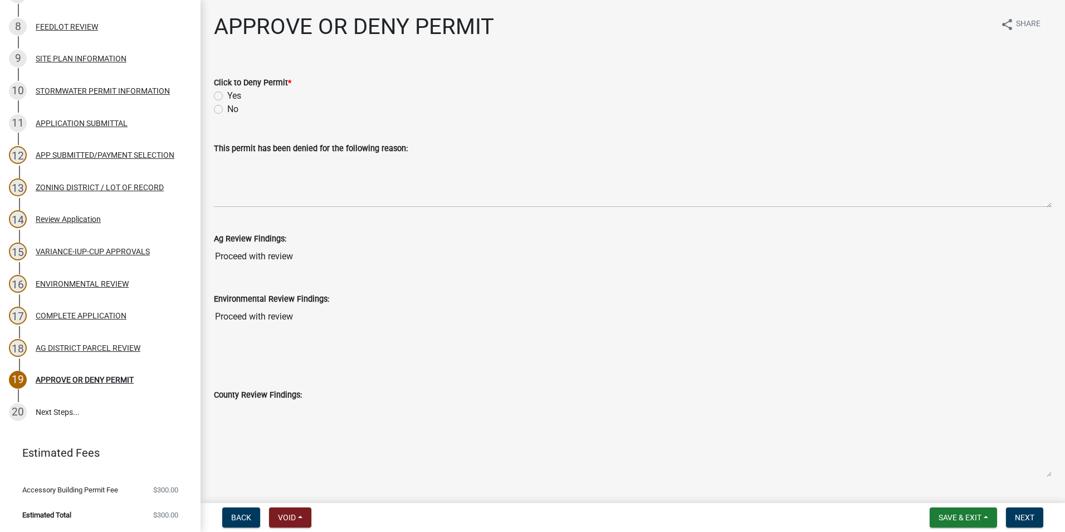
click at [227, 109] on label "No" at bounding box center [232, 109] width 11 height 13
click at [227, 109] on input "No" at bounding box center [230, 106] width 7 height 7
radio input "true"
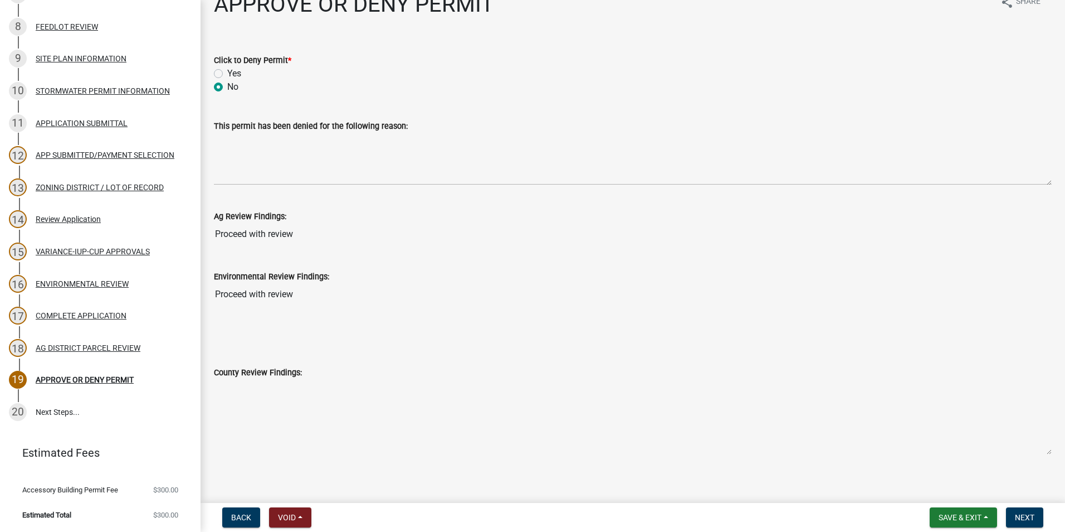
scroll to position [40, 0]
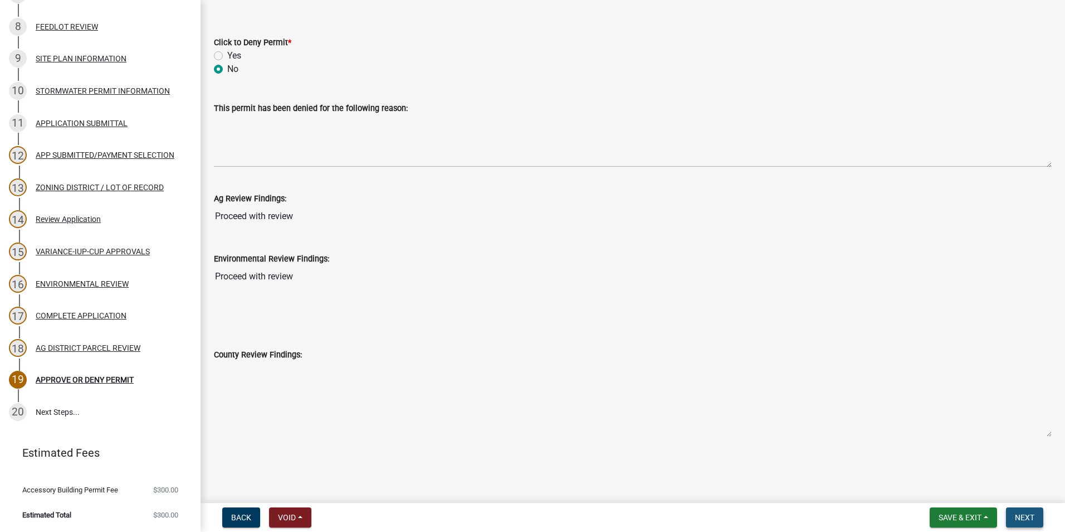
click at [1014, 518] on button "Next" at bounding box center [1024, 517] width 37 height 20
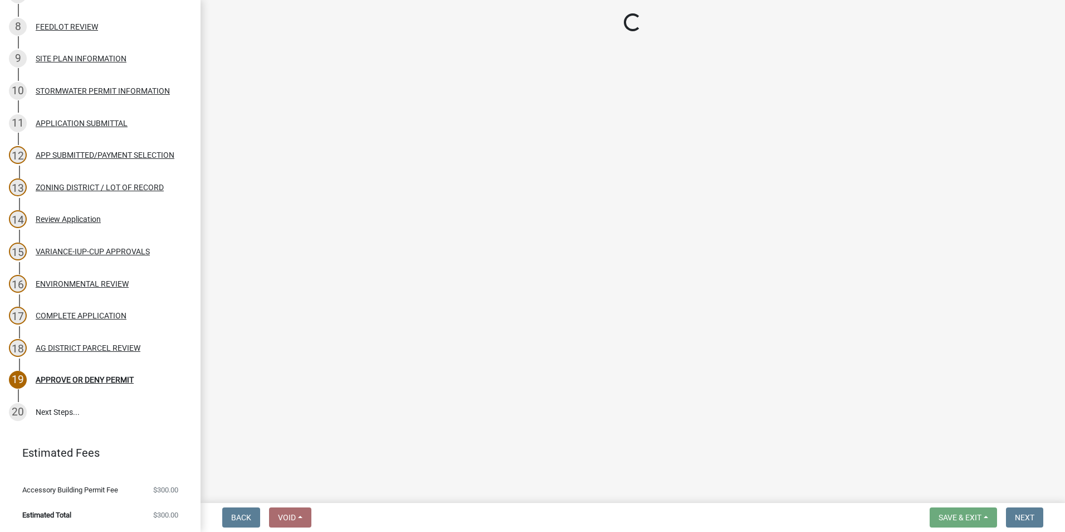
scroll to position [500, 0]
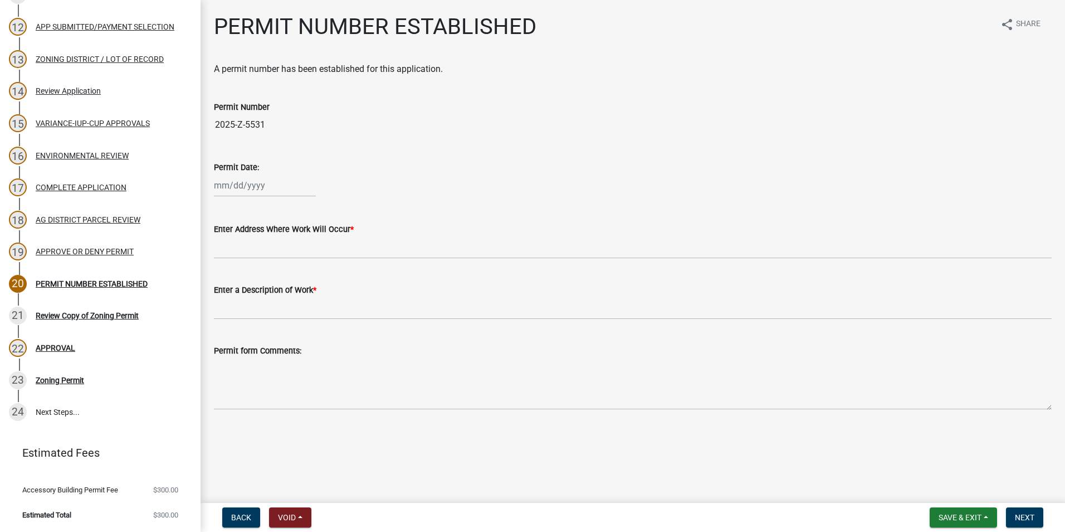
click at [239, 182] on div at bounding box center [265, 185] width 102 height 23
select select "9"
select select "2025"
click at [241, 265] on div "9" at bounding box center [243, 263] width 18 height 18
type input "[DATE]"
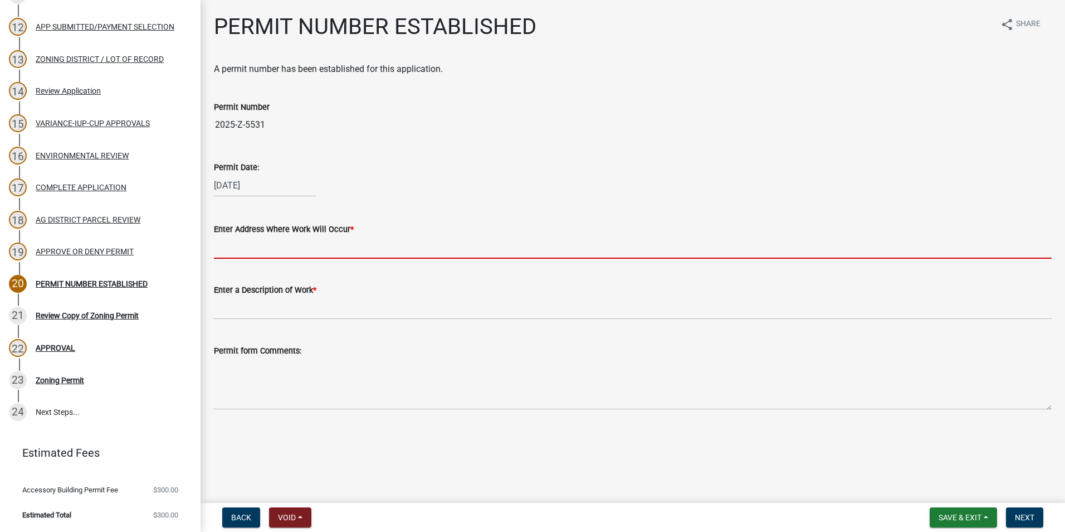
click at [279, 251] on input "Enter Address Where Work Will Occur *" at bounding box center [633, 247] width 838 height 23
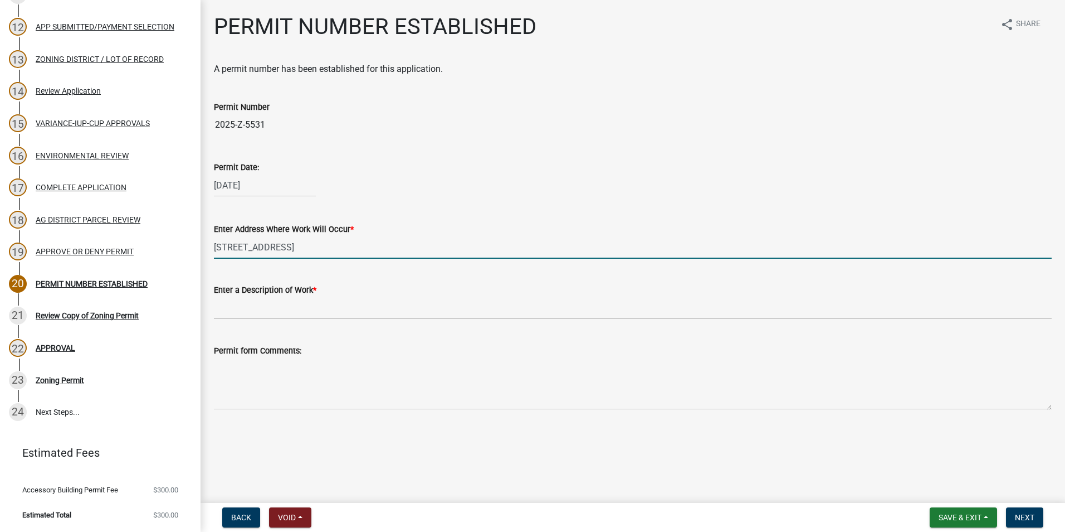
type input "[STREET_ADDRESS]"
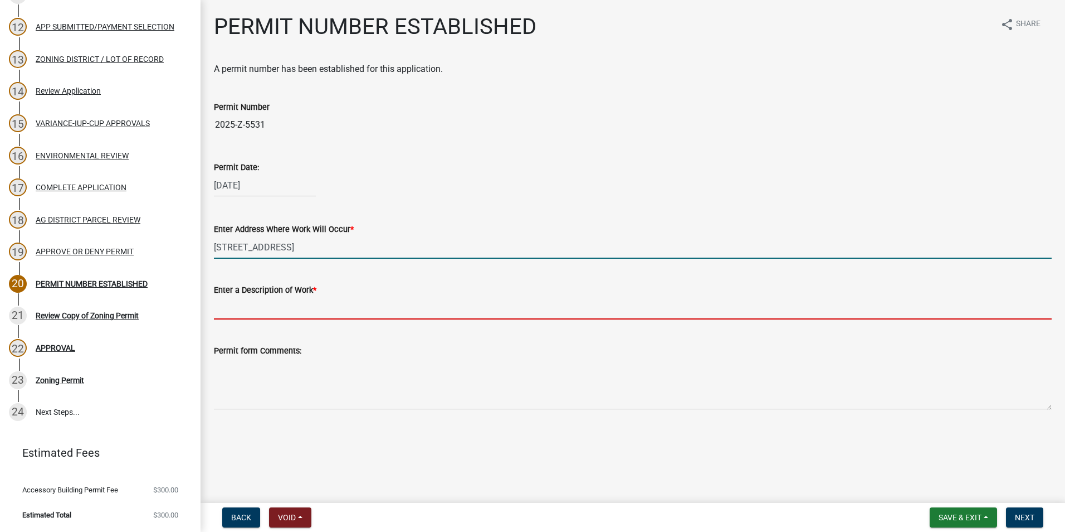
click at [324, 311] on input "Enter a Description of Work *" at bounding box center [633, 307] width 838 height 23
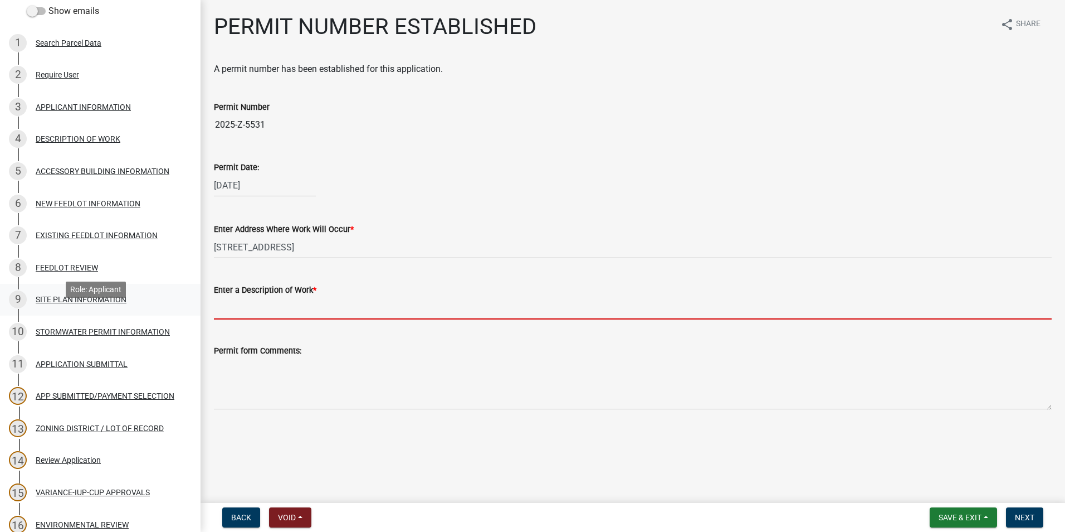
scroll to position [110, 0]
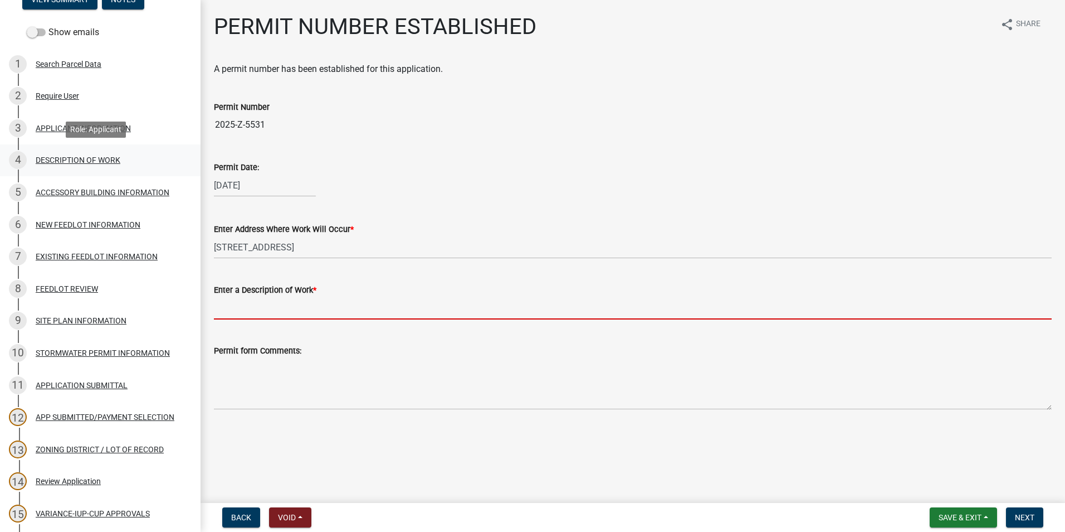
click at [92, 162] on div "DESCRIPTION OF WORK" at bounding box center [78, 160] width 85 height 8
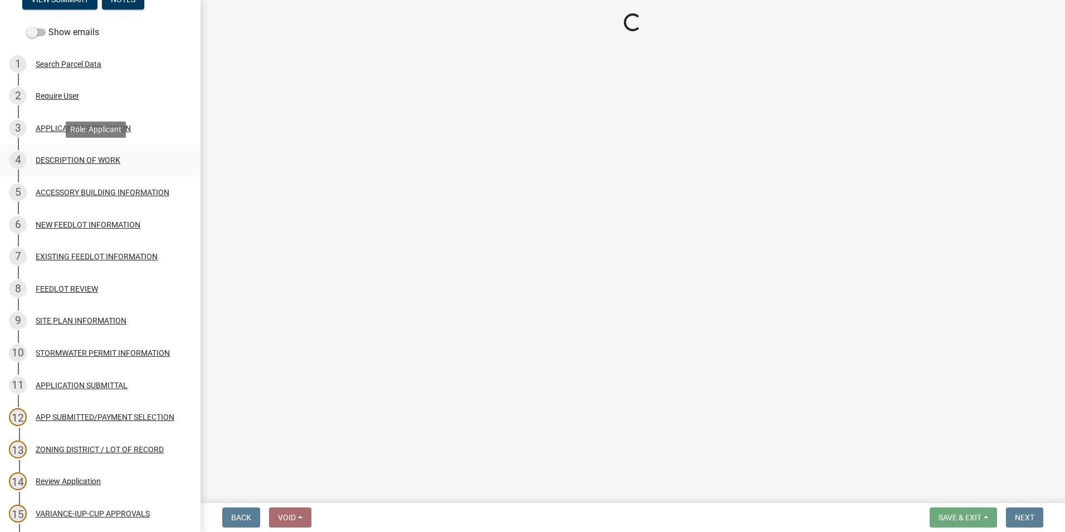
select select "8a50126a-ac8f-44d1-8890-2a914b053a60"
select select "b77d4c88-b606-4875-889f-ef493ebc67f8"
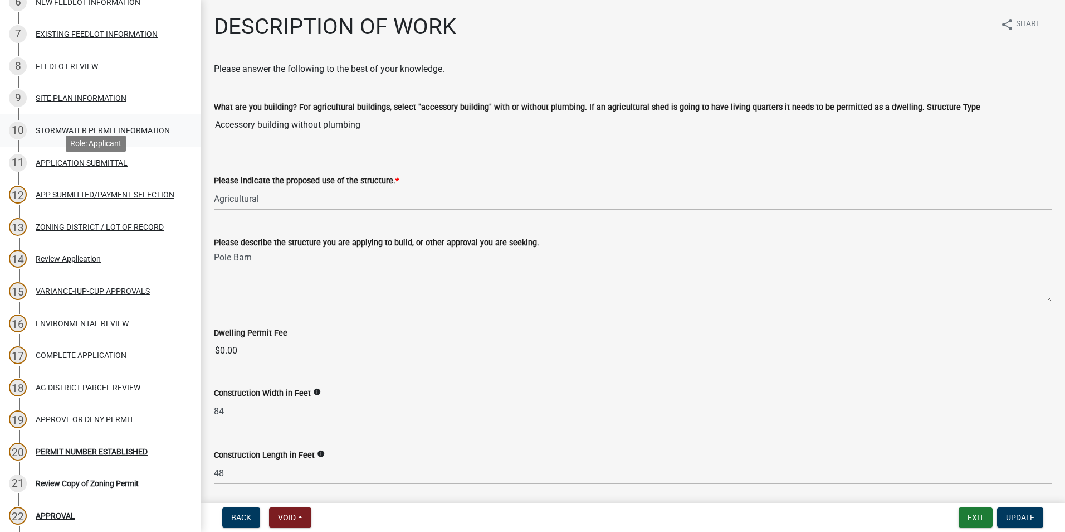
scroll to position [333, 0]
click at [101, 449] on div "PERMIT NUMBER ESTABLISHED" at bounding box center [92, 451] width 112 height 8
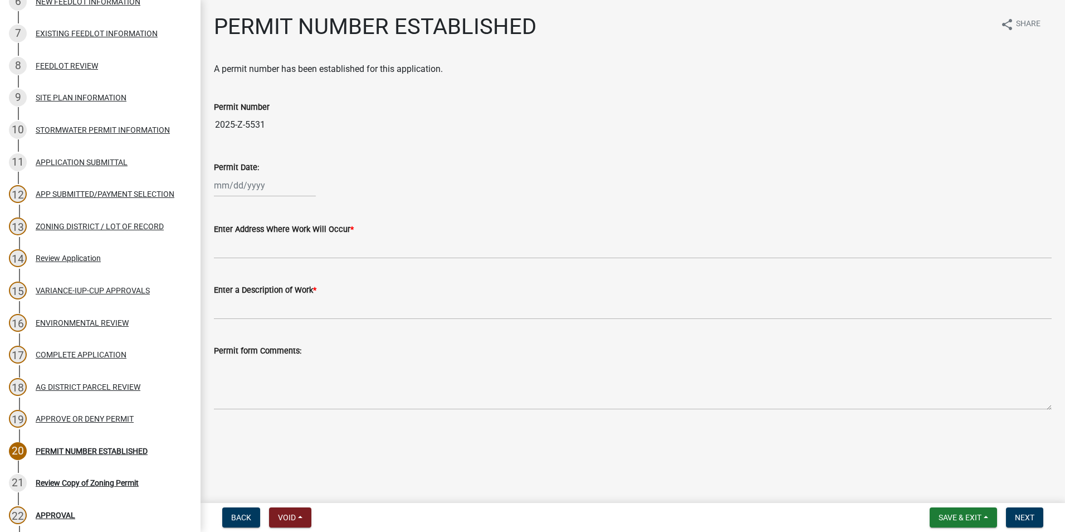
click at [251, 184] on div at bounding box center [265, 185] width 102 height 23
select select "9"
select select "2025"
click at [244, 257] on div "9" at bounding box center [243, 263] width 18 height 18
type input "[DATE]"
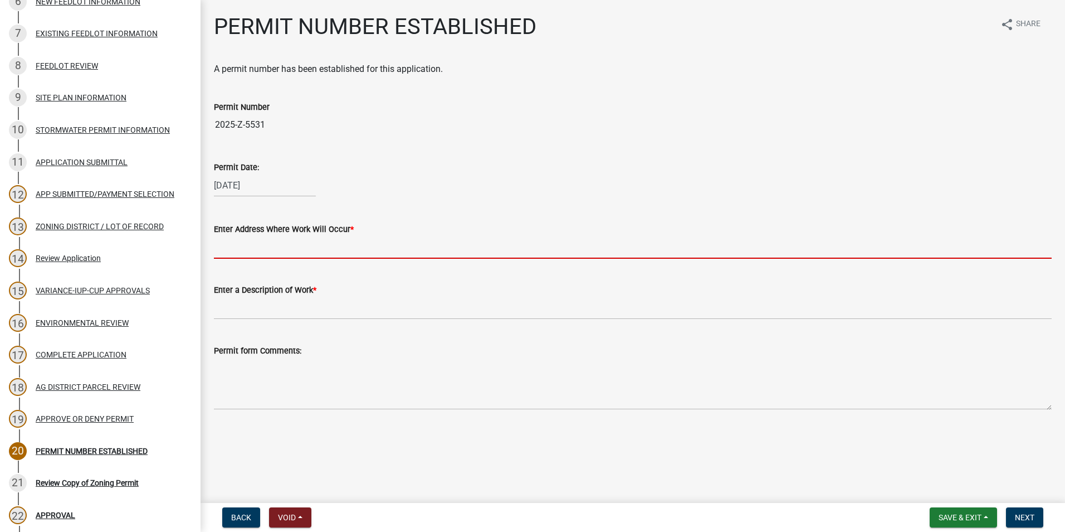
click at [327, 248] on input "Enter Address Where Work Will Occur *" at bounding box center [633, 247] width 838 height 23
type input "[STREET_ADDRESS]"
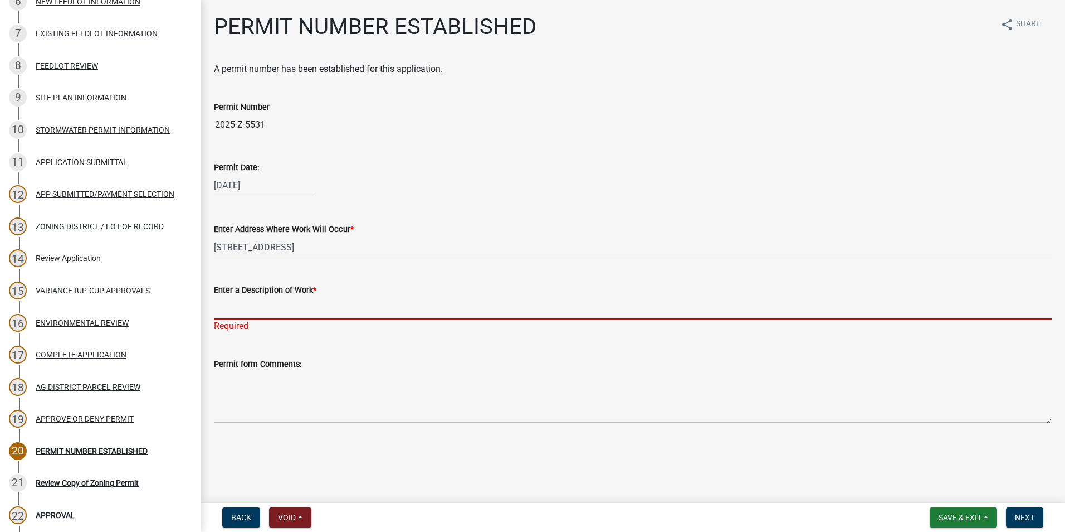
click at [272, 309] on input "Enter a Description of Work *" at bounding box center [633, 307] width 838 height 23
type input "b"
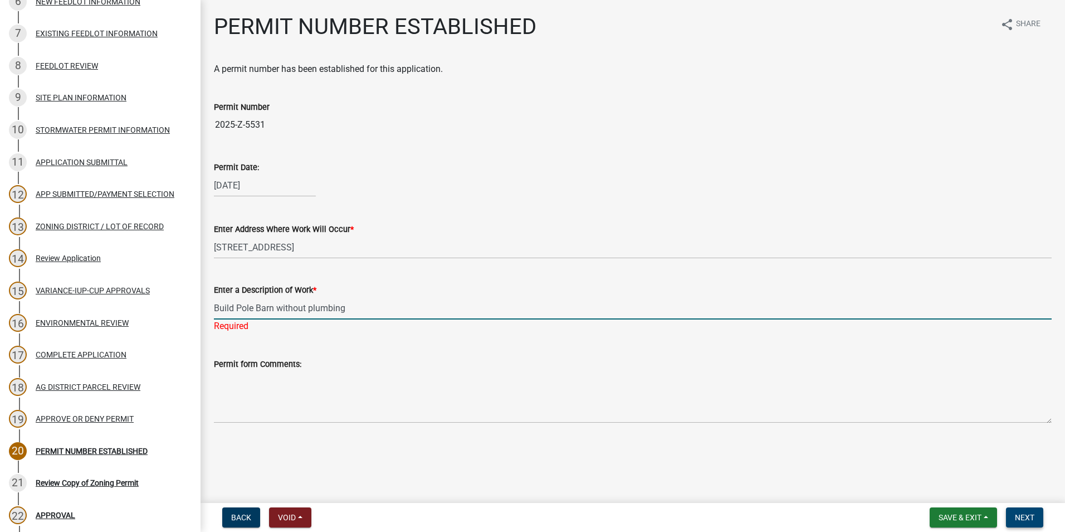
type input "Build Pole Barn without plumbing"
click at [1014, 513] on button "Next" at bounding box center [1024, 517] width 37 height 20
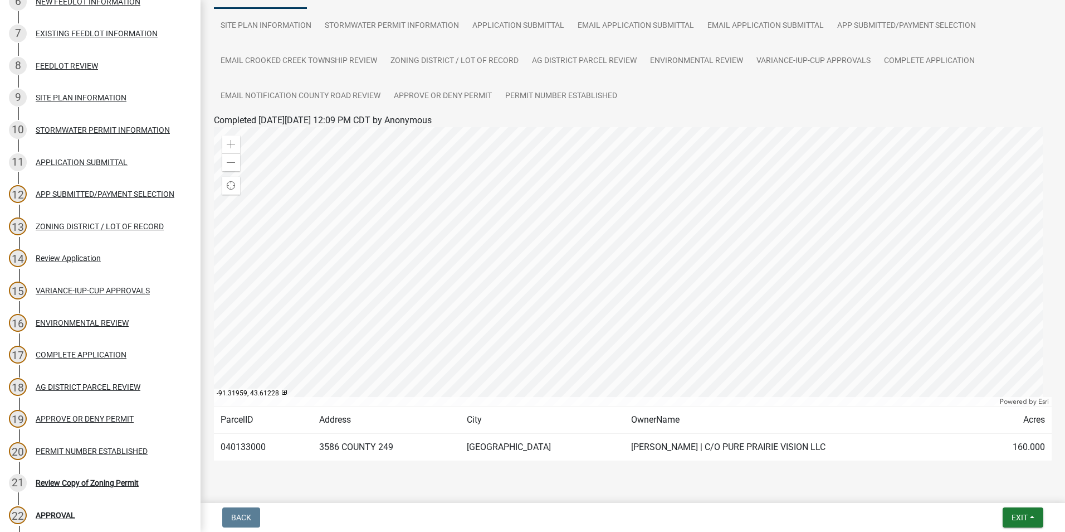
scroll to position [139, 0]
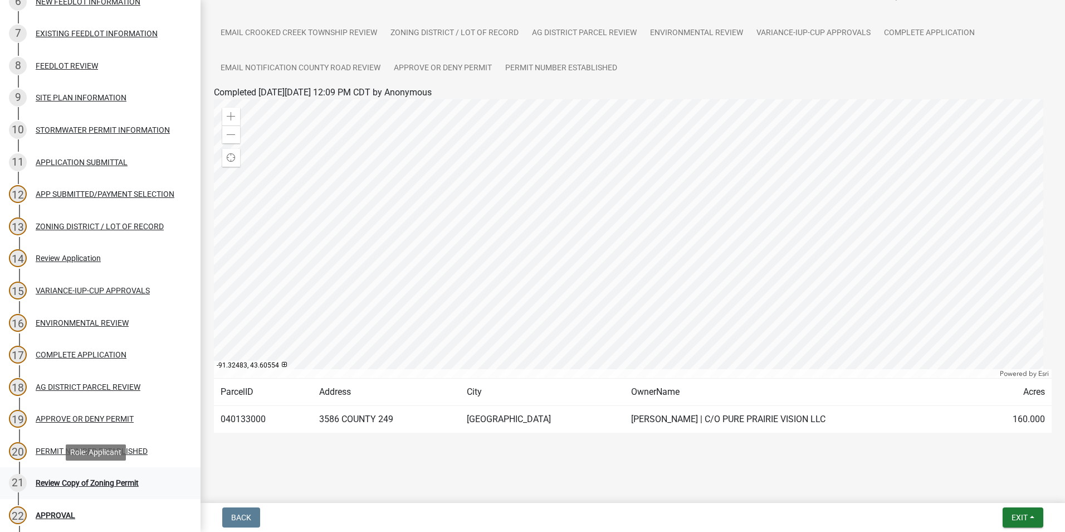
click at [86, 484] on div "Review Copy of Zoning Permit" at bounding box center [87, 483] width 103 height 8
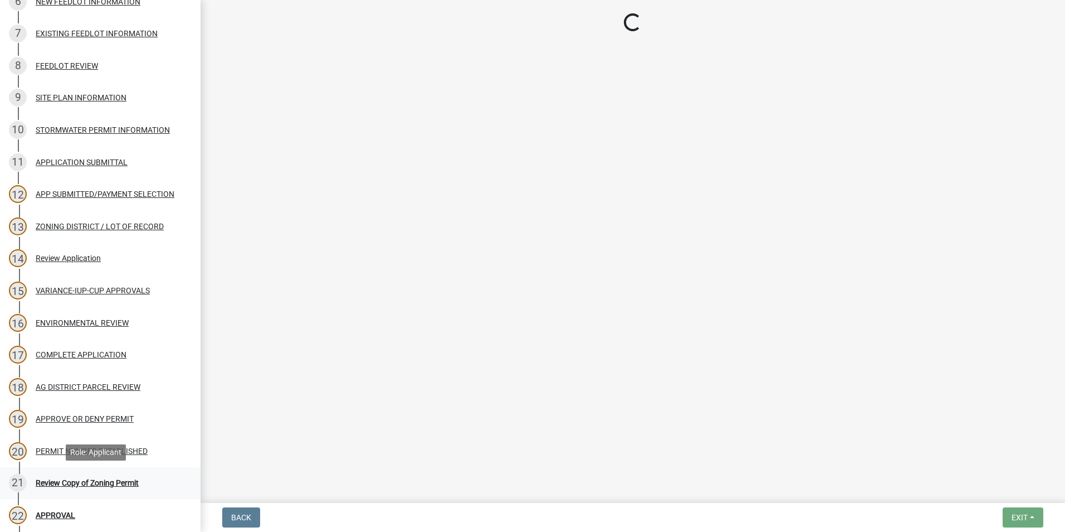
scroll to position [0, 0]
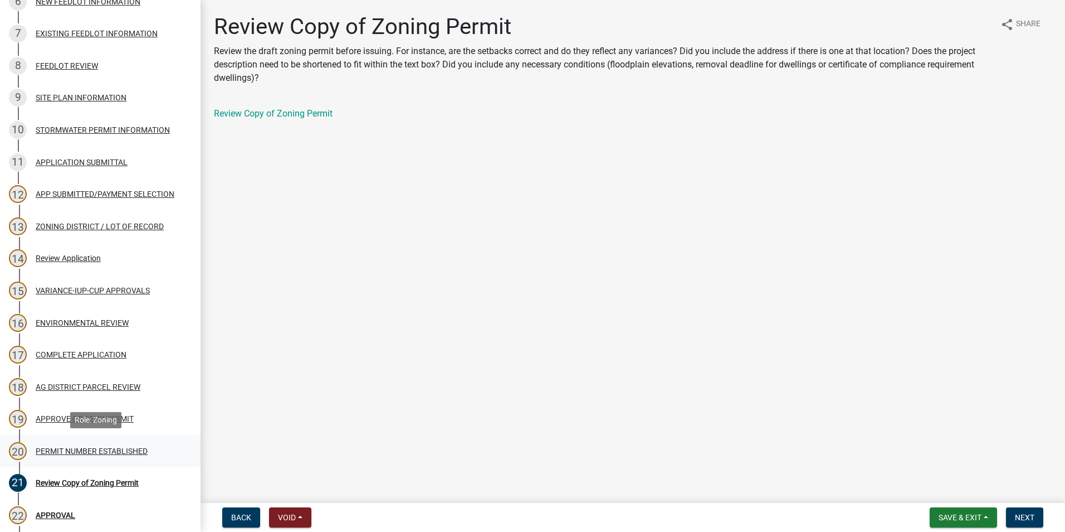
click at [123, 447] on div "PERMIT NUMBER ESTABLISHED" at bounding box center [92, 451] width 112 height 8
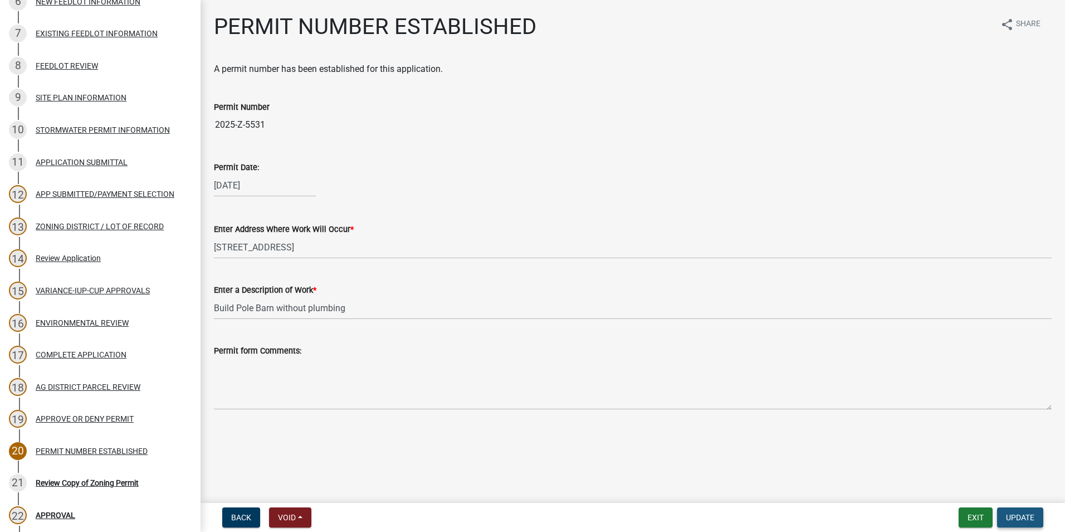
click at [1027, 517] on span "Update" at bounding box center [1020, 517] width 28 height 9
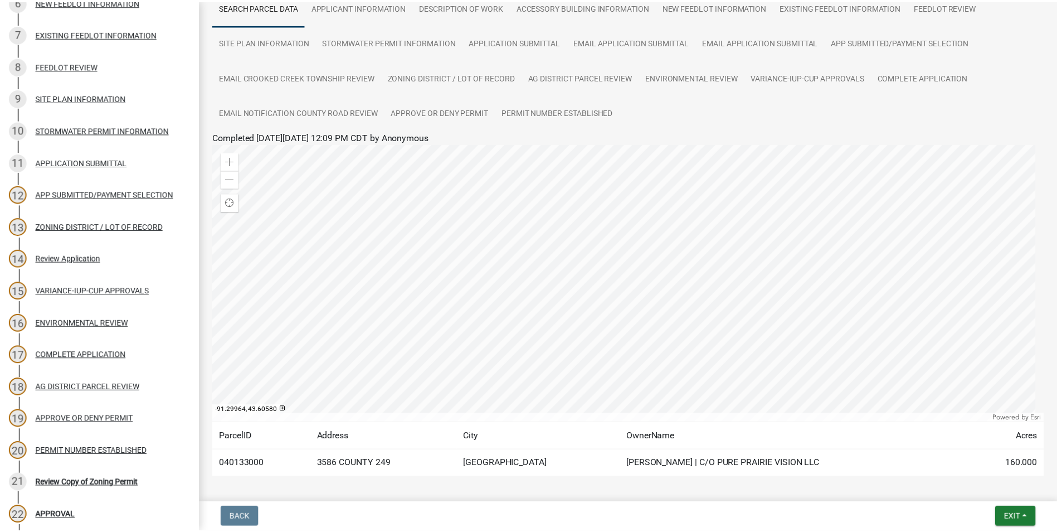
scroll to position [111, 0]
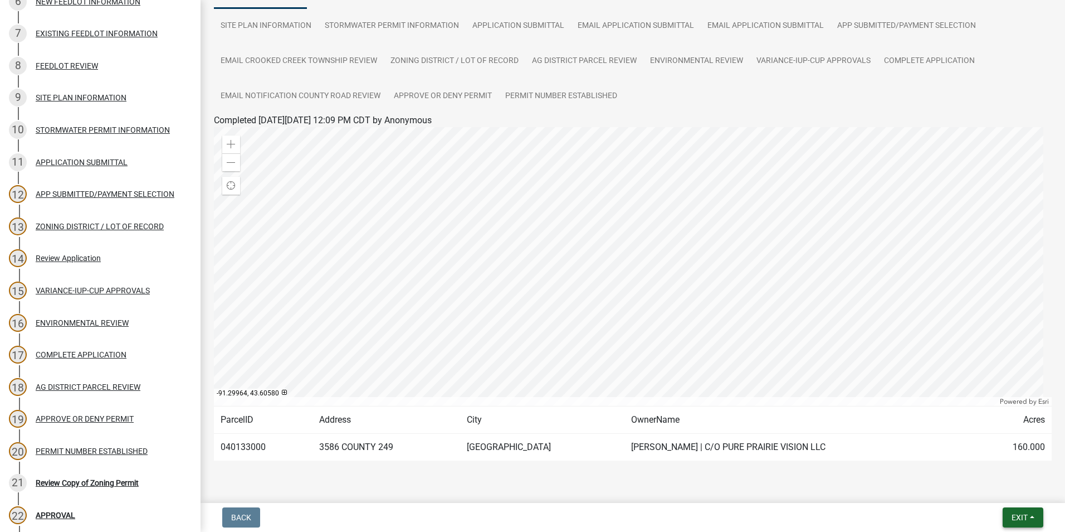
click at [1018, 516] on span "Exit" at bounding box center [1020, 517] width 16 height 9
click at [991, 488] on button "Save & Exit" at bounding box center [999, 488] width 89 height 27
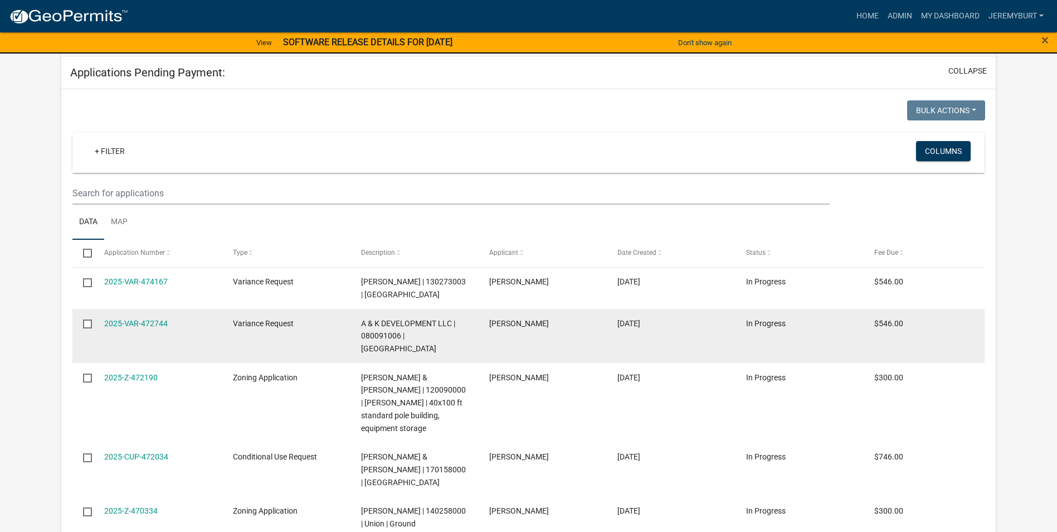
select select "1: 25"
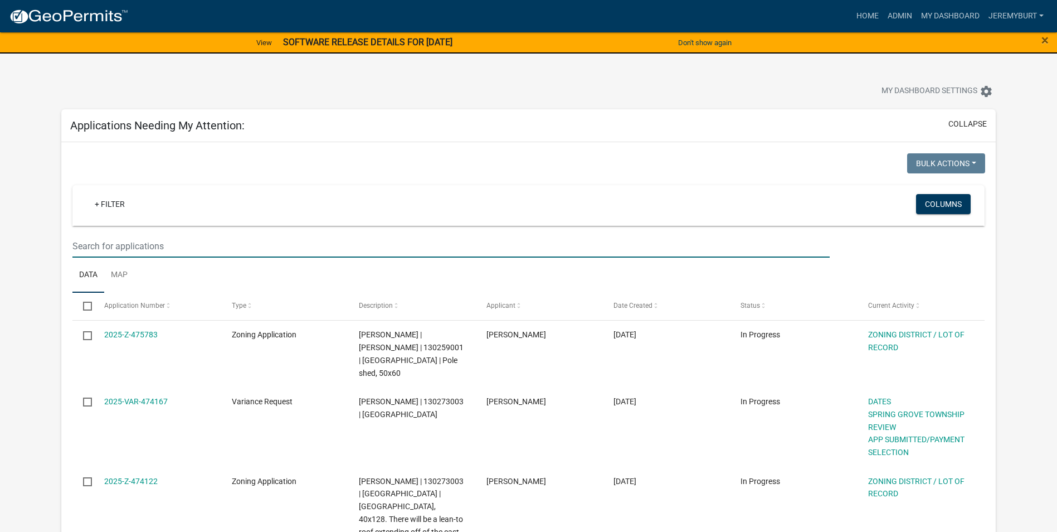
click at [102, 245] on input "text" at bounding box center [450, 246] width 757 height 23
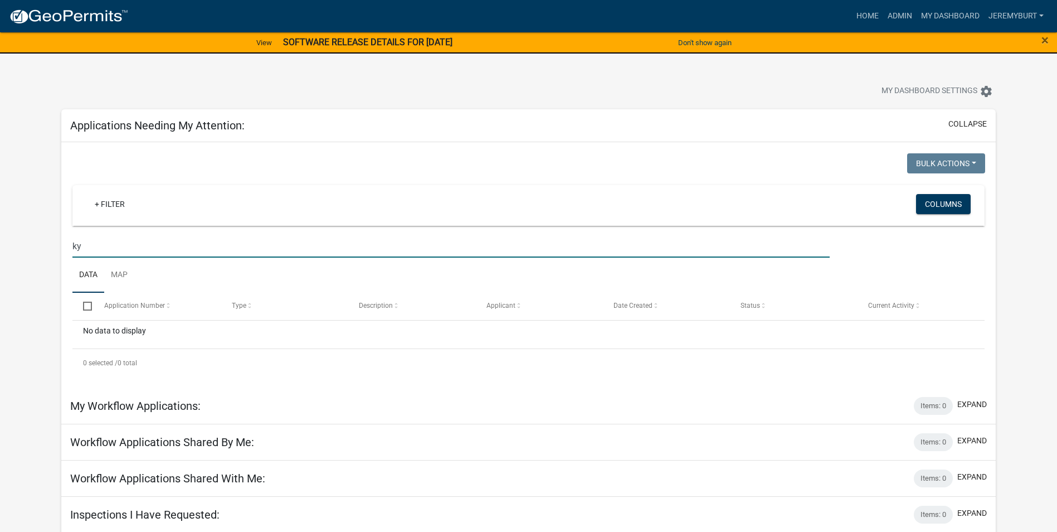
type input "k"
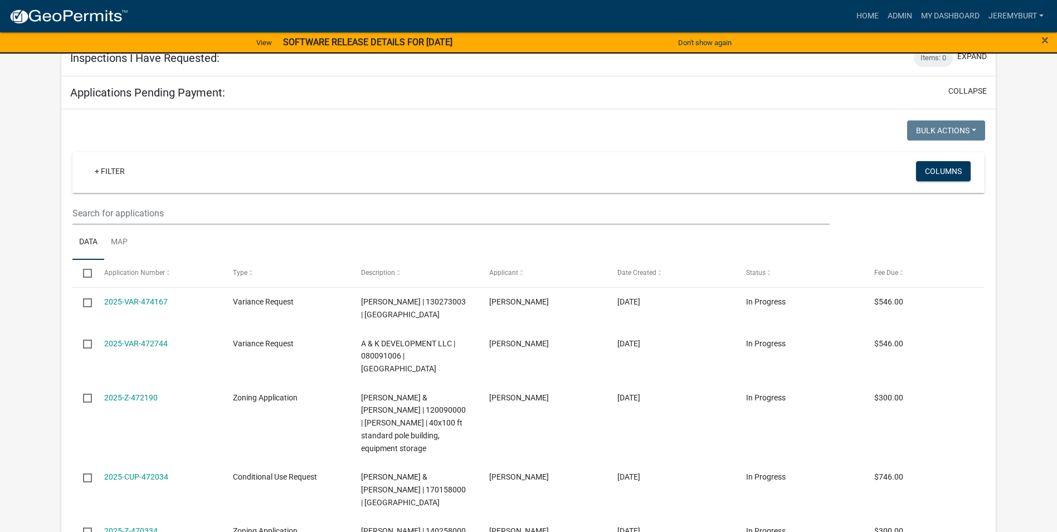
scroll to position [2429, 0]
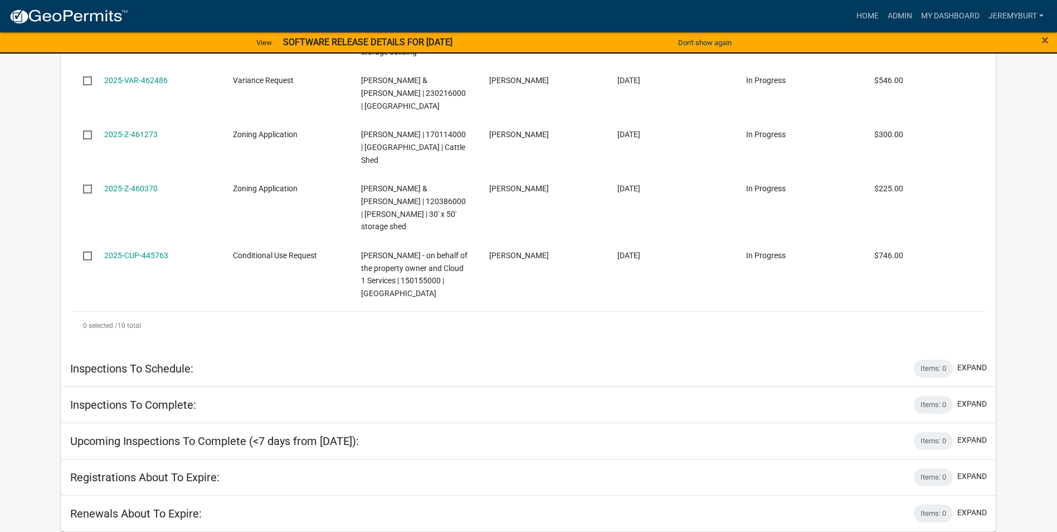
select select "1: 25"
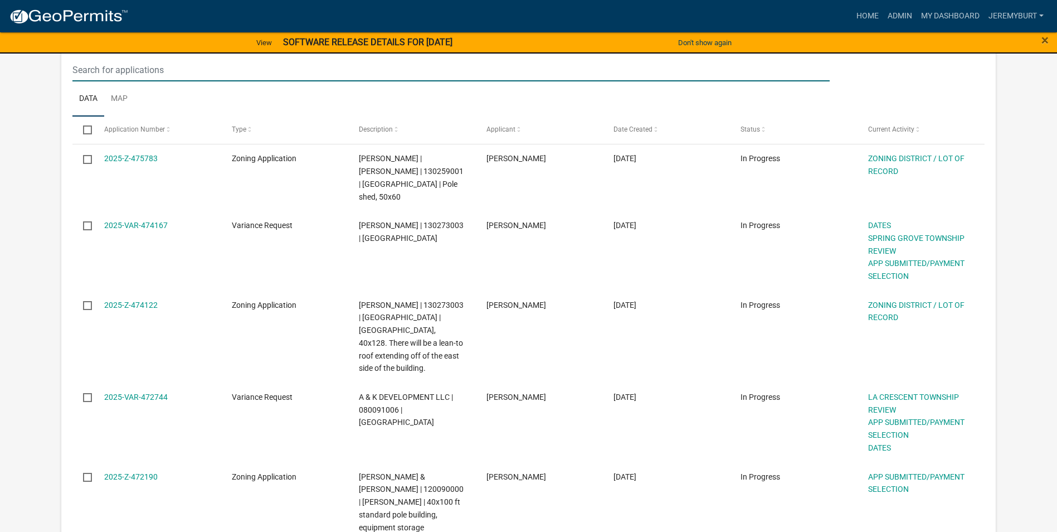
scroll to position [120, 0]
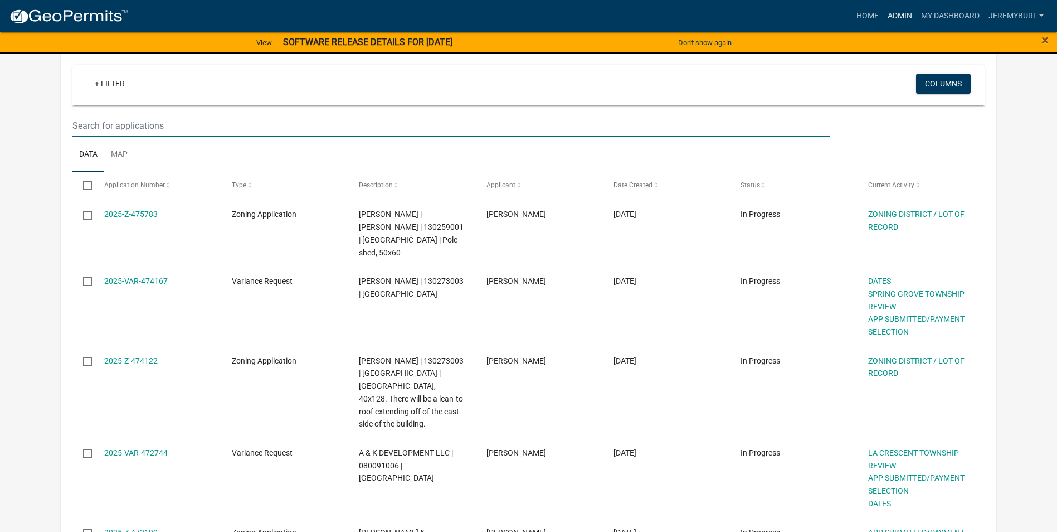
click at [901, 16] on link "Admin" at bounding box center [899, 16] width 33 height 21
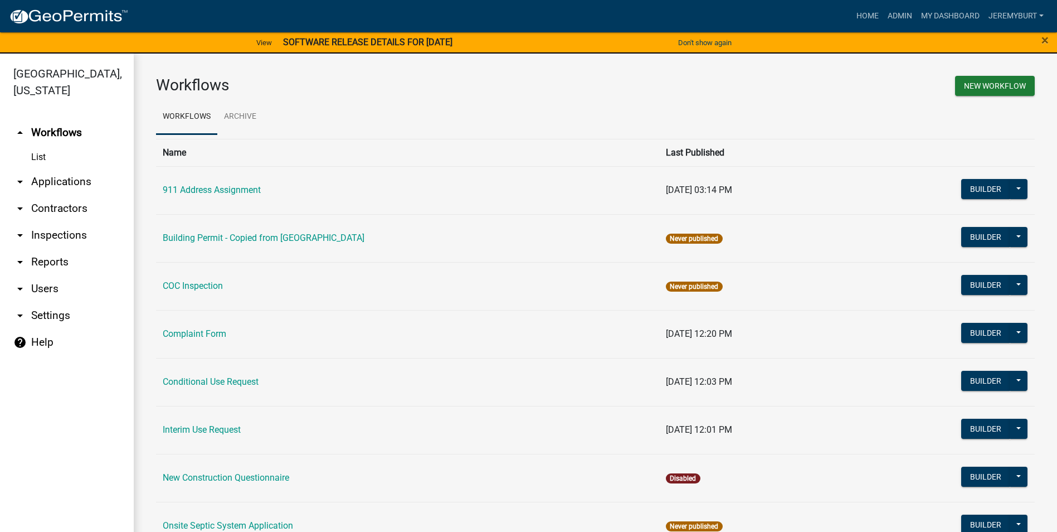
click at [74, 182] on link "arrow_drop_down Applications" at bounding box center [67, 181] width 134 height 27
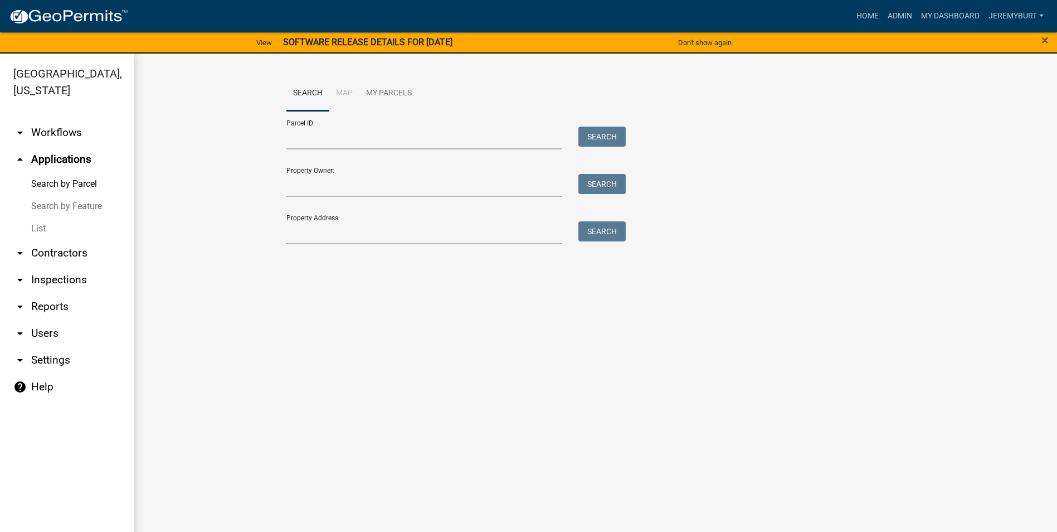
click at [43, 225] on link "List" at bounding box center [67, 228] width 134 height 22
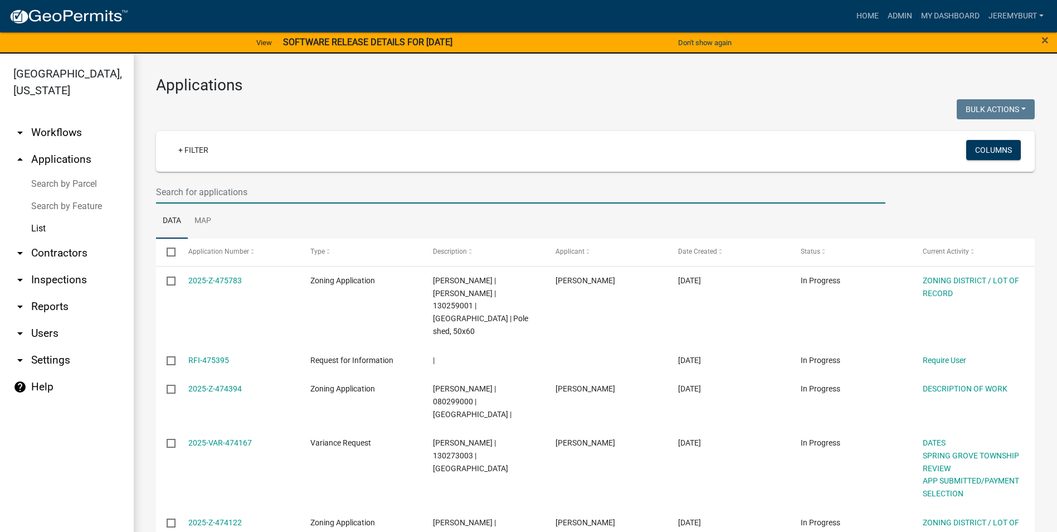
click at [216, 196] on input "text" at bounding box center [520, 192] width 729 height 23
type input "[PERSON_NAME]"
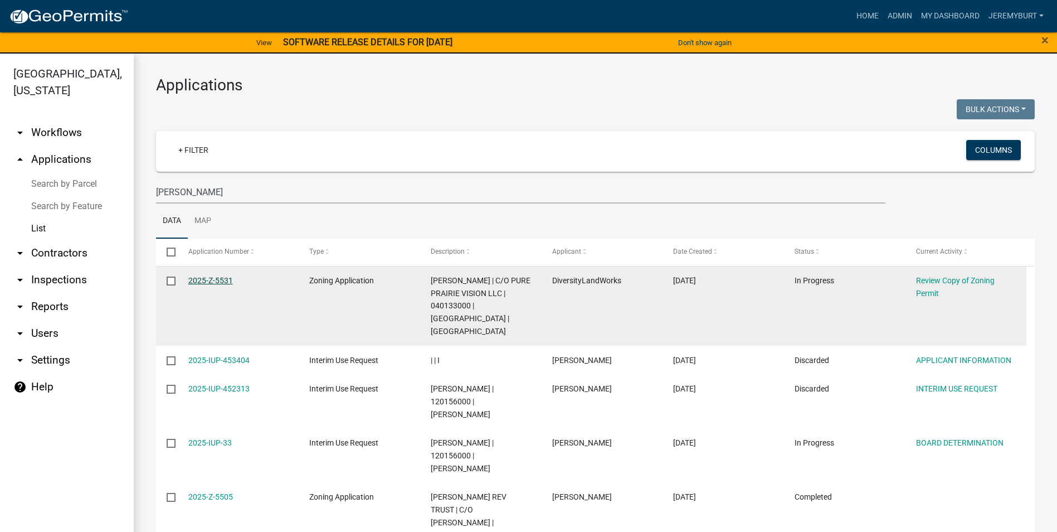
click at [212, 277] on link "2025-Z-5531" at bounding box center [210, 280] width 45 height 9
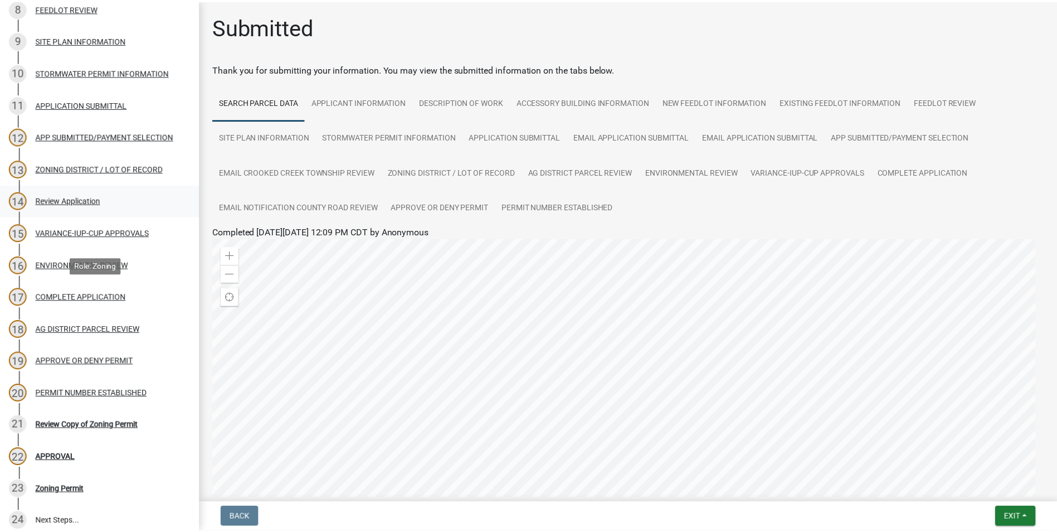
scroll to position [500, 0]
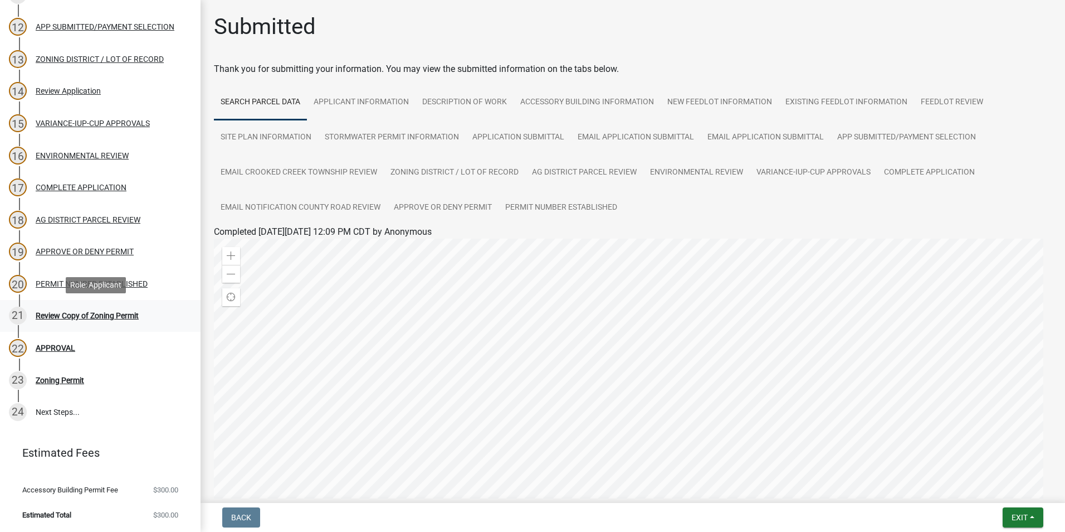
click at [77, 312] on div "Review Copy of Zoning Permit" at bounding box center [87, 315] width 103 height 8
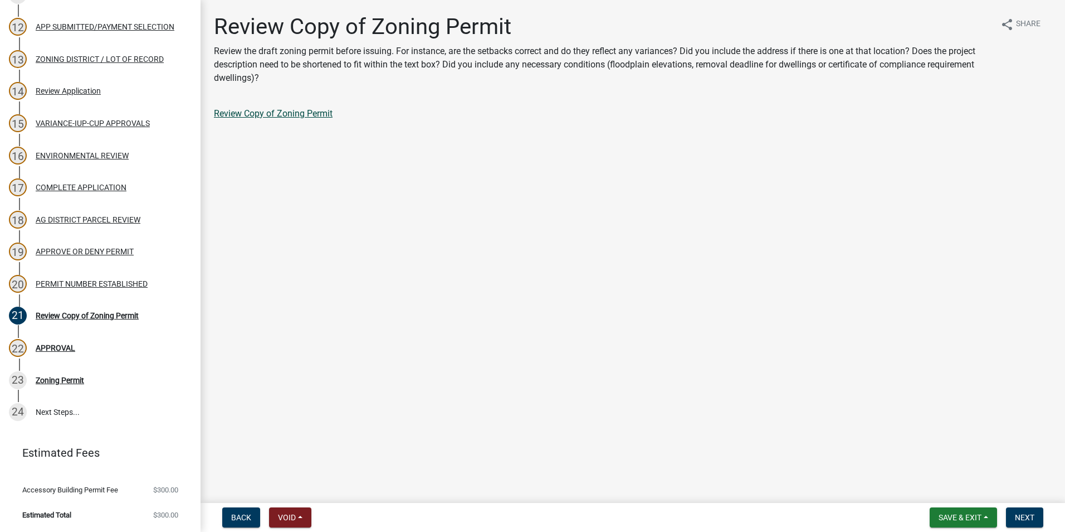
click at [290, 111] on link "Review Copy of Zoning Permit" at bounding box center [273, 113] width 119 height 11
click at [257, 114] on link "Review Copy of Zoning Permit" at bounding box center [273, 113] width 119 height 11
click at [71, 245] on div "19 APPROVE OR DENY PERMIT" at bounding box center [96, 251] width 174 height 18
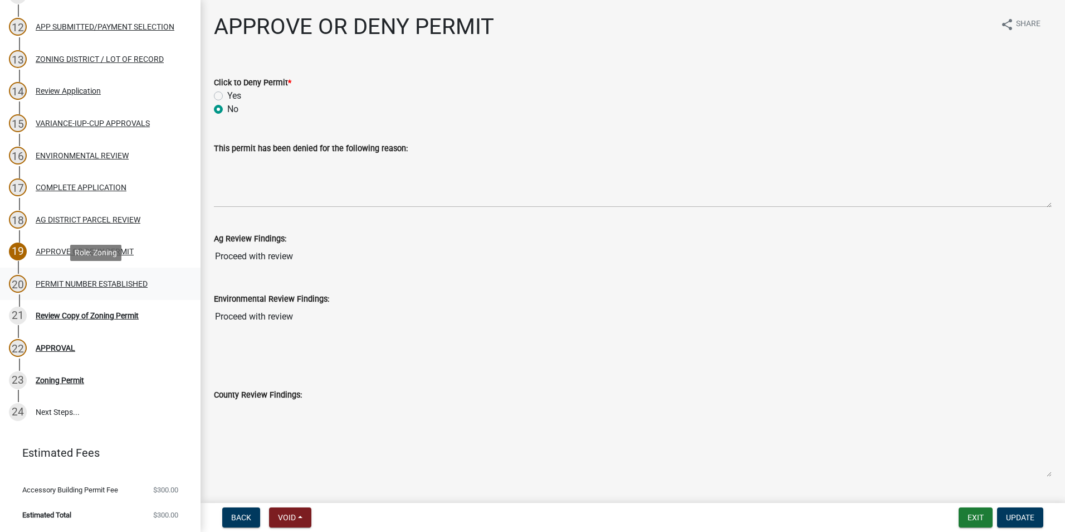
click at [72, 281] on div "PERMIT NUMBER ESTABLISHED" at bounding box center [92, 284] width 112 height 8
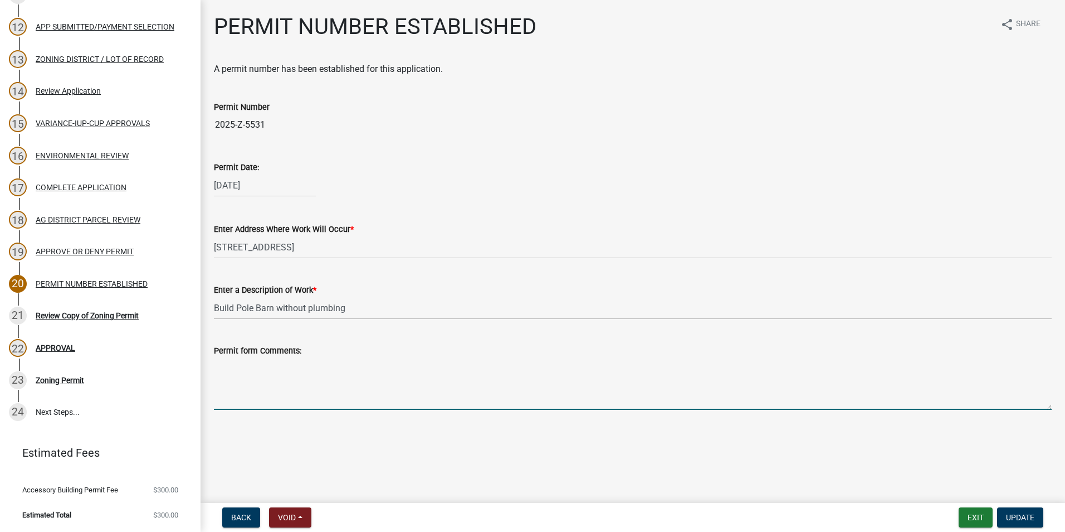
click at [267, 376] on textarea "Permit form Comments:" at bounding box center [633, 383] width 838 height 52
paste textarea "Per the [GEOGRAPHIC_DATA] Zoning Ordinance Section 29.15 no accessory building …"
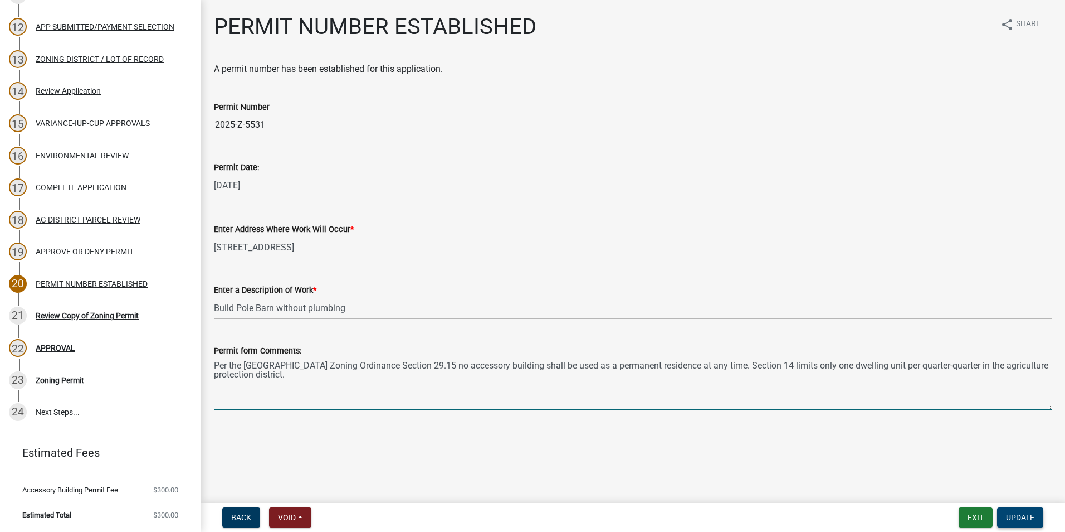
type textarea "Per the [GEOGRAPHIC_DATA] Zoning Ordinance Section 29.15 no accessory building …"
click at [1014, 510] on button "Update" at bounding box center [1020, 517] width 46 height 20
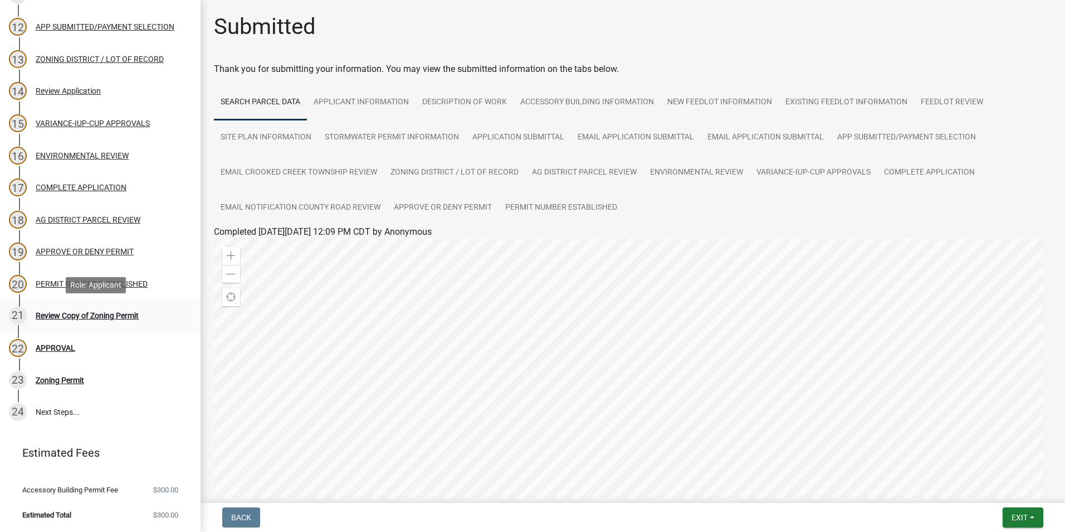
click at [104, 315] on div "Review Copy of Zoning Permit" at bounding box center [87, 315] width 103 height 8
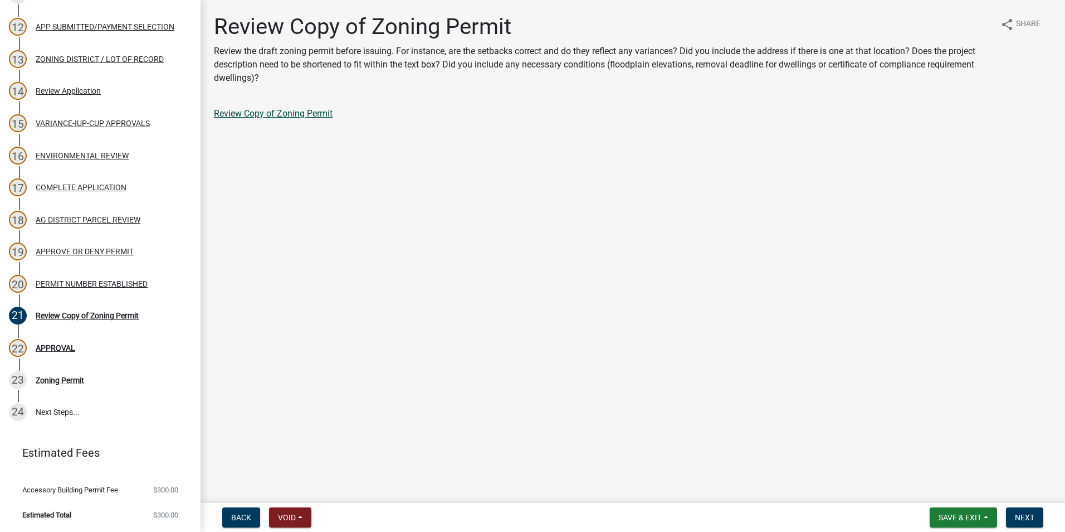
click at [272, 115] on link "Review Copy of Zoning Permit" at bounding box center [273, 113] width 119 height 11
click at [62, 347] on div "APPROVAL" at bounding box center [56, 348] width 40 height 8
click at [1022, 515] on span "Next" at bounding box center [1025, 517] width 20 height 9
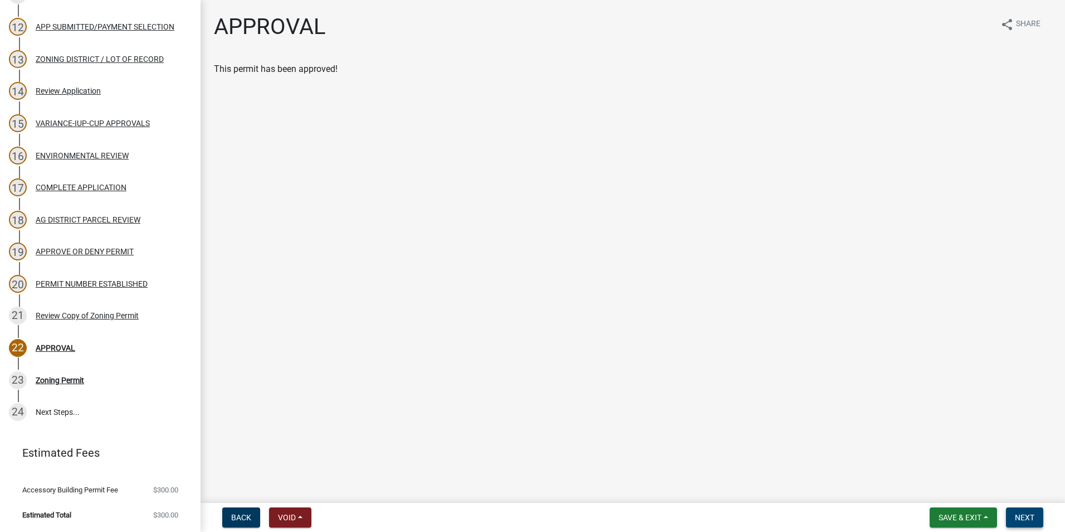
click at [1028, 513] on span "Next" at bounding box center [1025, 517] width 20 height 9
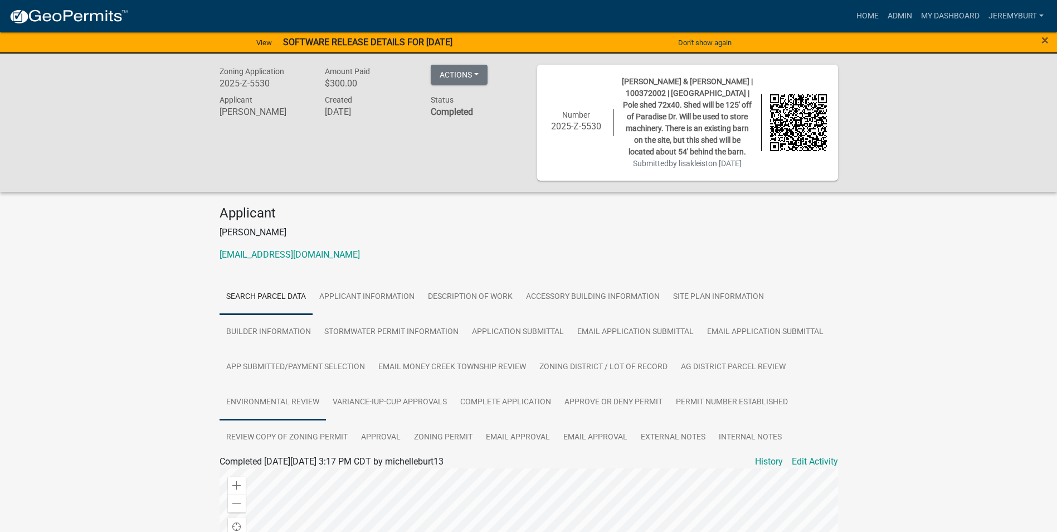
click at [280, 400] on link "ENVIRONMENTAL REVIEW" at bounding box center [273, 402] width 106 height 36
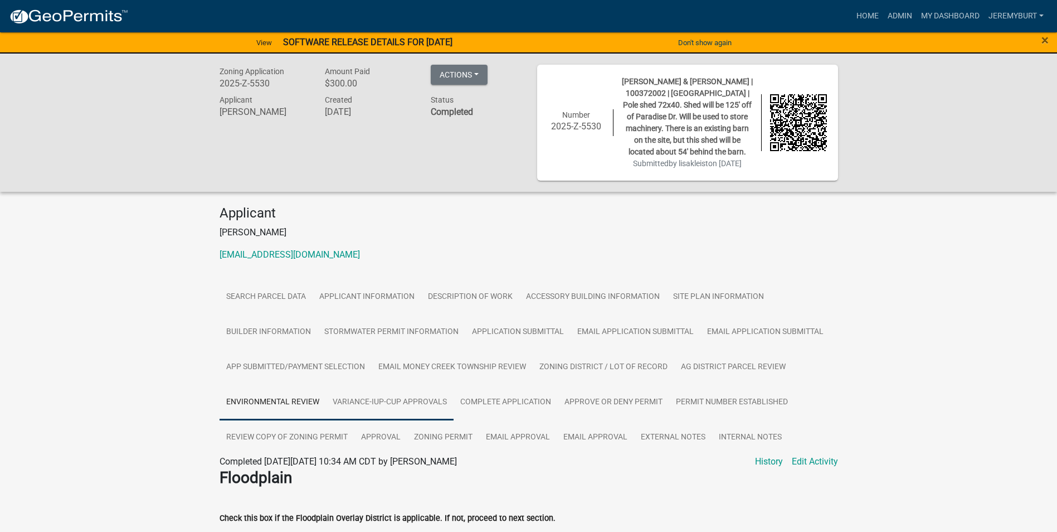
click at [413, 405] on link "VARIANCE-IUP-CUP APPROVALS" at bounding box center [390, 402] width 128 height 36
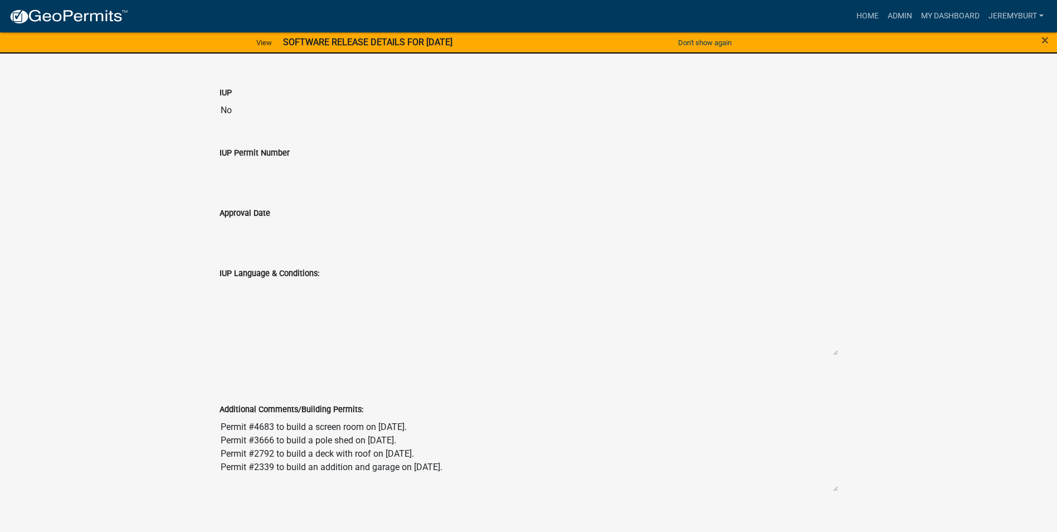
scroll to position [1046, 0]
